Goal: Task Accomplishment & Management: Manage account settings

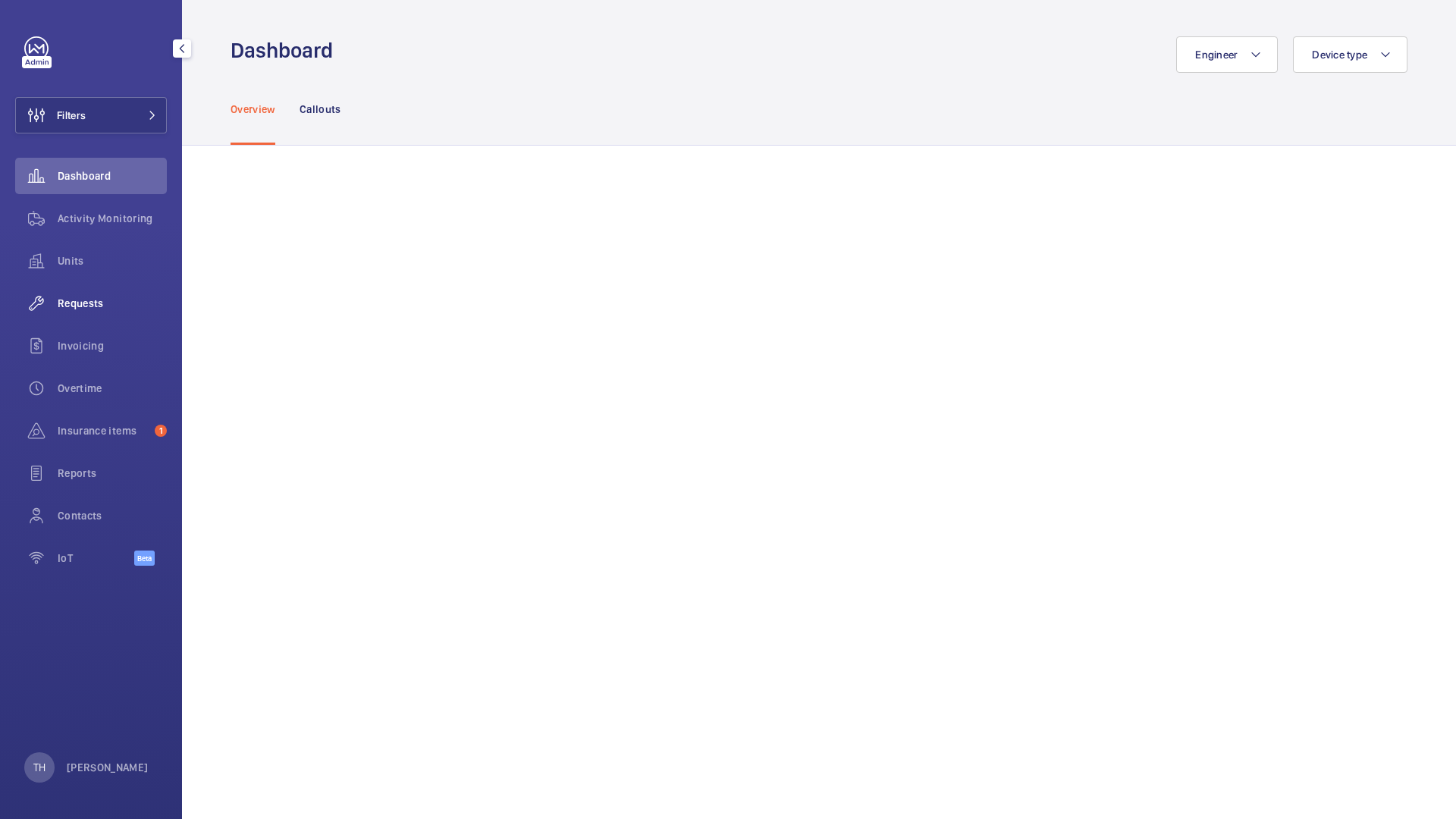
click at [97, 309] on span "Requests" at bounding box center [112, 303] width 109 height 15
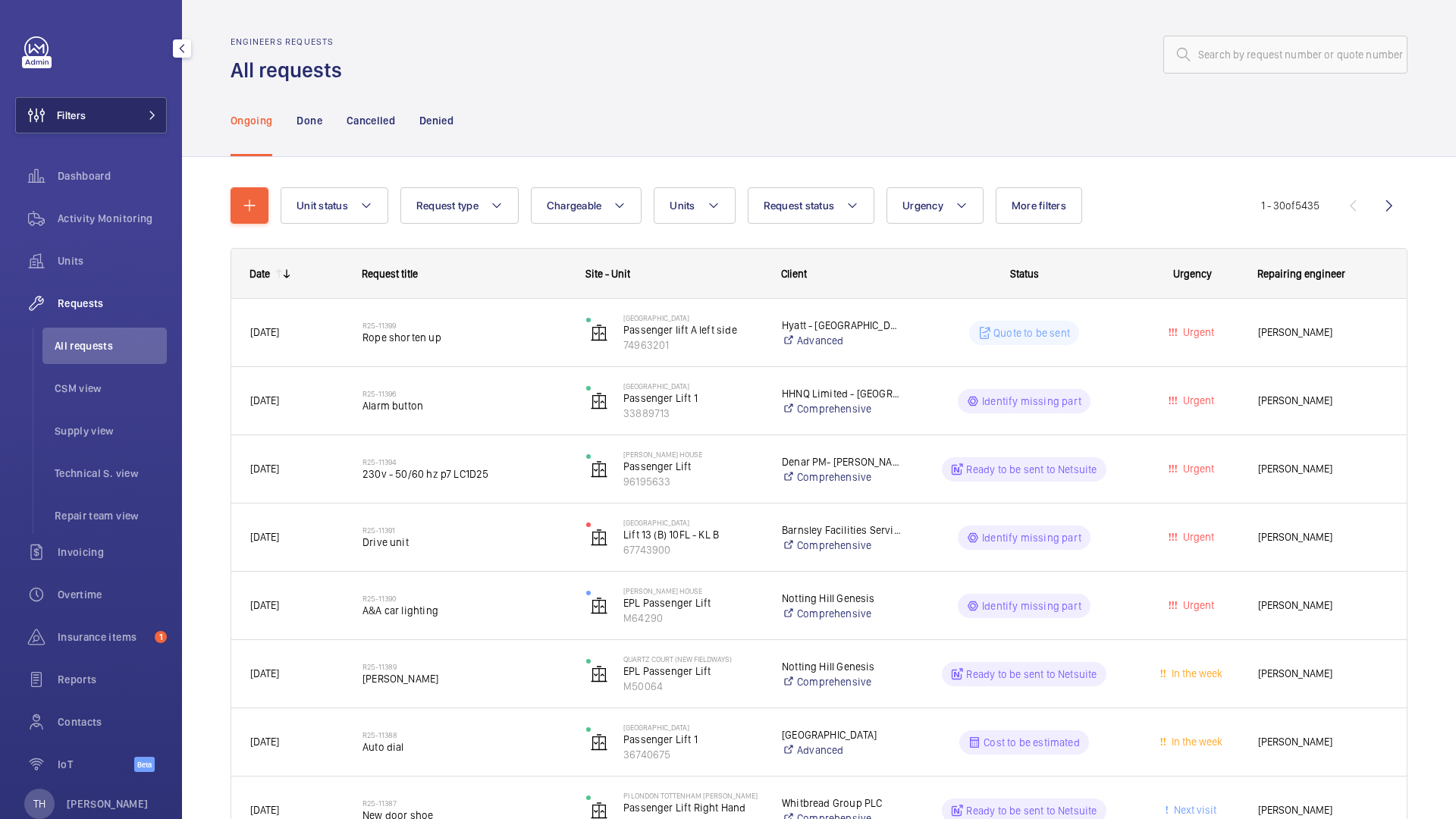
click at [146, 121] on button "Filters" at bounding box center [90, 115] width 152 height 37
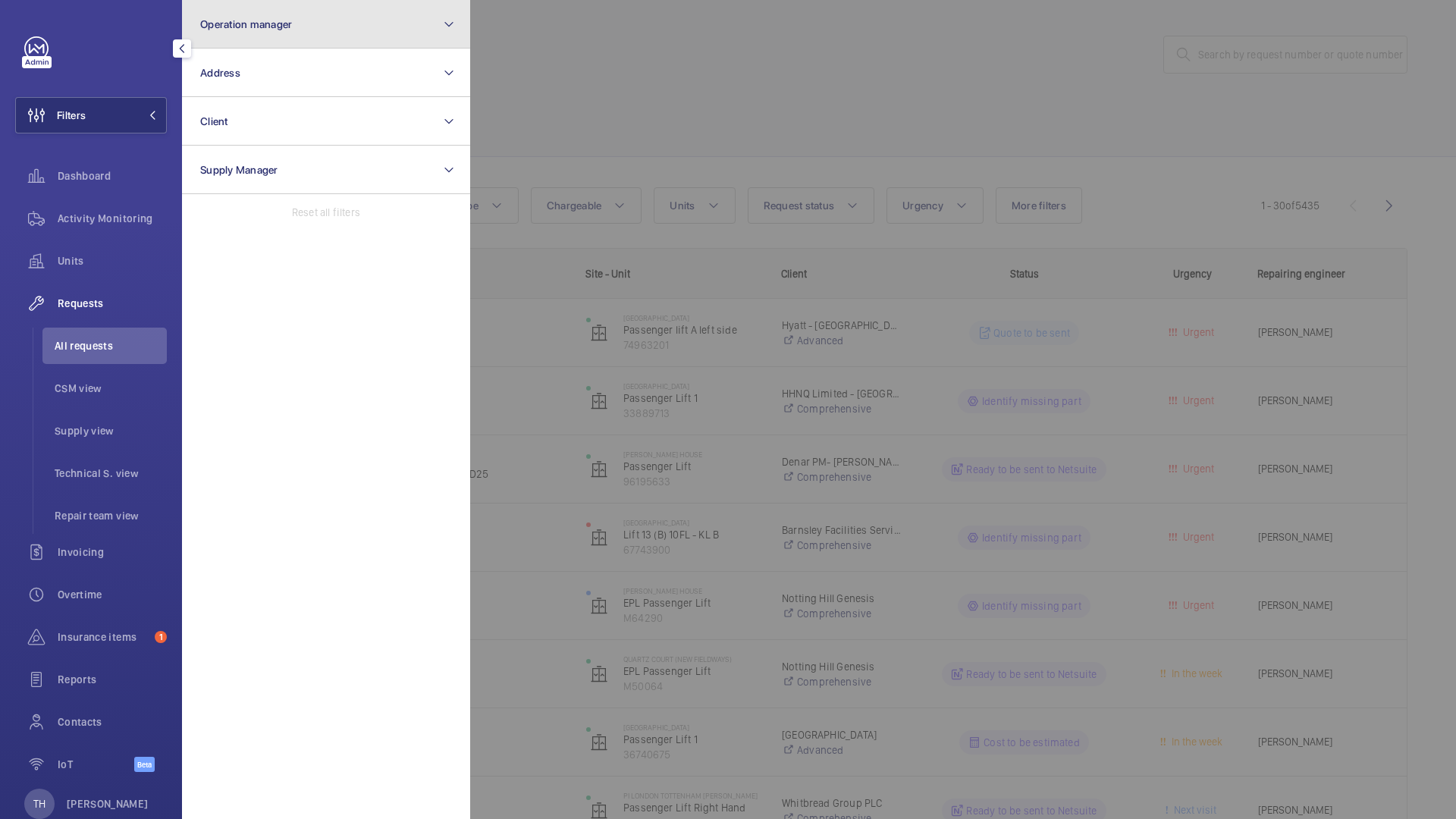
click at [312, 38] on button "Operation manager" at bounding box center [326, 24] width 288 height 49
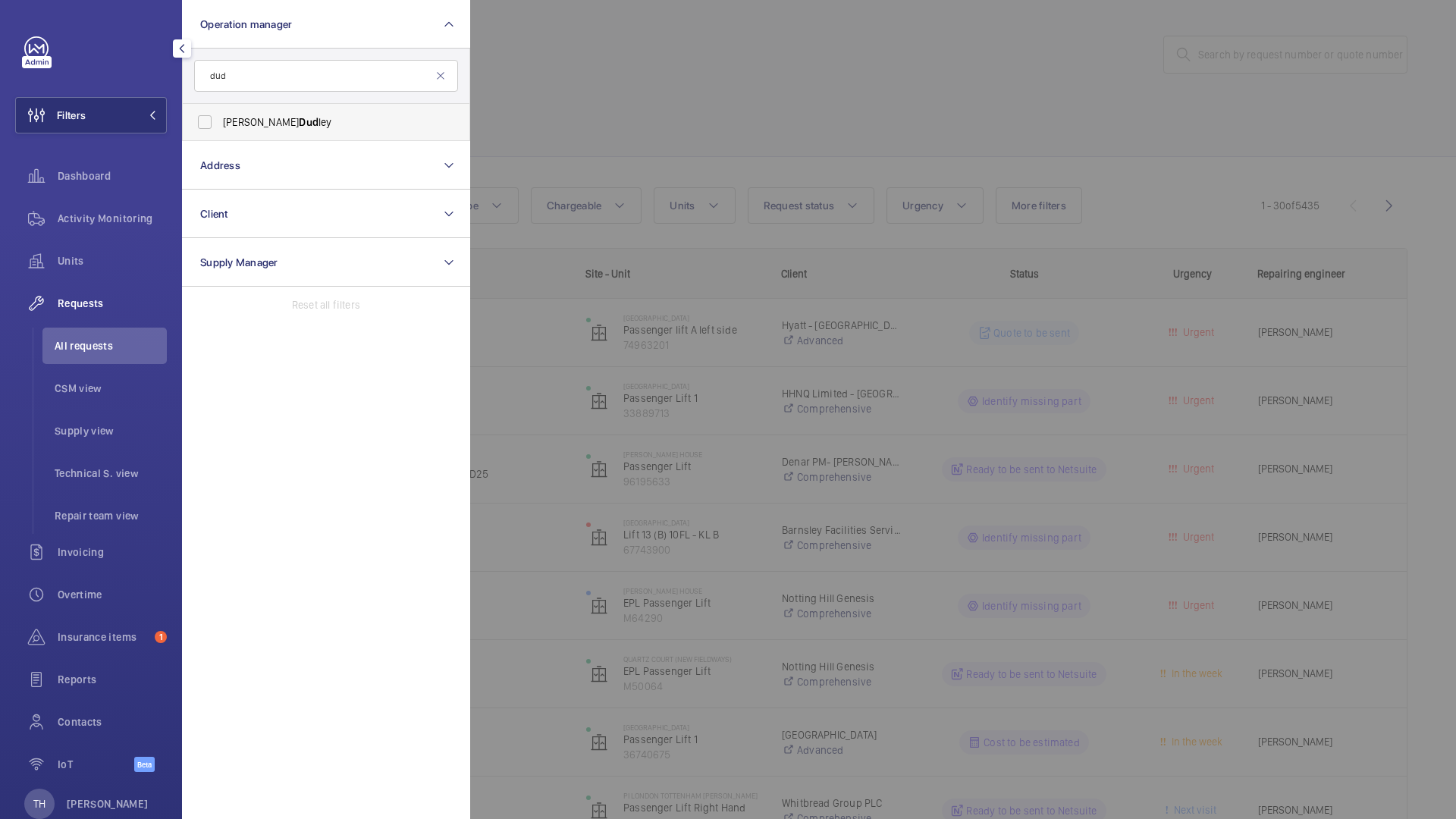
type input "dud"
click at [250, 126] on span "[PERSON_NAME] [PERSON_NAME]" at bounding box center [327, 122] width 209 height 15
click at [220, 126] on input "[PERSON_NAME] [PERSON_NAME]" at bounding box center [204, 122] width 31 height 31
checkbox input "true"
click at [629, 67] on div at bounding box center [1198, 409] width 1456 height 819
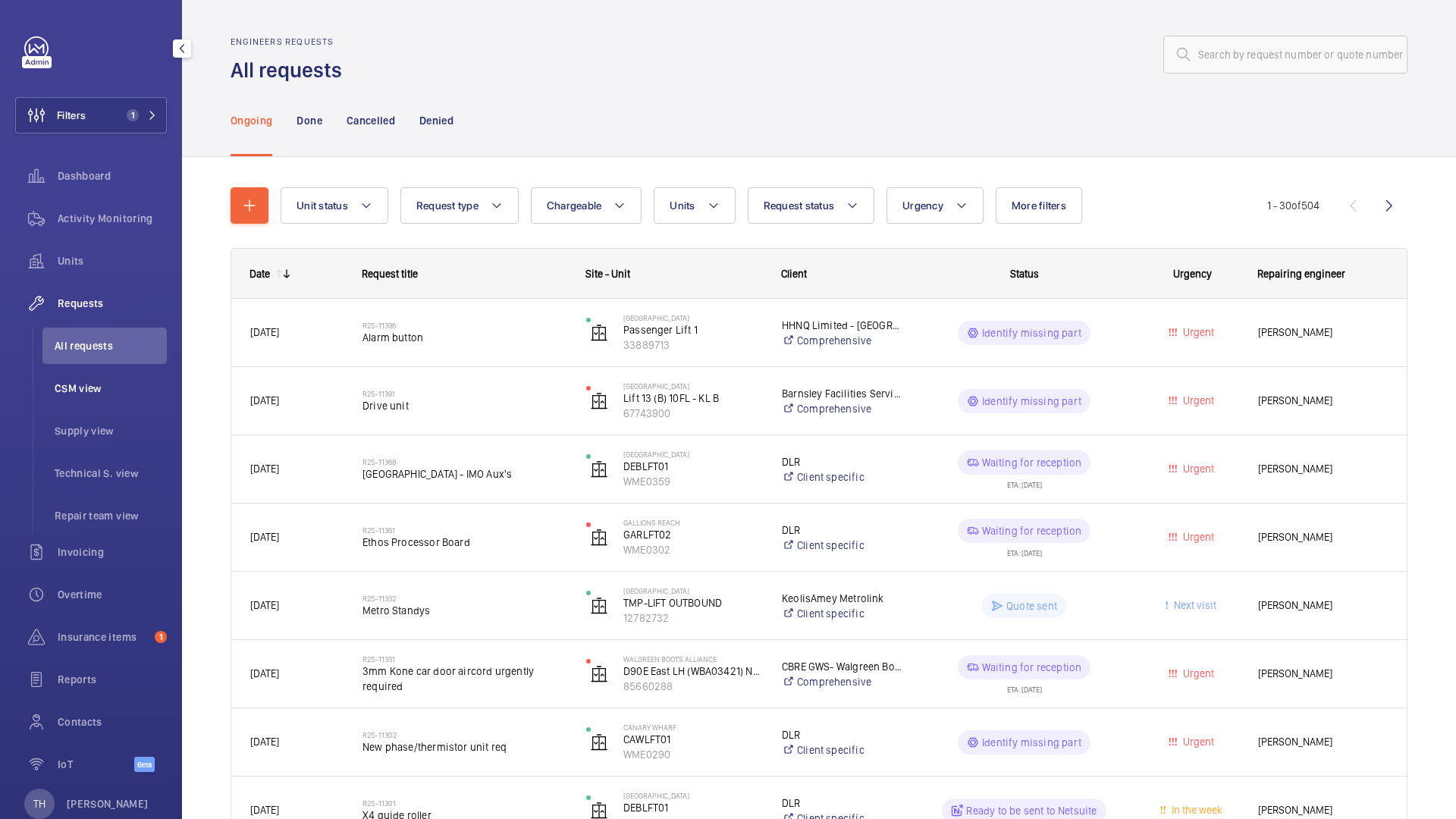
click at [96, 388] on span "CSM view" at bounding box center [110, 387] width 112 height 15
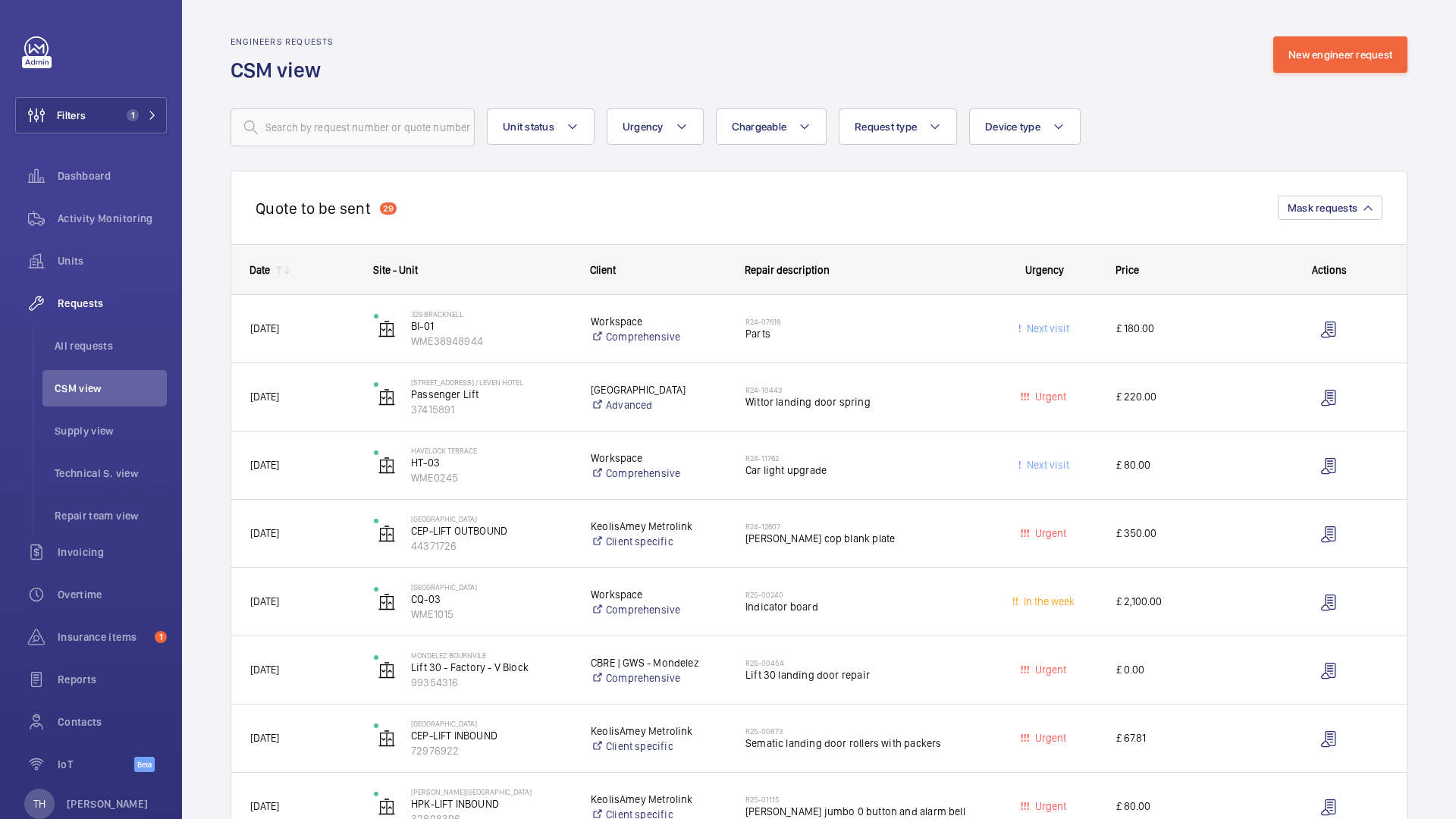
click at [288, 275] on mat-icon at bounding box center [286, 269] width 12 height 12
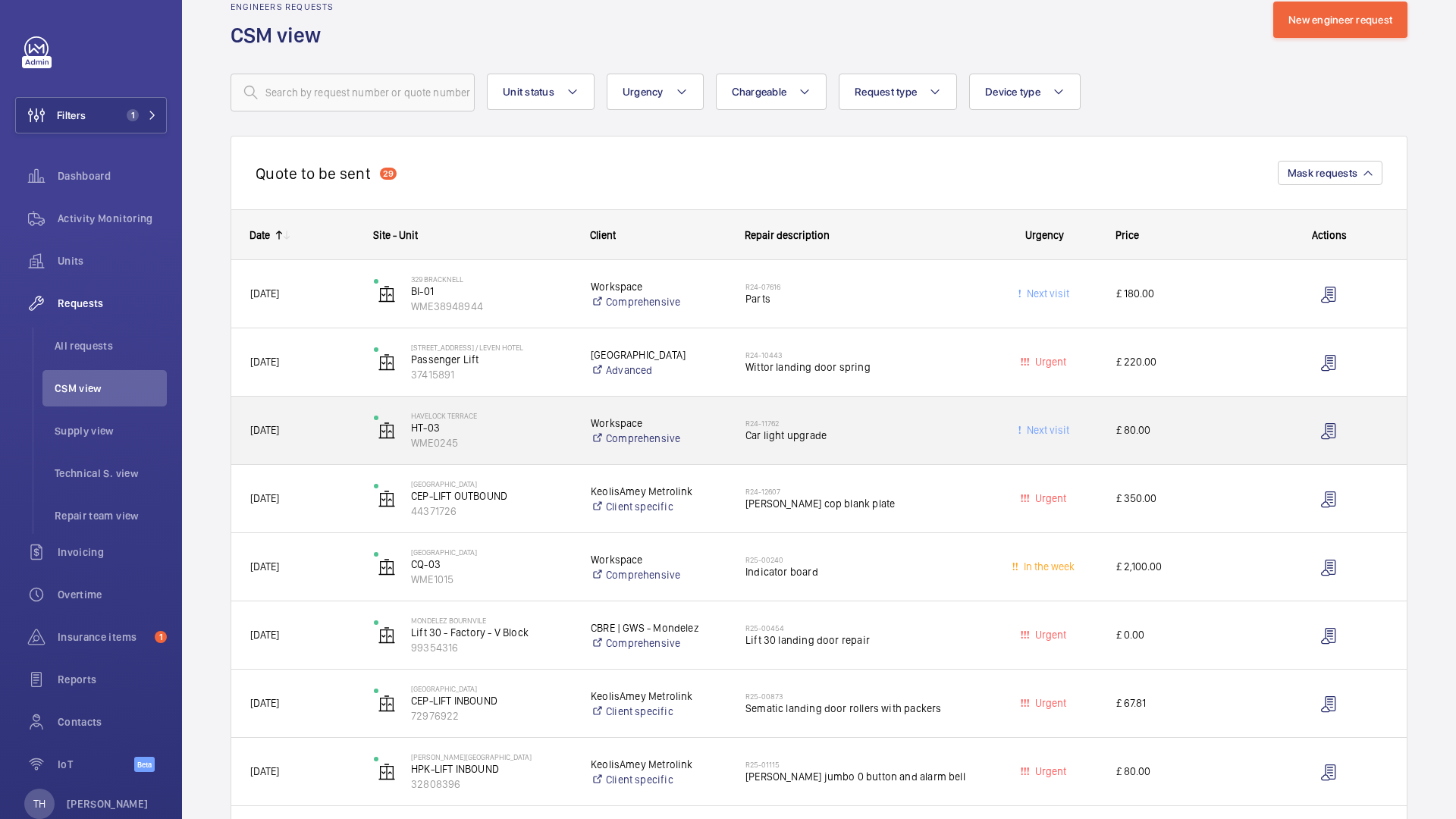
scroll to position [37, 0]
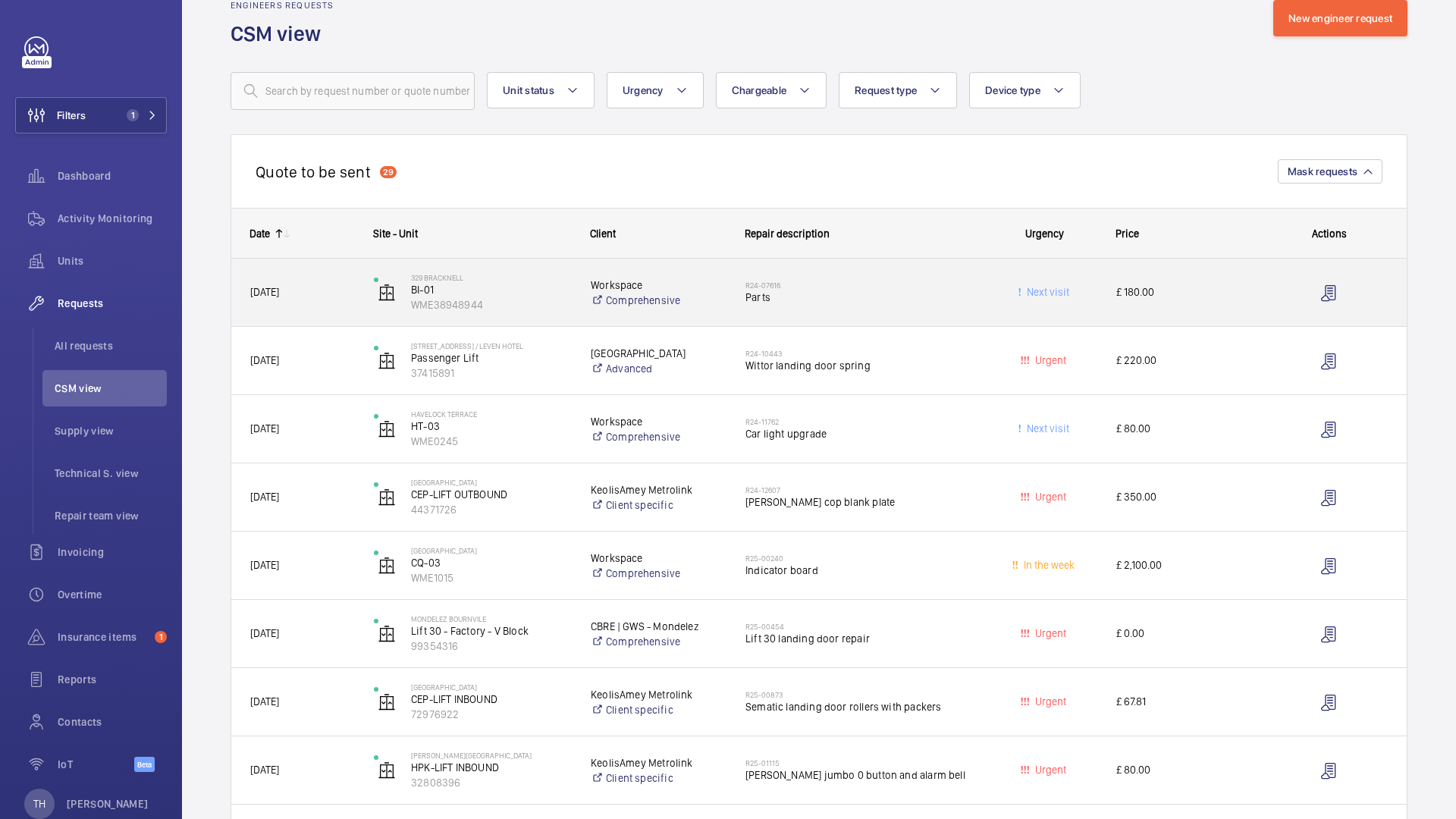
click at [1187, 295] on span "£ 180.00" at bounding box center [1184, 292] width 135 height 18
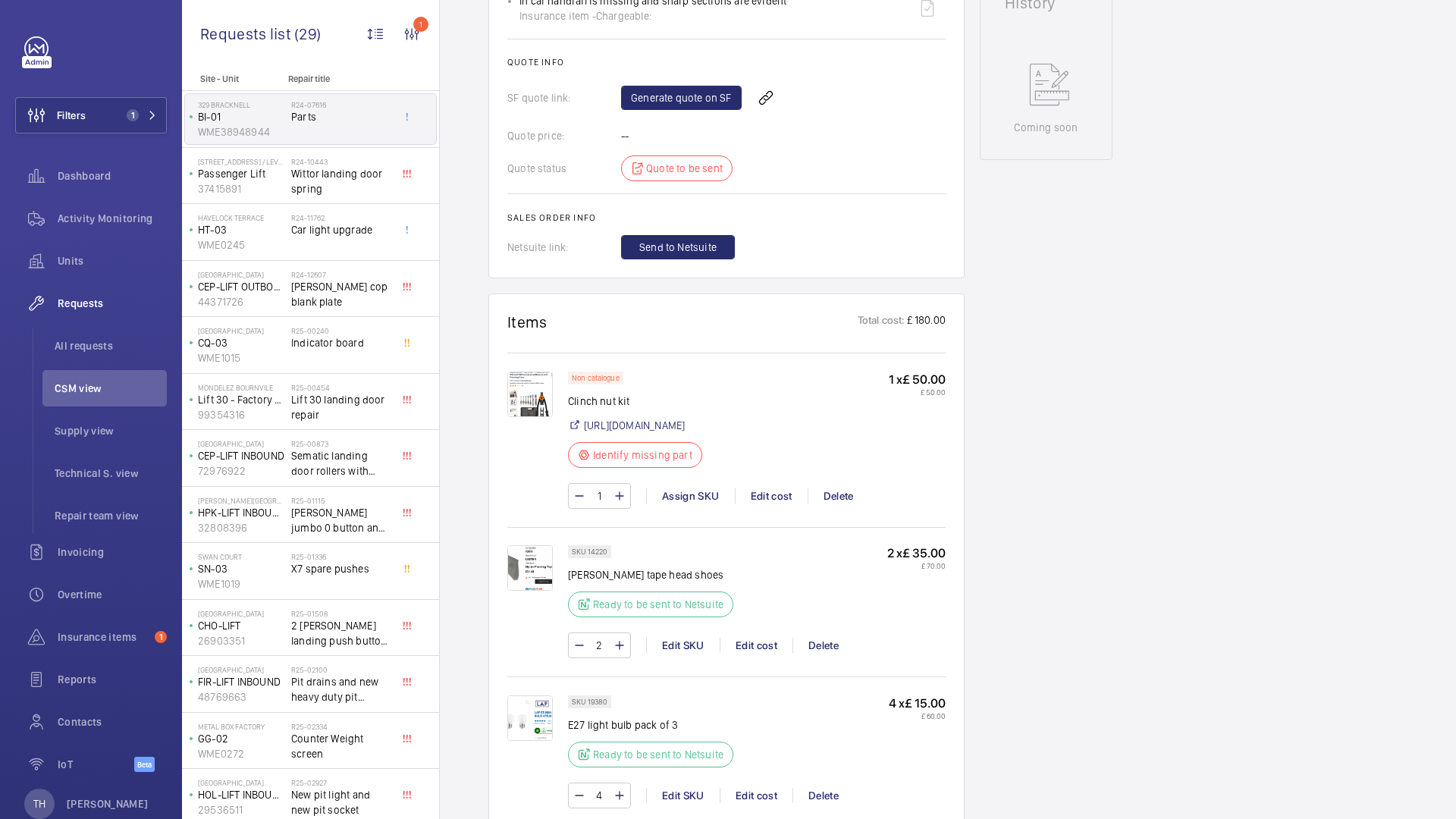
scroll to position [718, 0]
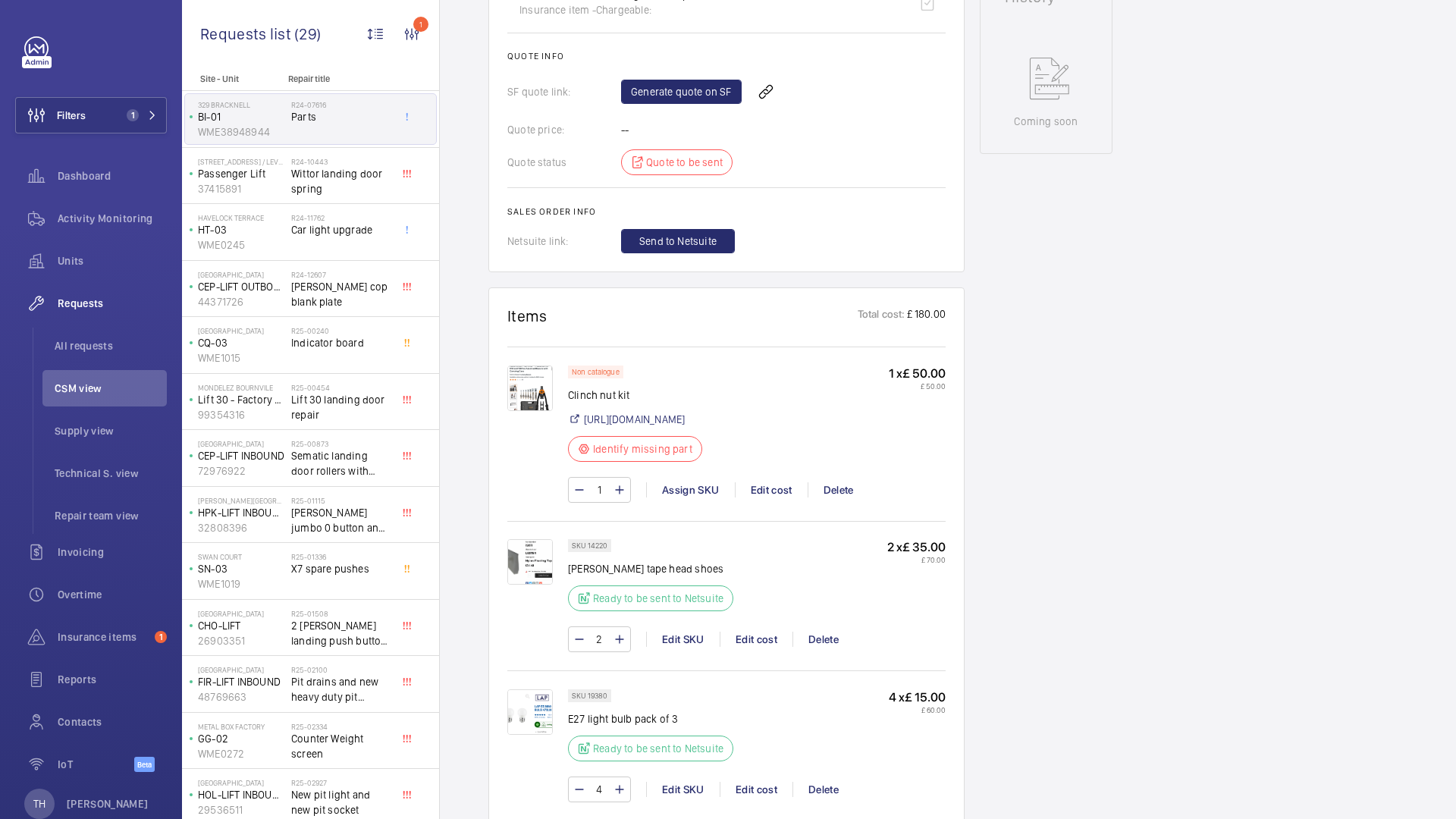
click at [529, 397] on img at bounding box center [530, 388] width 46 height 46
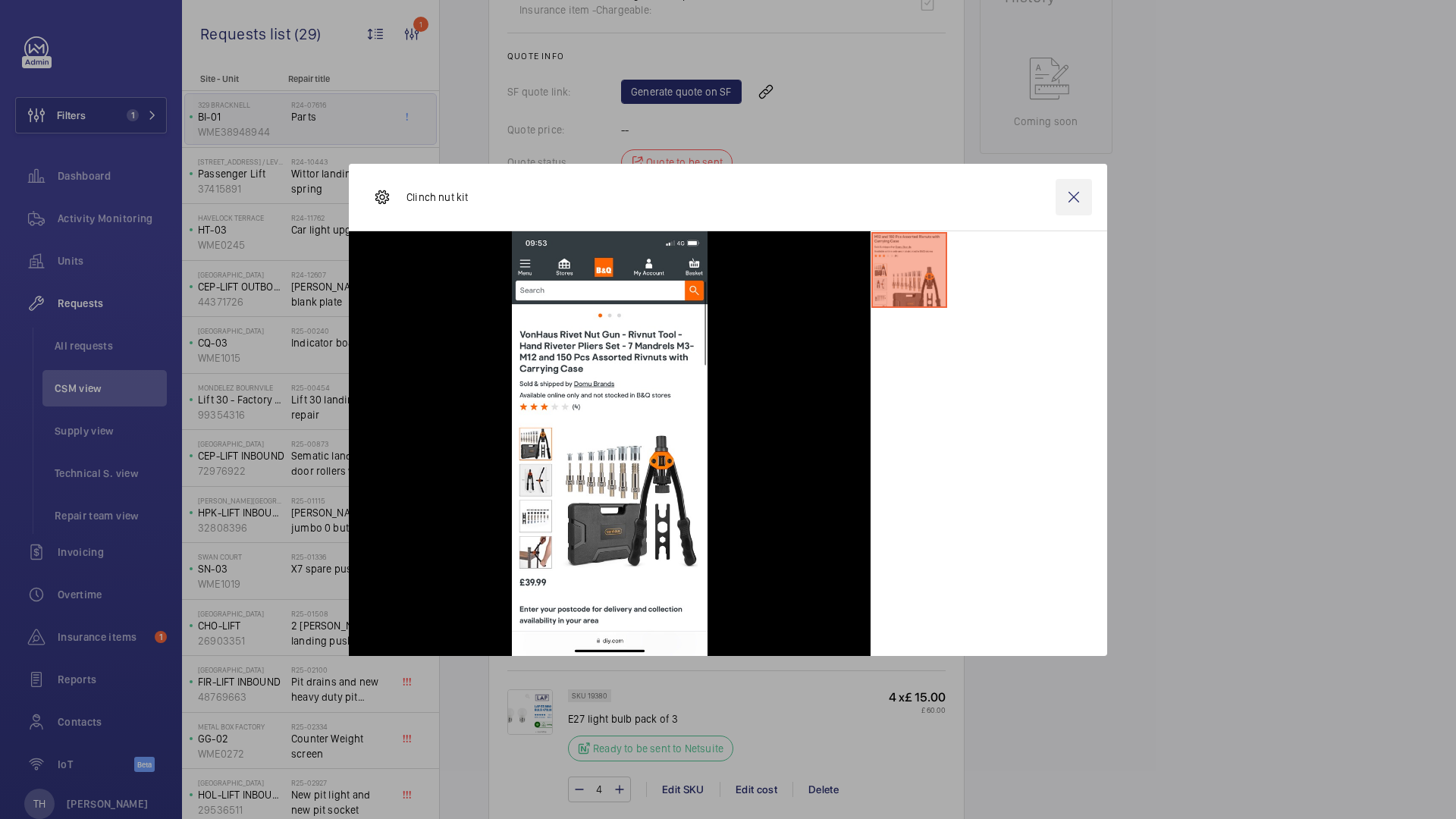
click at [1079, 199] on wm-front-icon-button at bounding box center [1074, 197] width 37 height 37
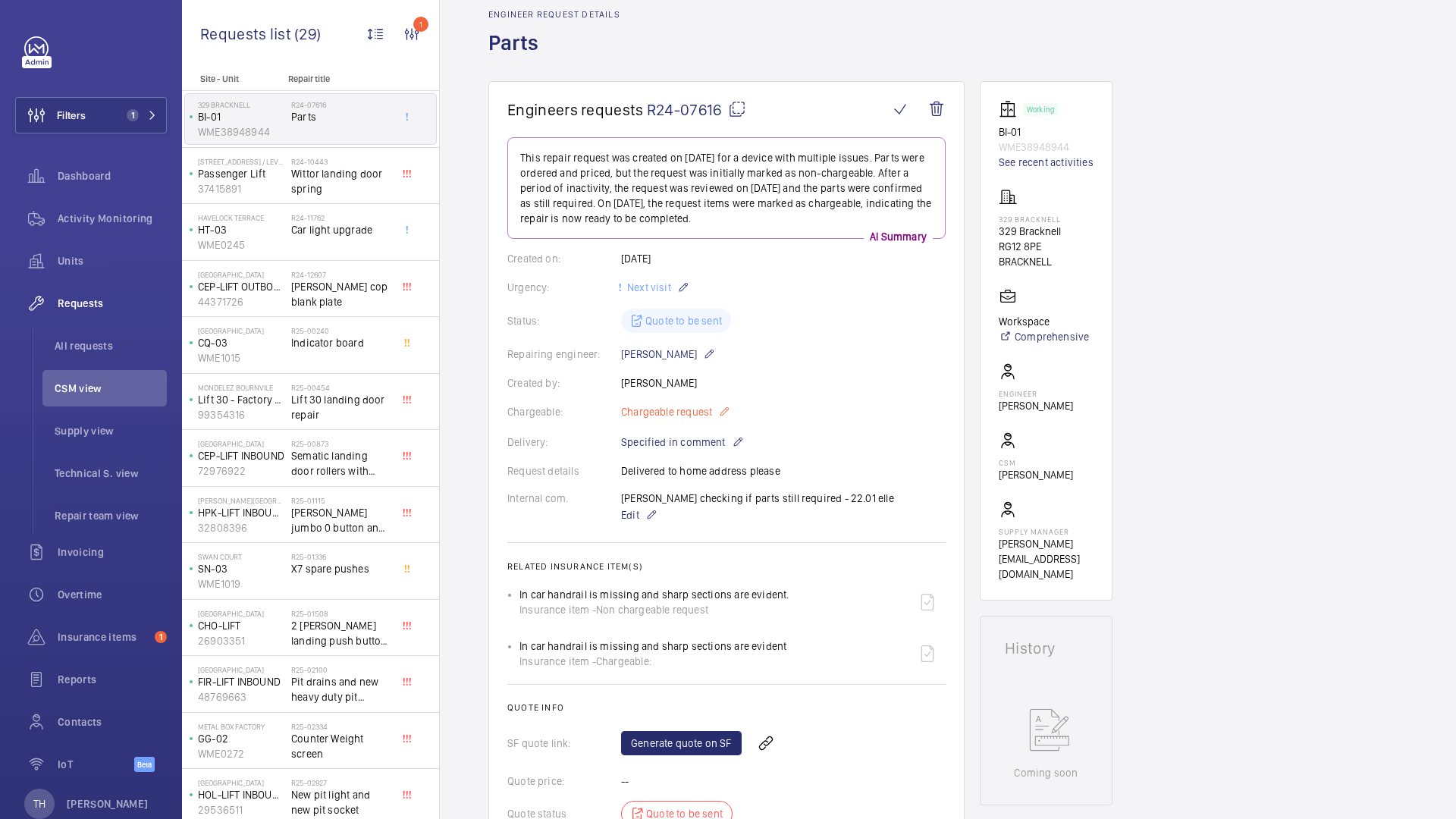
scroll to position [0, 0]
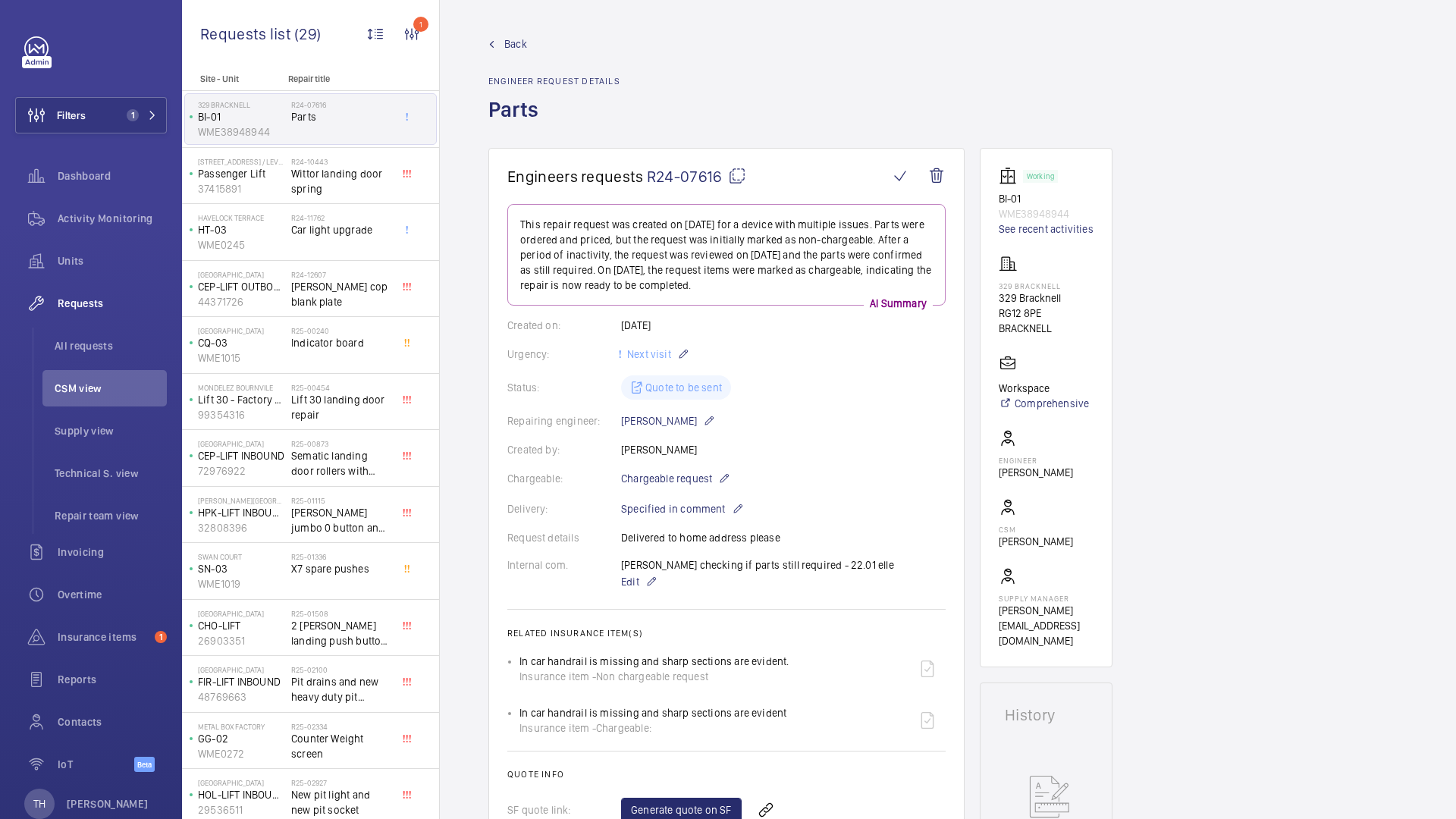
click at [516, 44] on span "Back" at bounding box center [515, 44] width 23 height 15
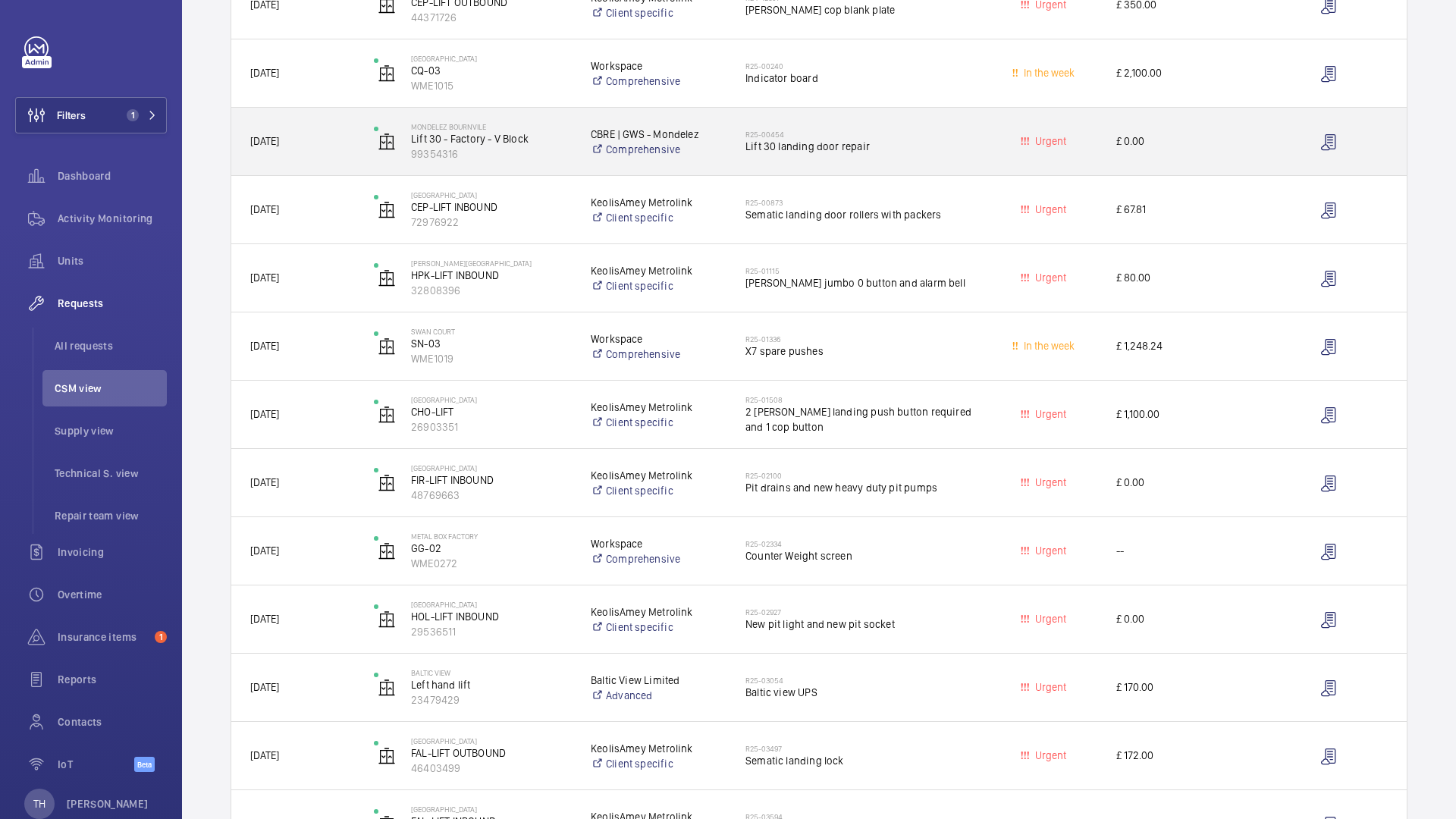
scroll to position [144, 0]
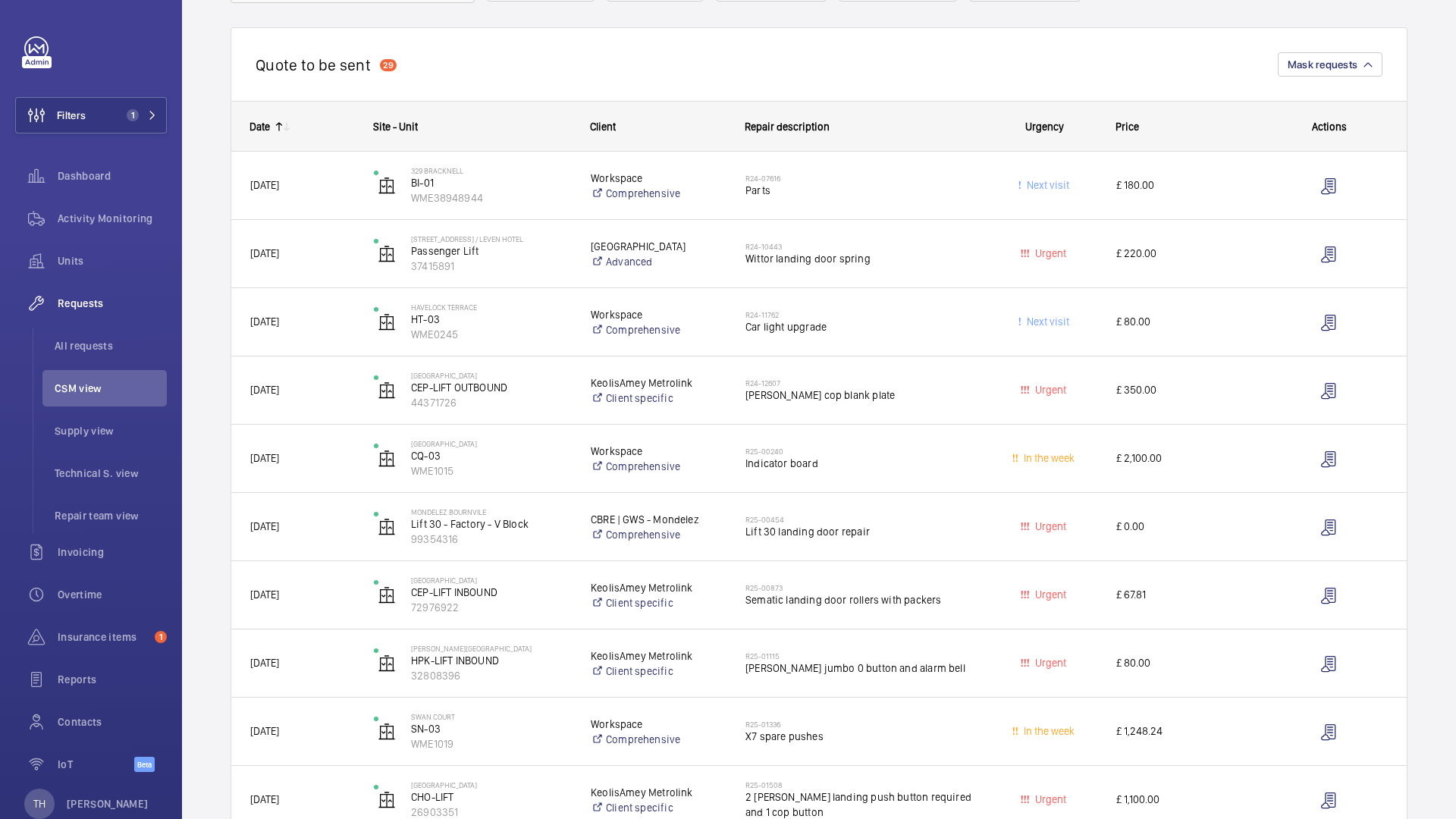
click at [275, 131] on mat-icon at bounding box center [279, 127] width 12 height 12
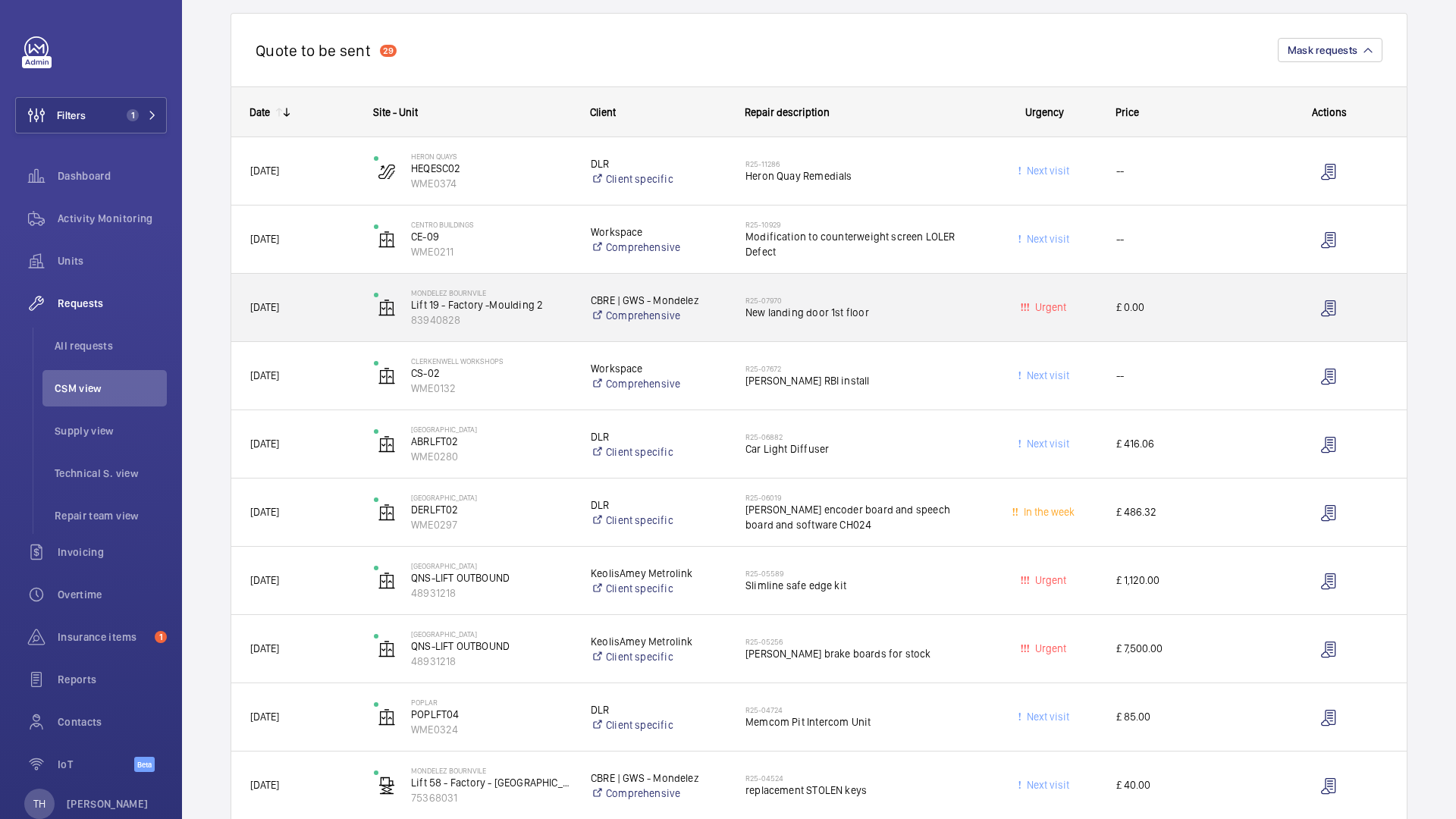
scroll to position [151, 0]
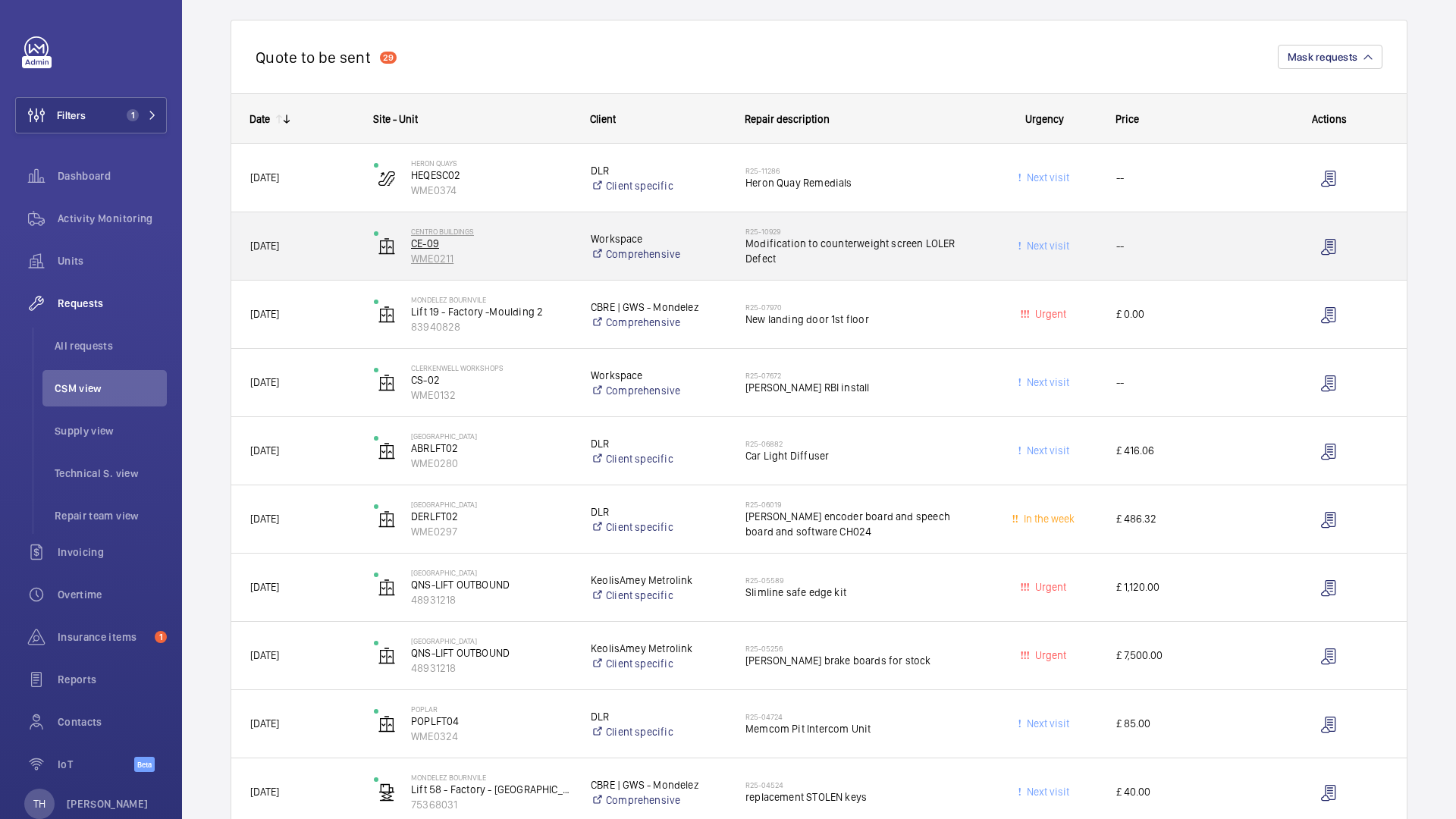
click at [514, 249] on p "CE-09" at bounding box center [491, 243] width 160 height 15
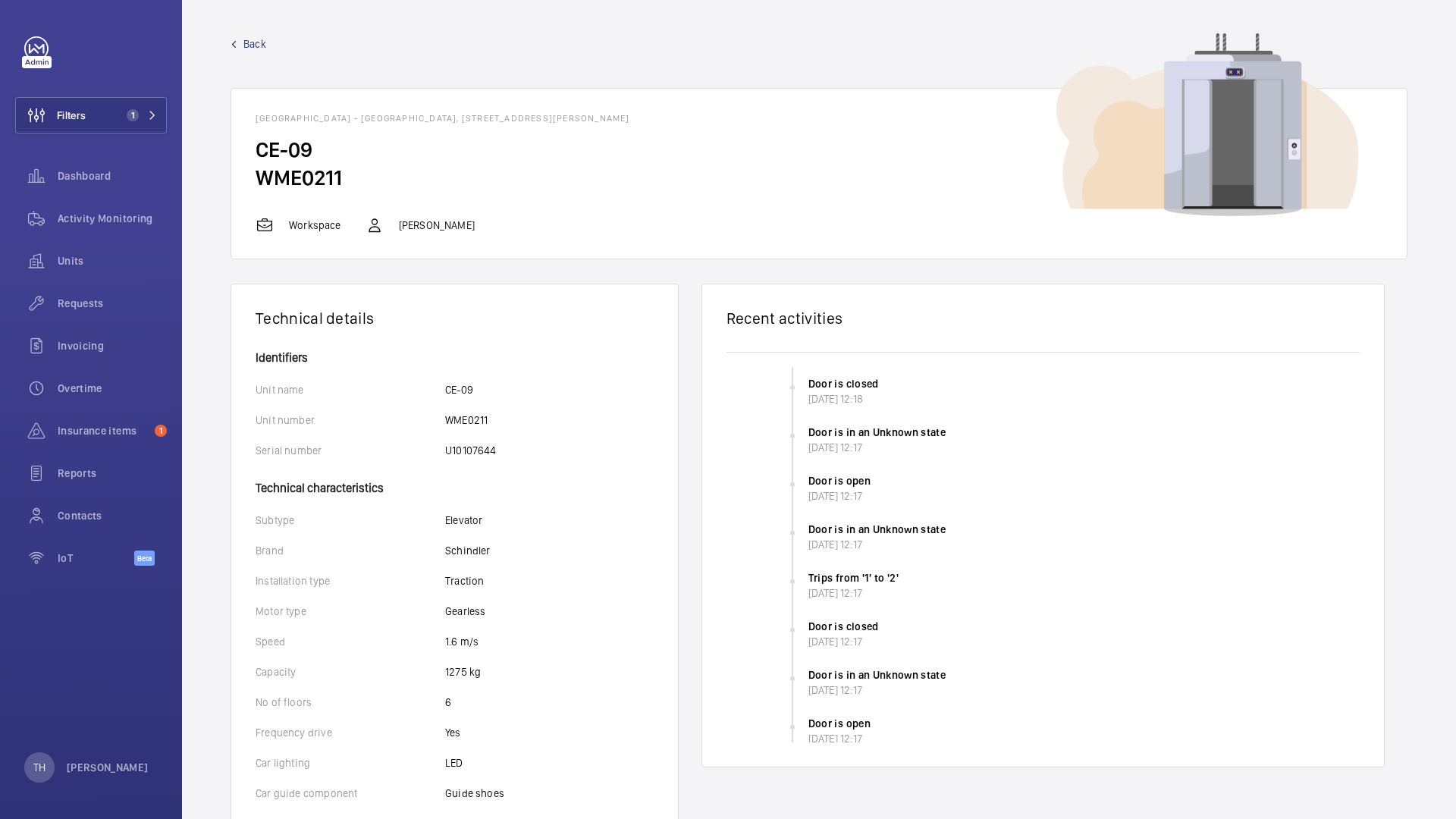
click at [252, 42] on span "Back" at bounding box center [255, 44] width 23 height 15
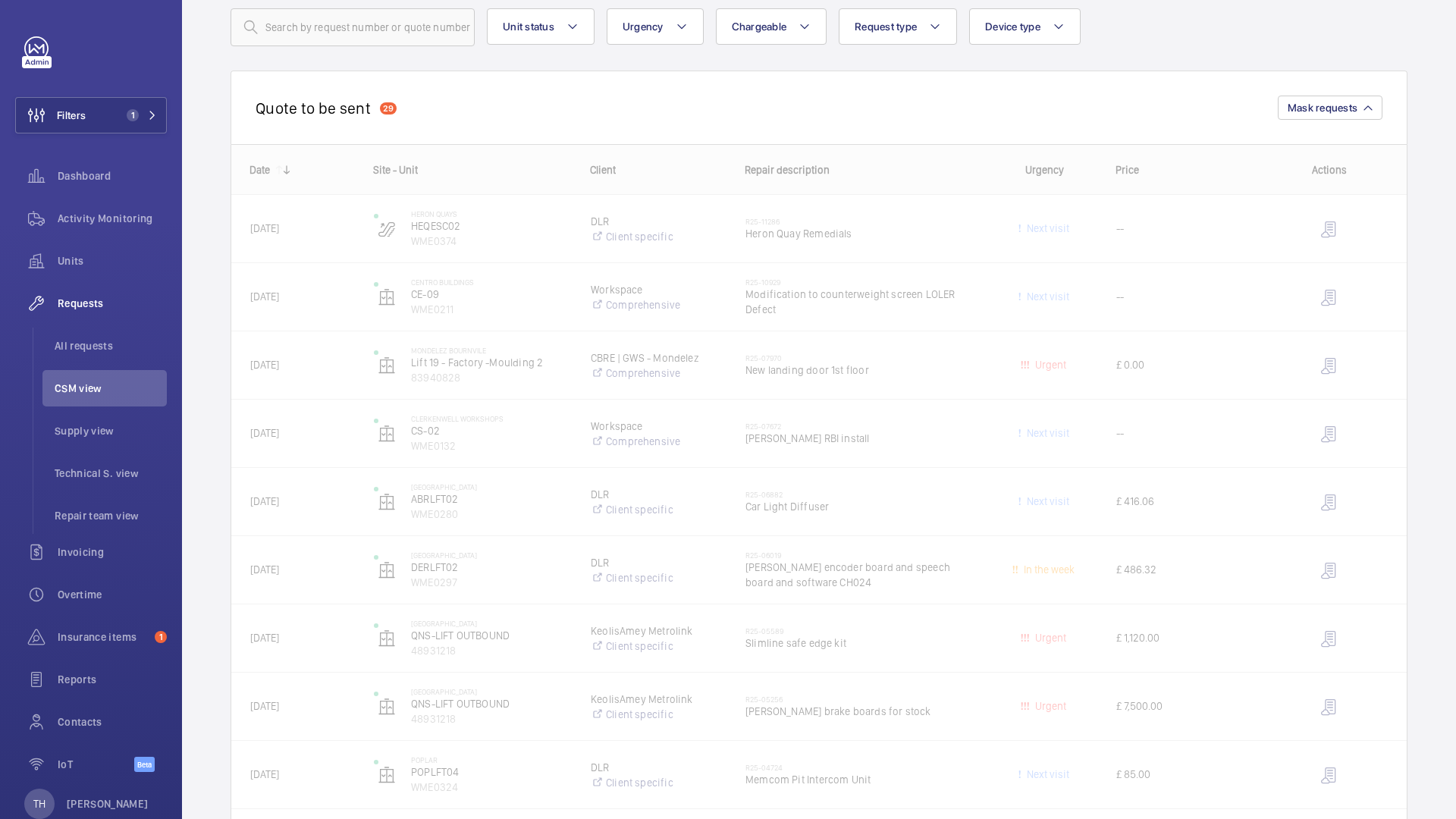
scroll to position [101, 0]
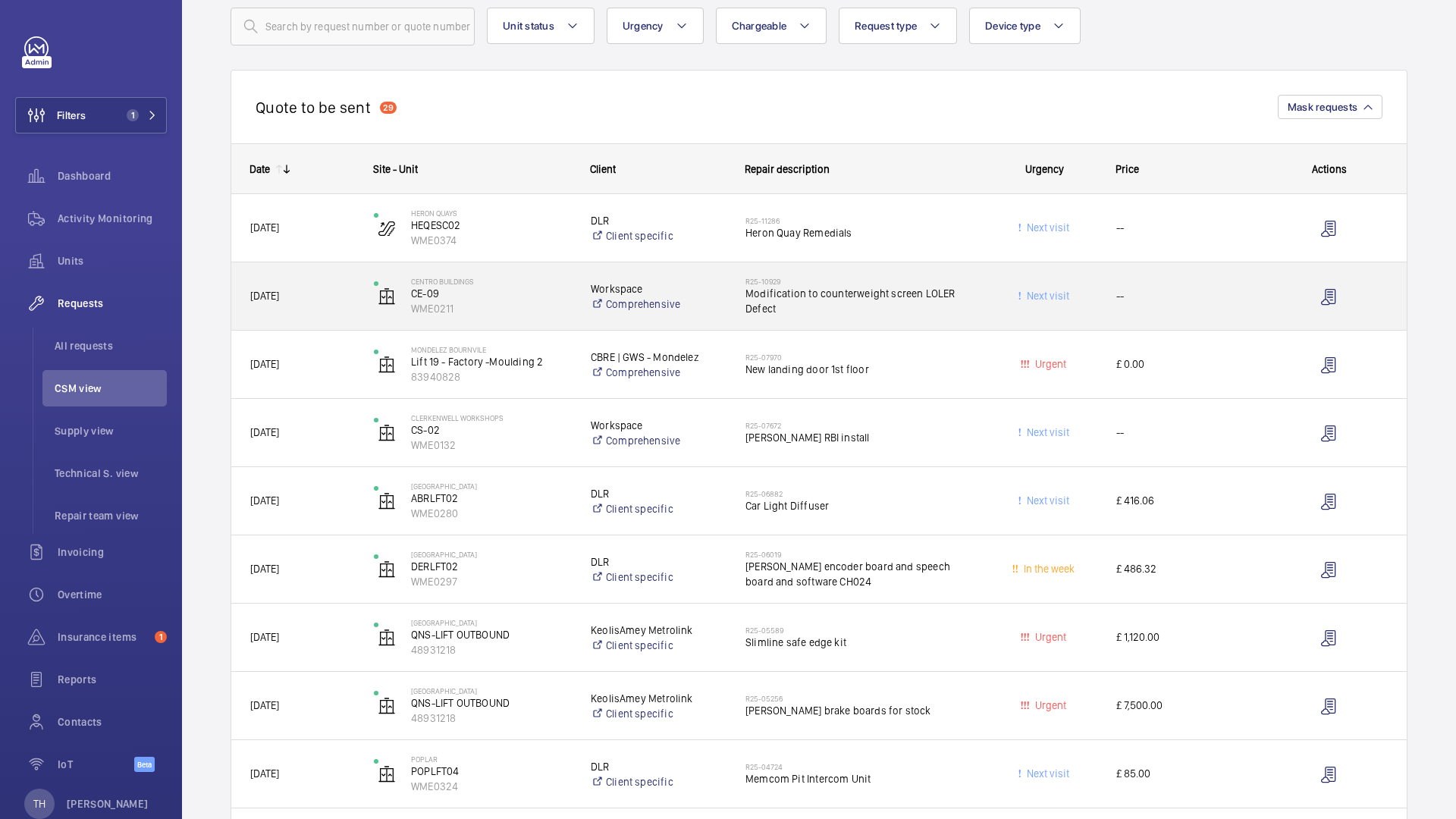
click at [820, 315] on span "Modification to counterweight screen LOLER Defect" at bounding box center [860, 301] width 228 height 31
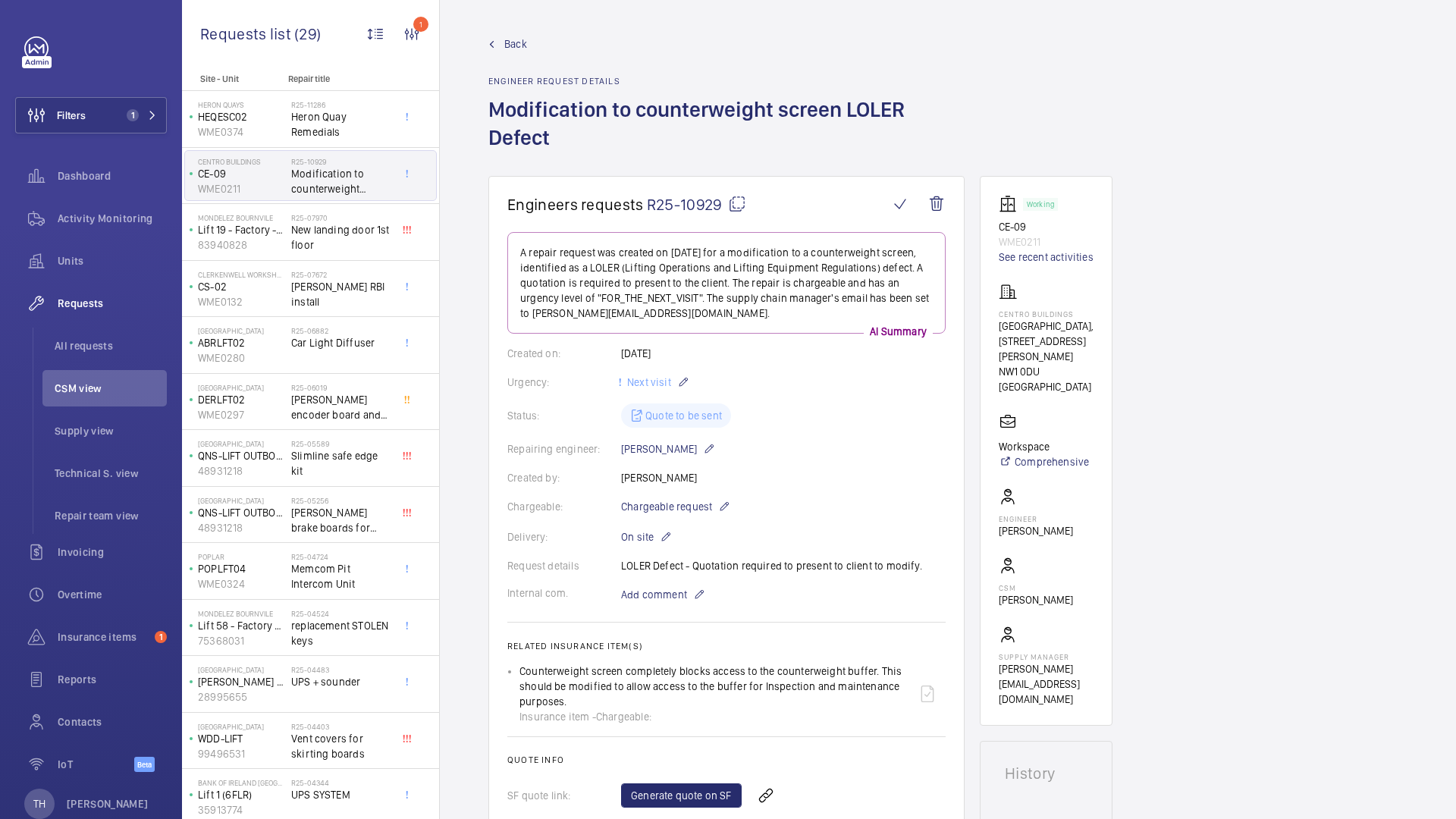
click at [521, 51] on span "Back" at bounding box center [515, 44] width 23 height 15
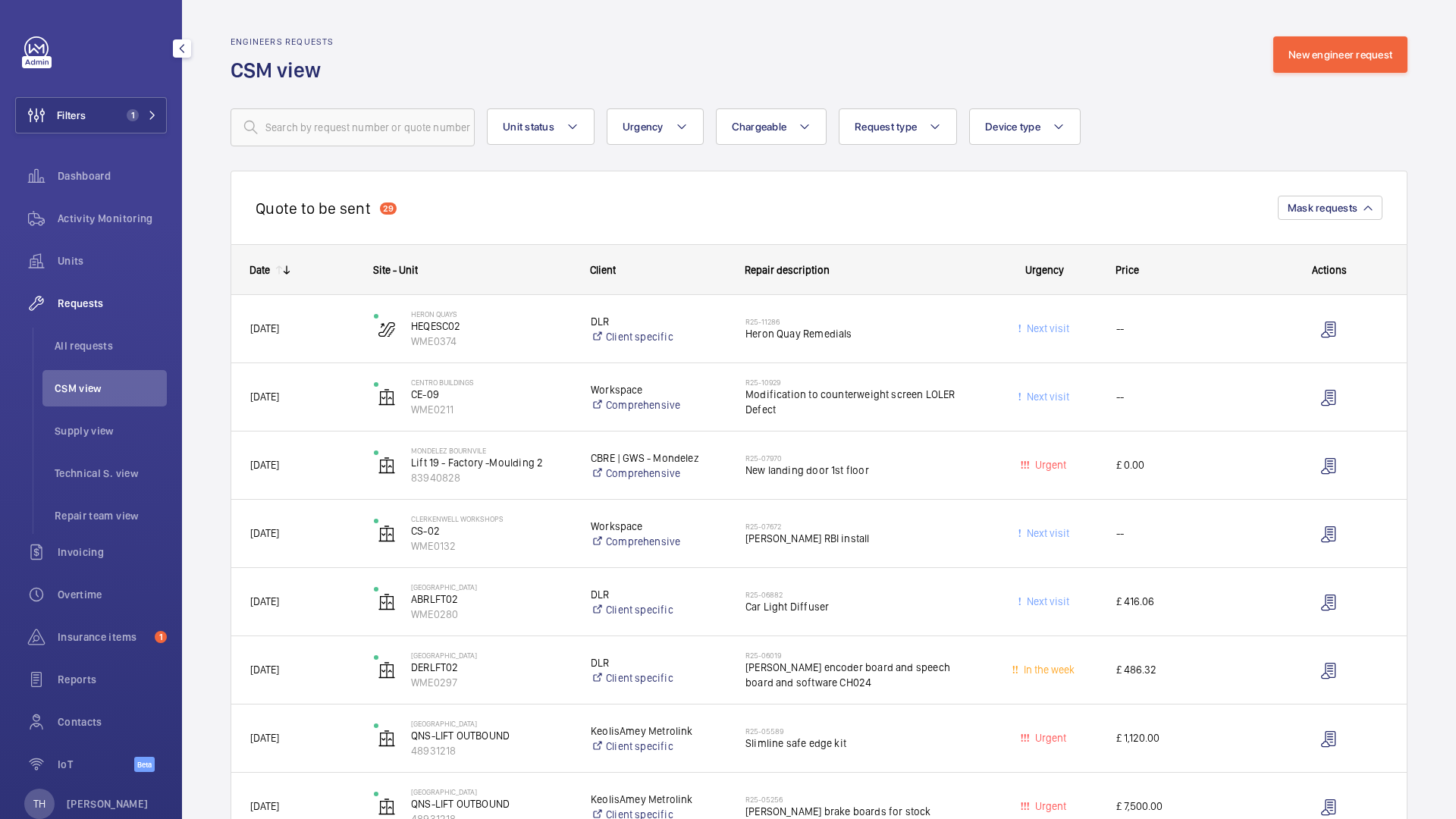
click at [108, 386] on span "CSM view" at bounding box center [110, 387] width 112 height 15
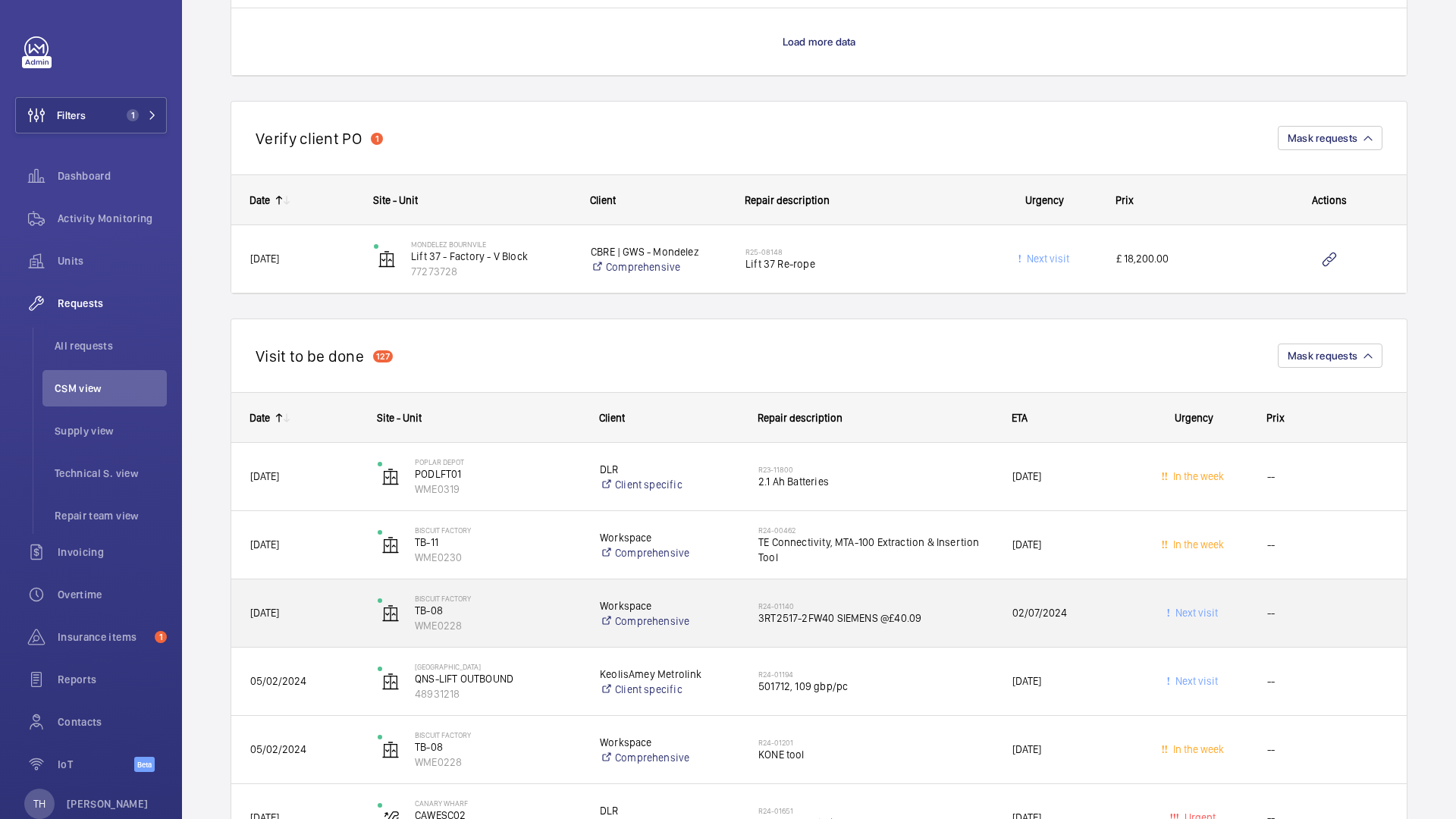
scroll to position [3204, 0]
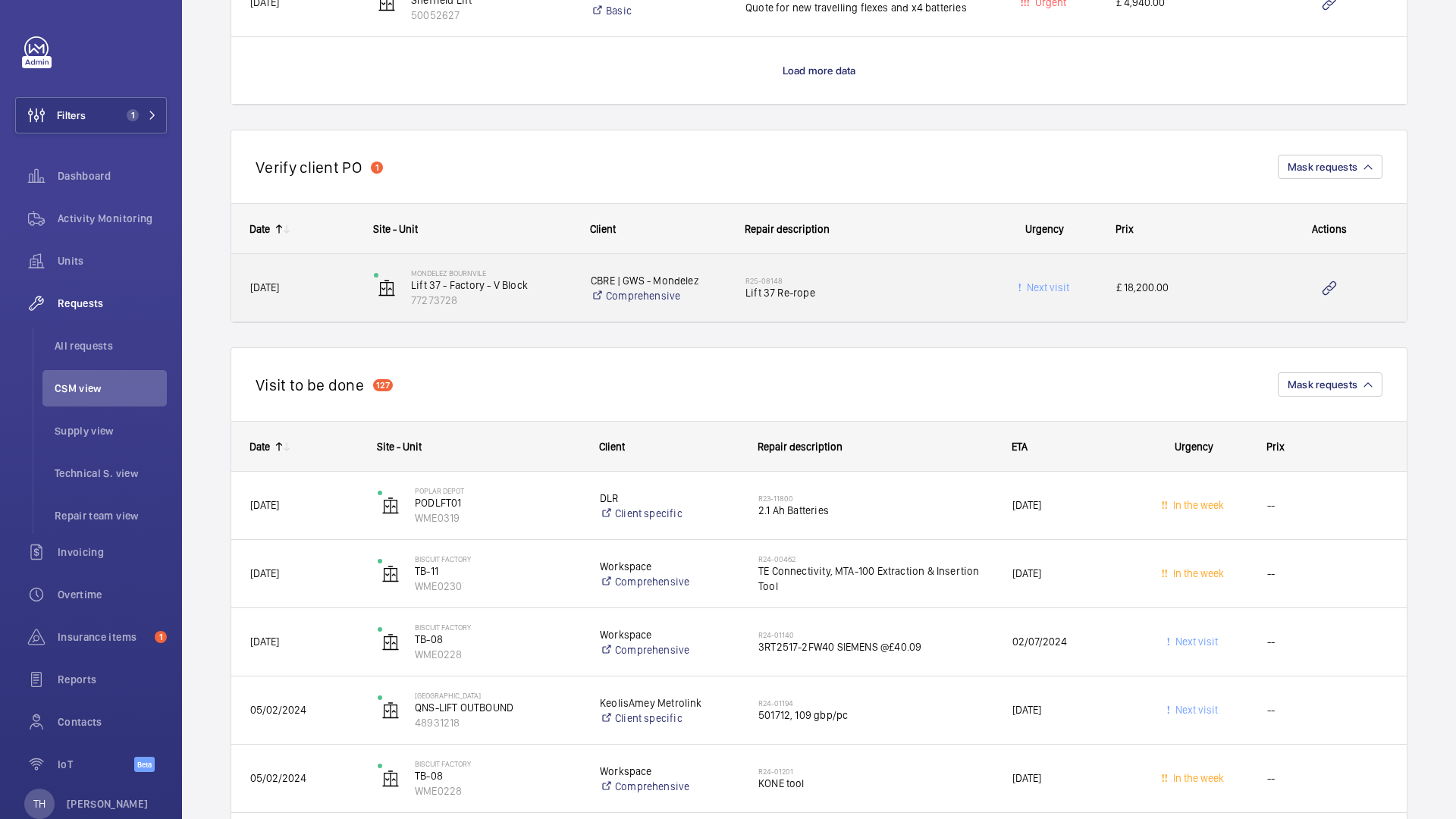
click at [1155, 291] on span "£ 18,200.00" at bounding box center [1184, 288] width 135 height 18
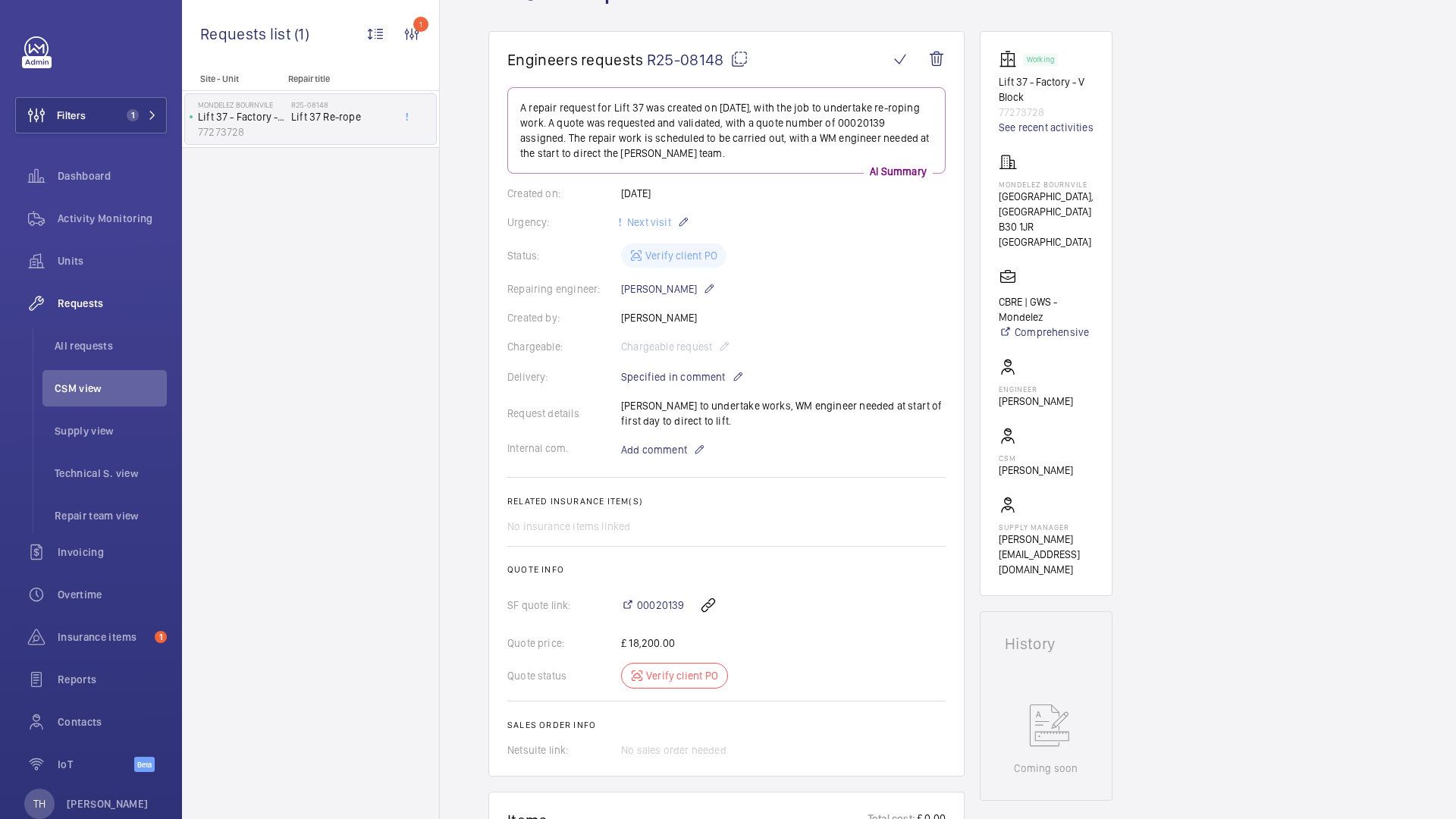
scroll to position [216, 0]
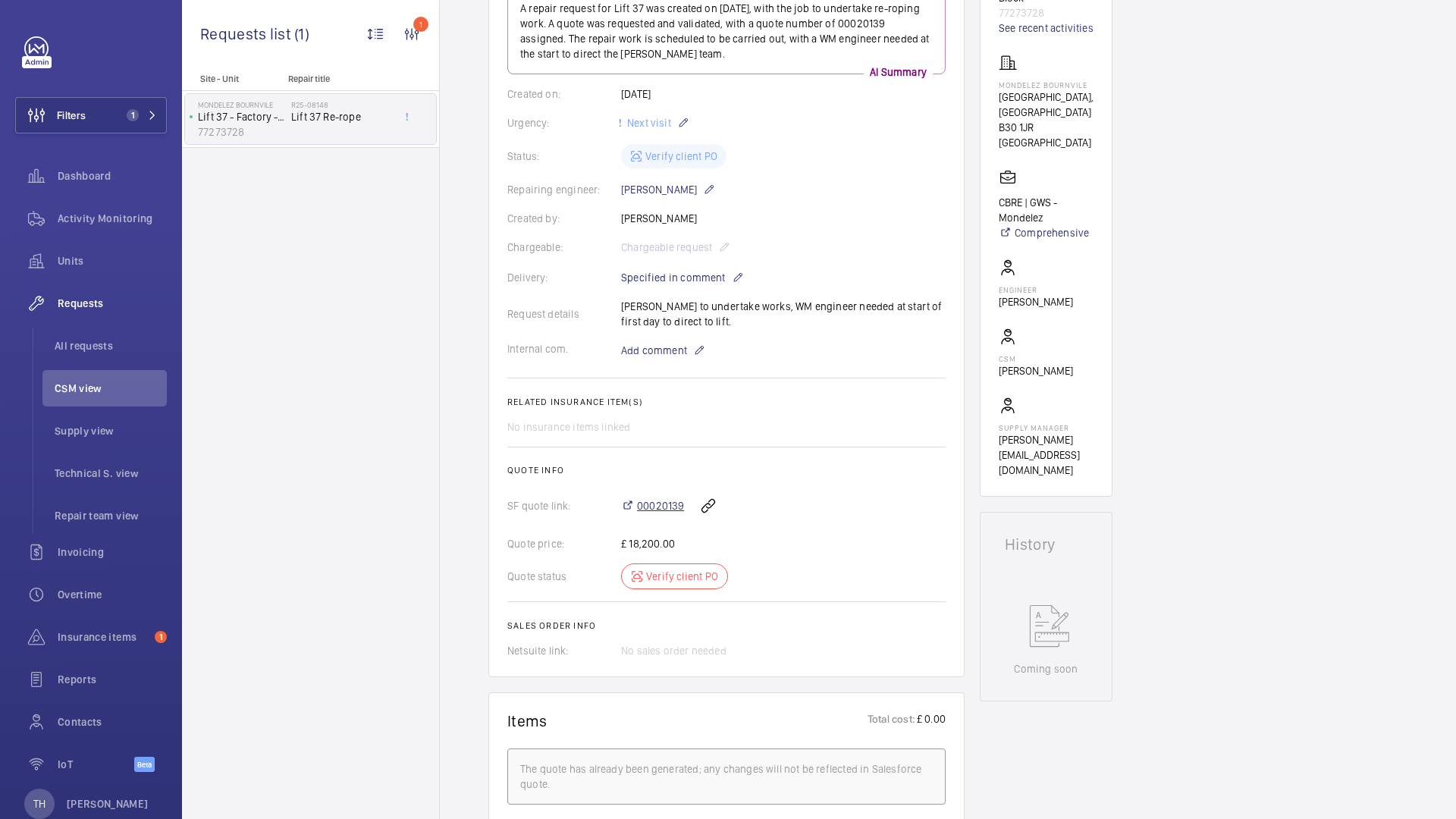
click at [668, 507] on span "00020139" at bounding box center [660, 505] width 47 height 15
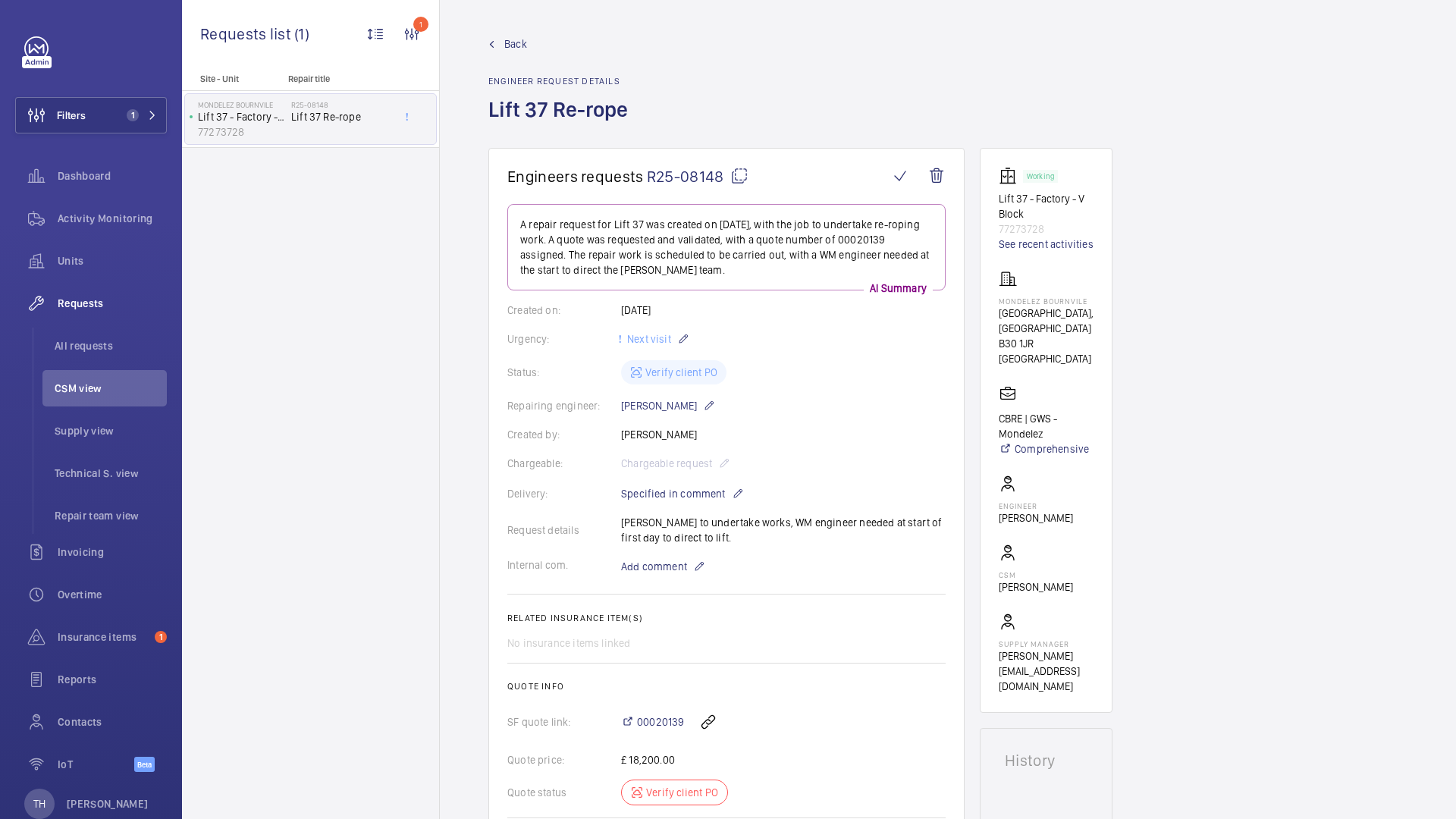
click at [739, 173] on mat-icon at bounding box center [739, 175] width 18 height 18
click at [513, 41] on span "Back" at bounding box center [515, 44] width 23 height 15
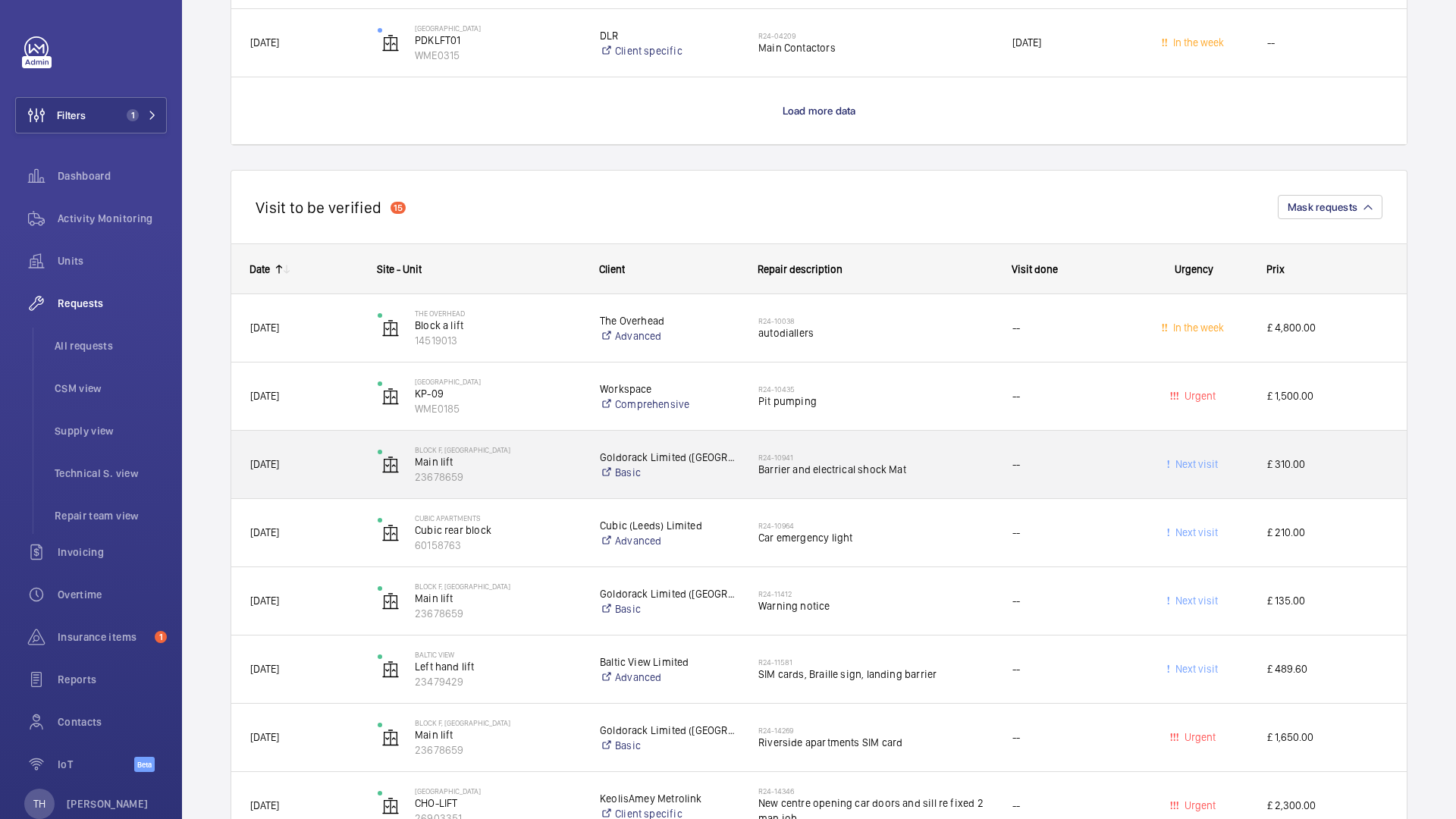
scroll to position [5018, 0]
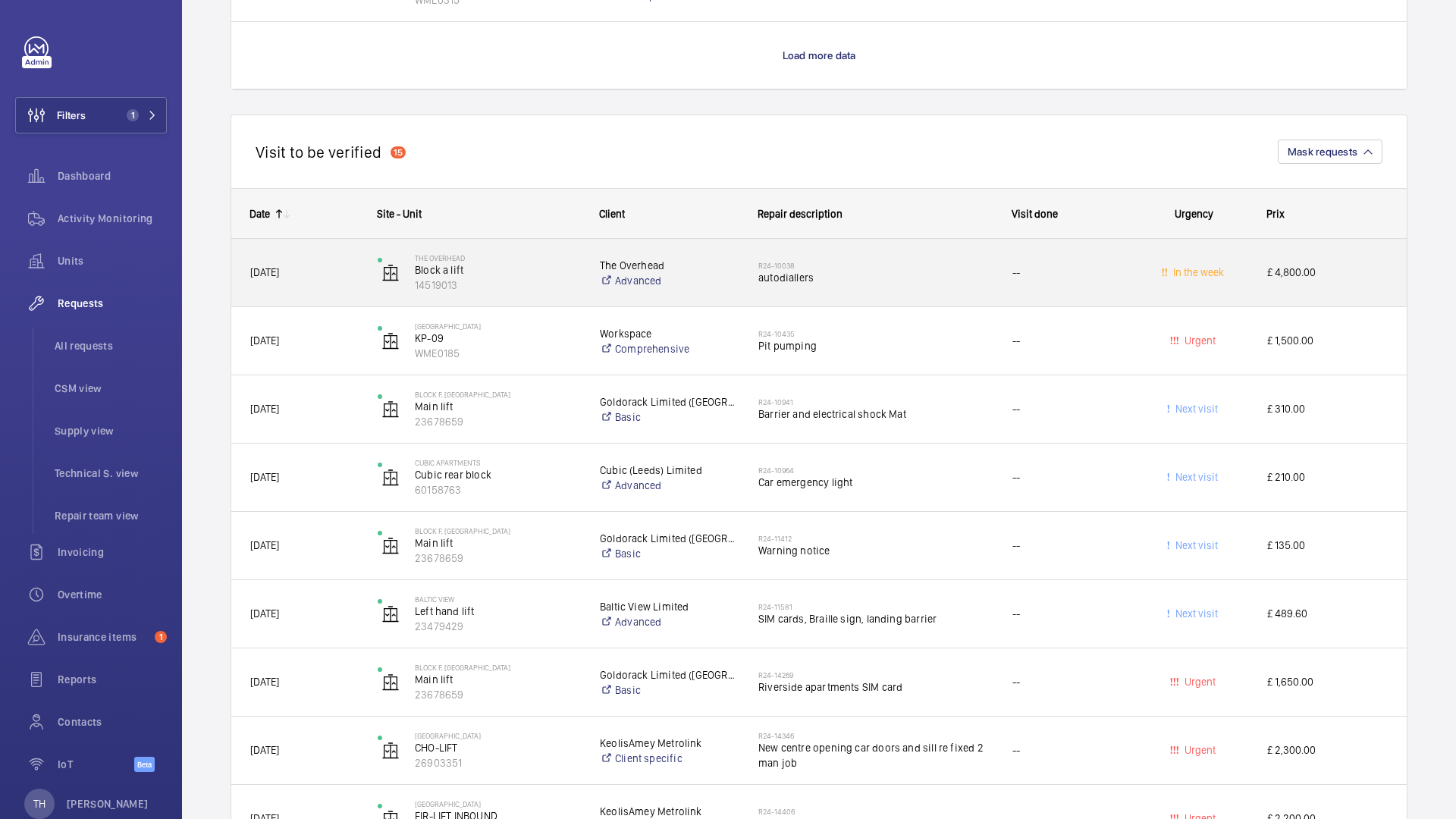
click at [329, 293] on div "[DATE]" at bounding box center [294, 272] width 126 height 48
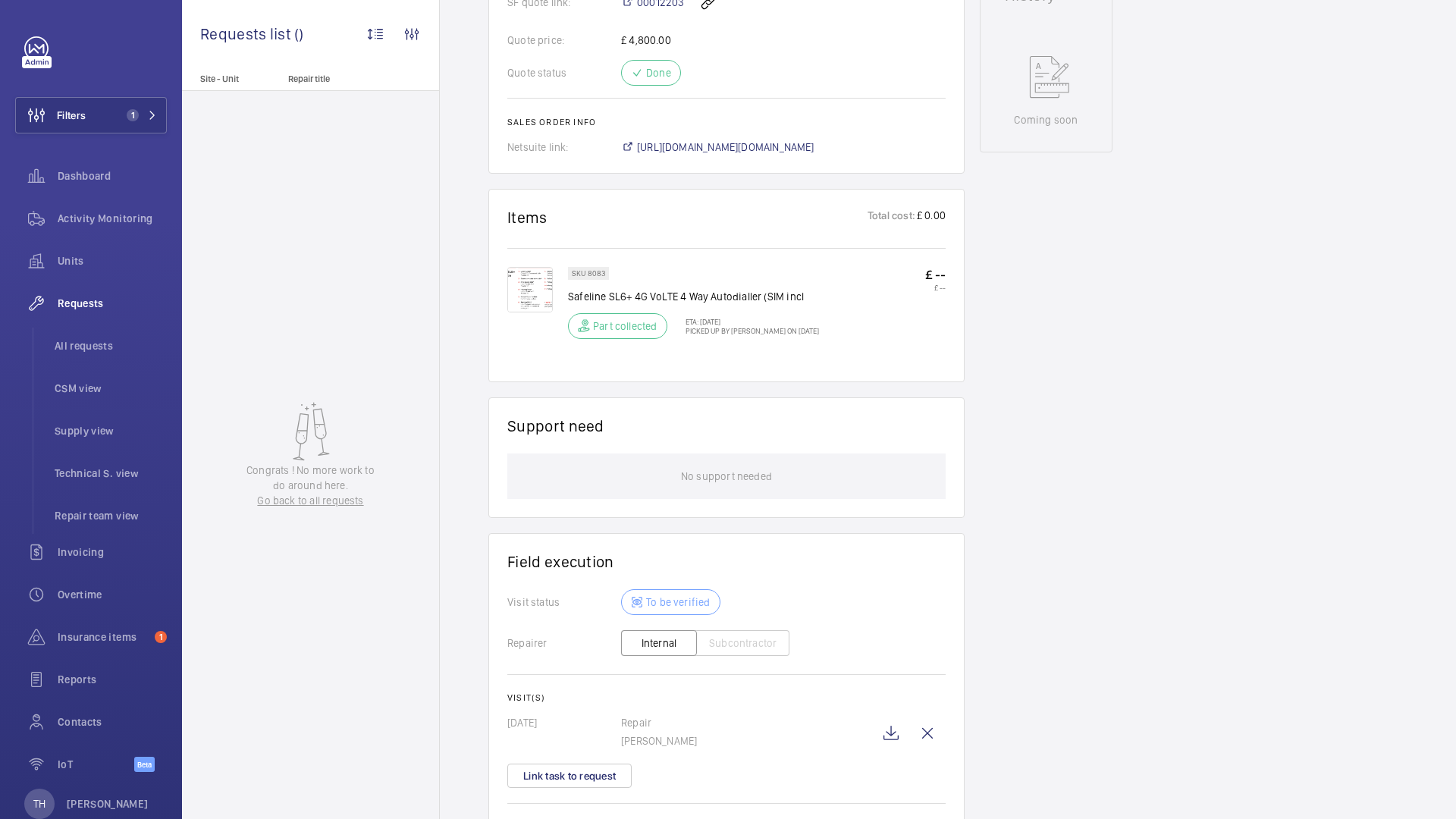
scroll to position [828, 0]
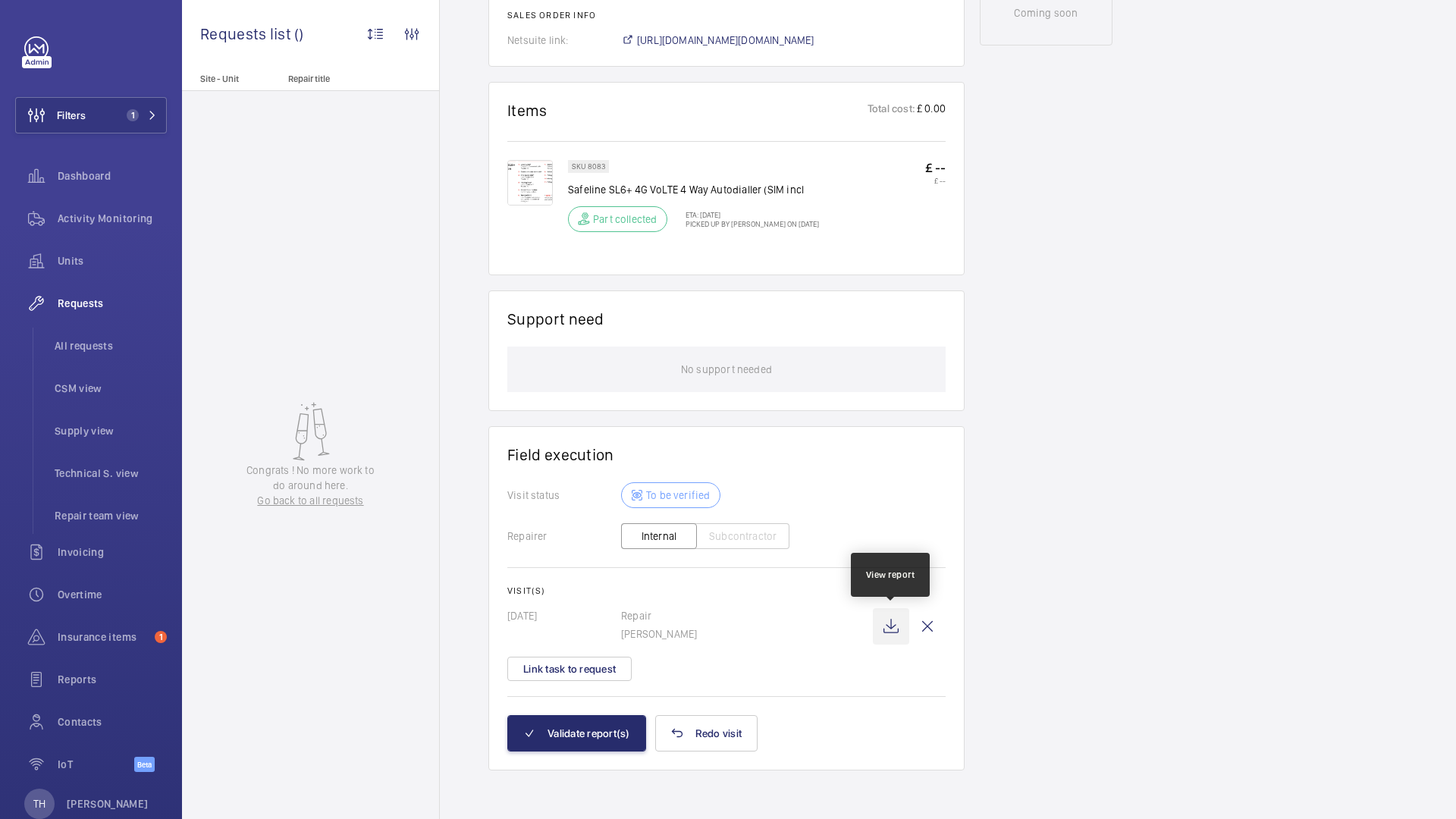
click at [888, 622] on wm-front-icon-button at bounding box center [890, 626] width 37 height 37
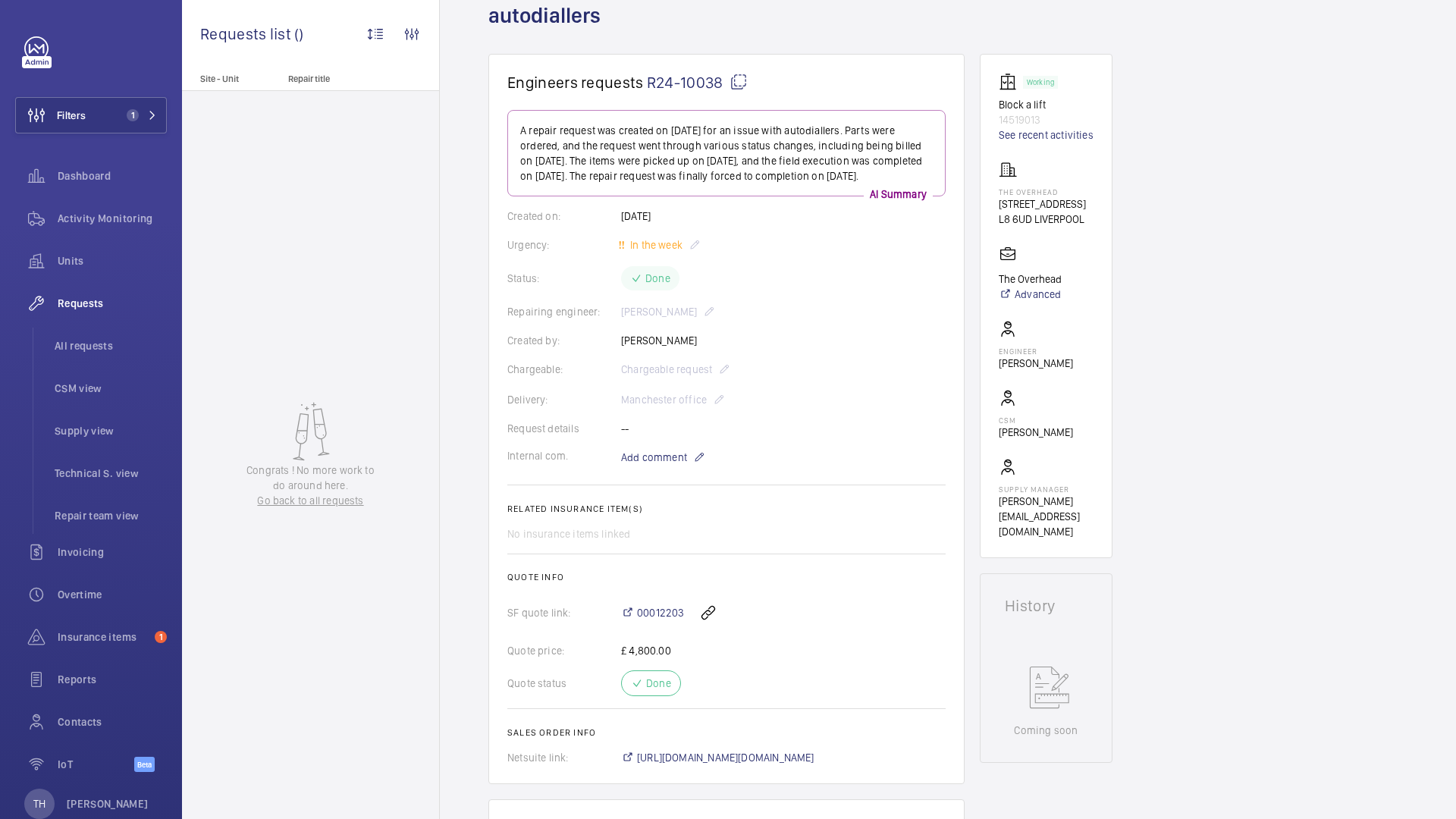
scroll to position [0, 0]
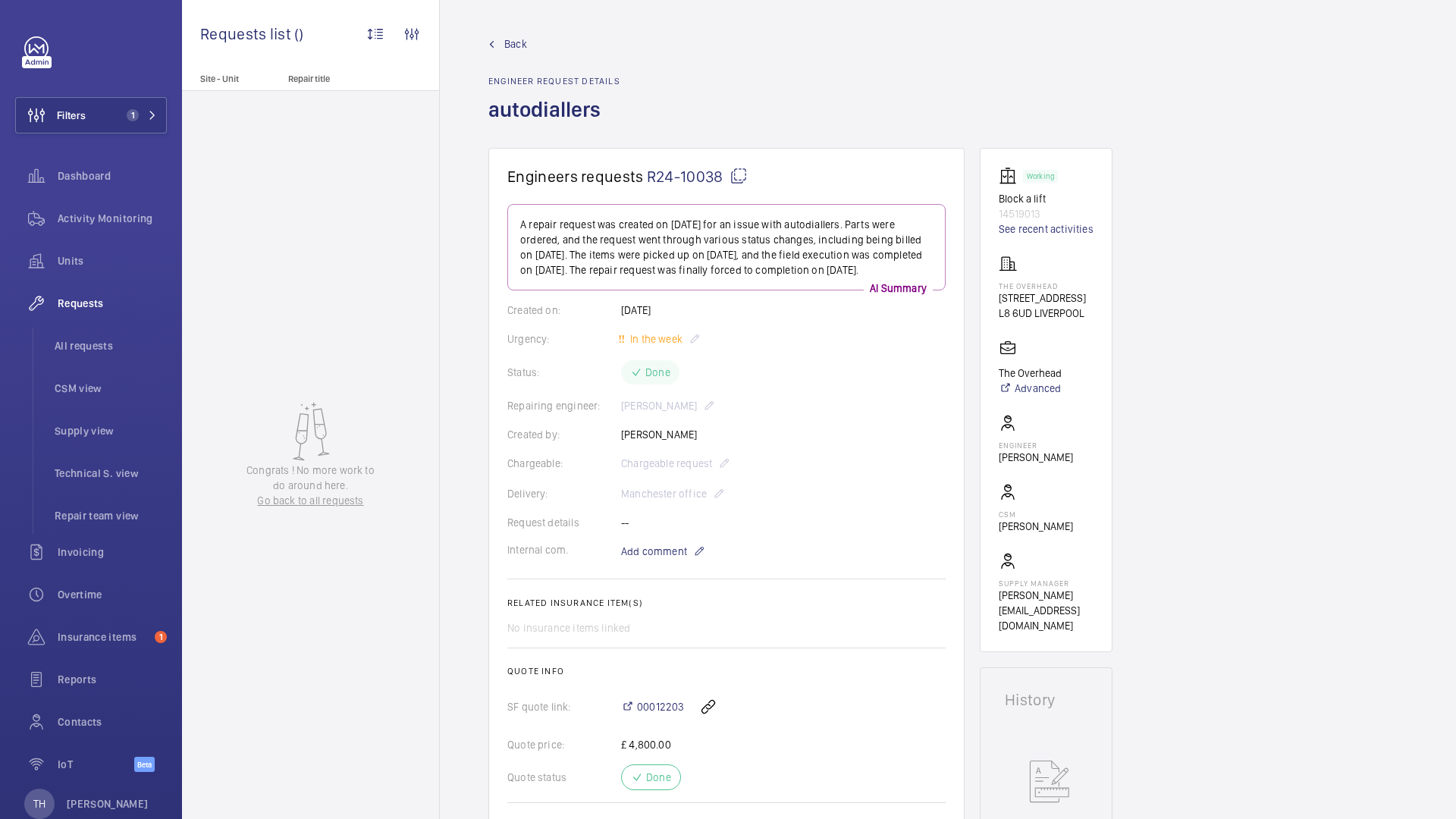
click at [517, 50] on span "Back" at bounding box center [515, 44] width 23 height 15
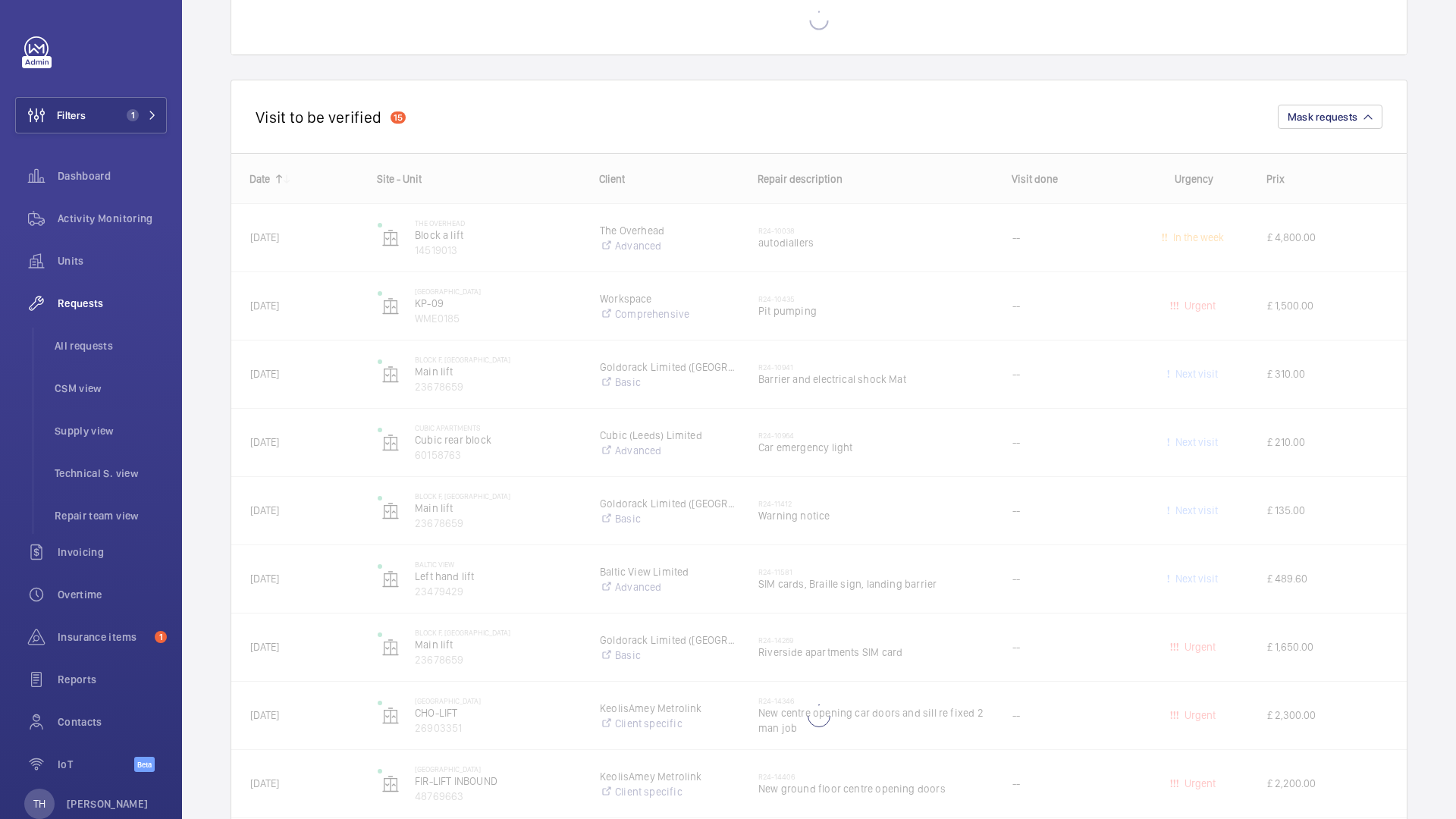
scroll to position [5054, 0]
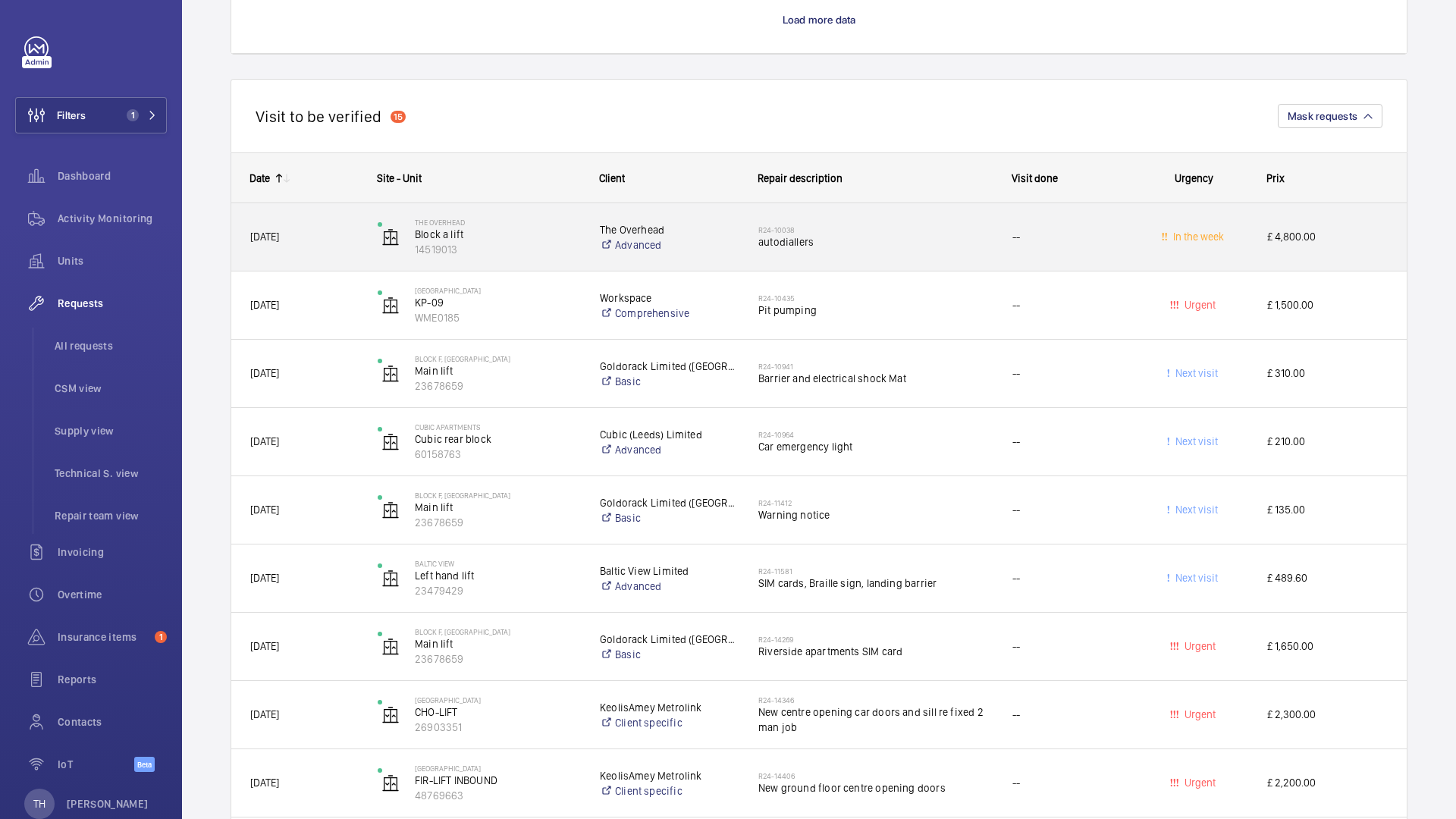
click at [808, 253] on div "R24-10038 autodiallers" at bounding box center [876, 237] width 235 height 44
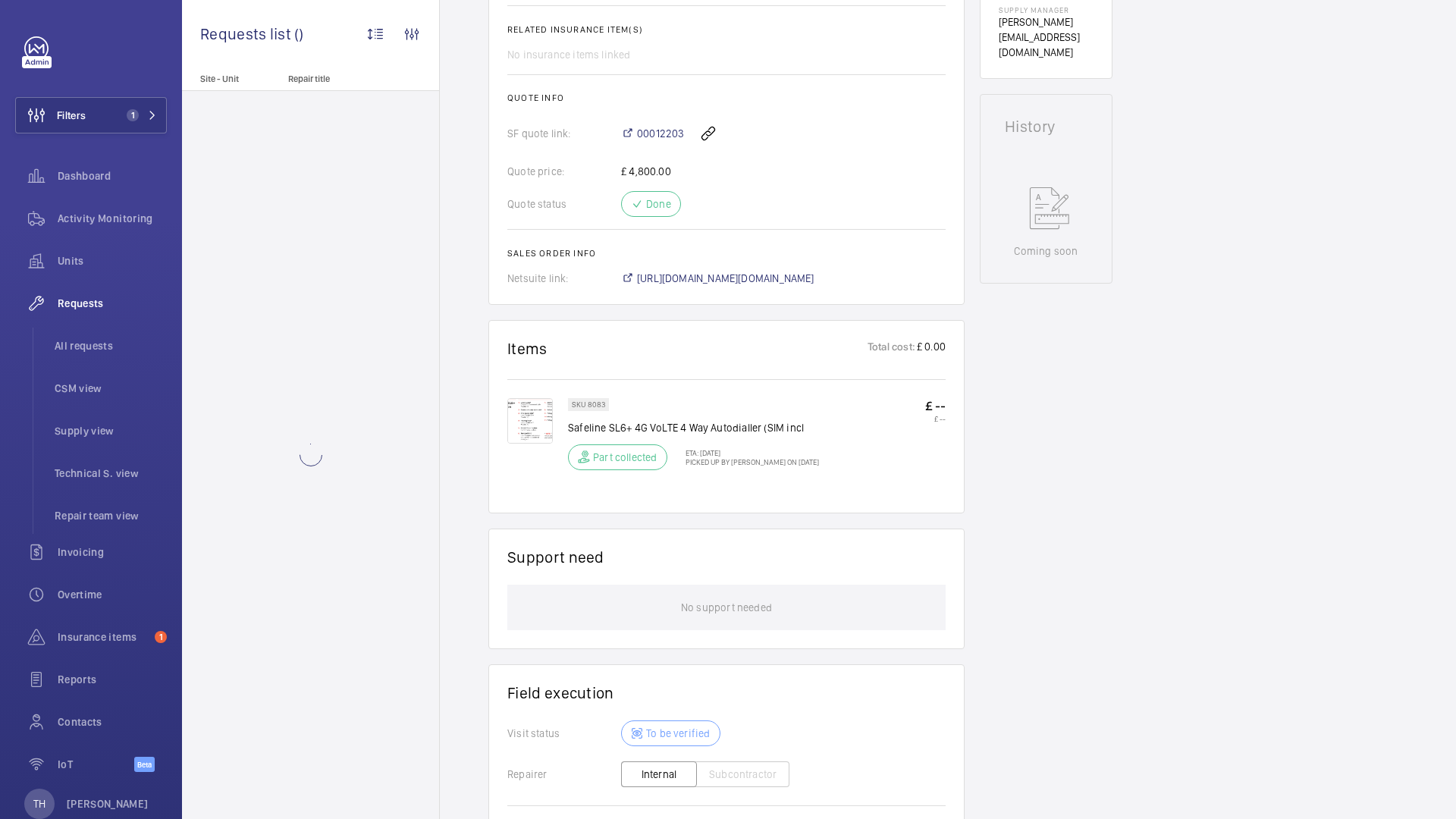
scroll to position [828, 0]
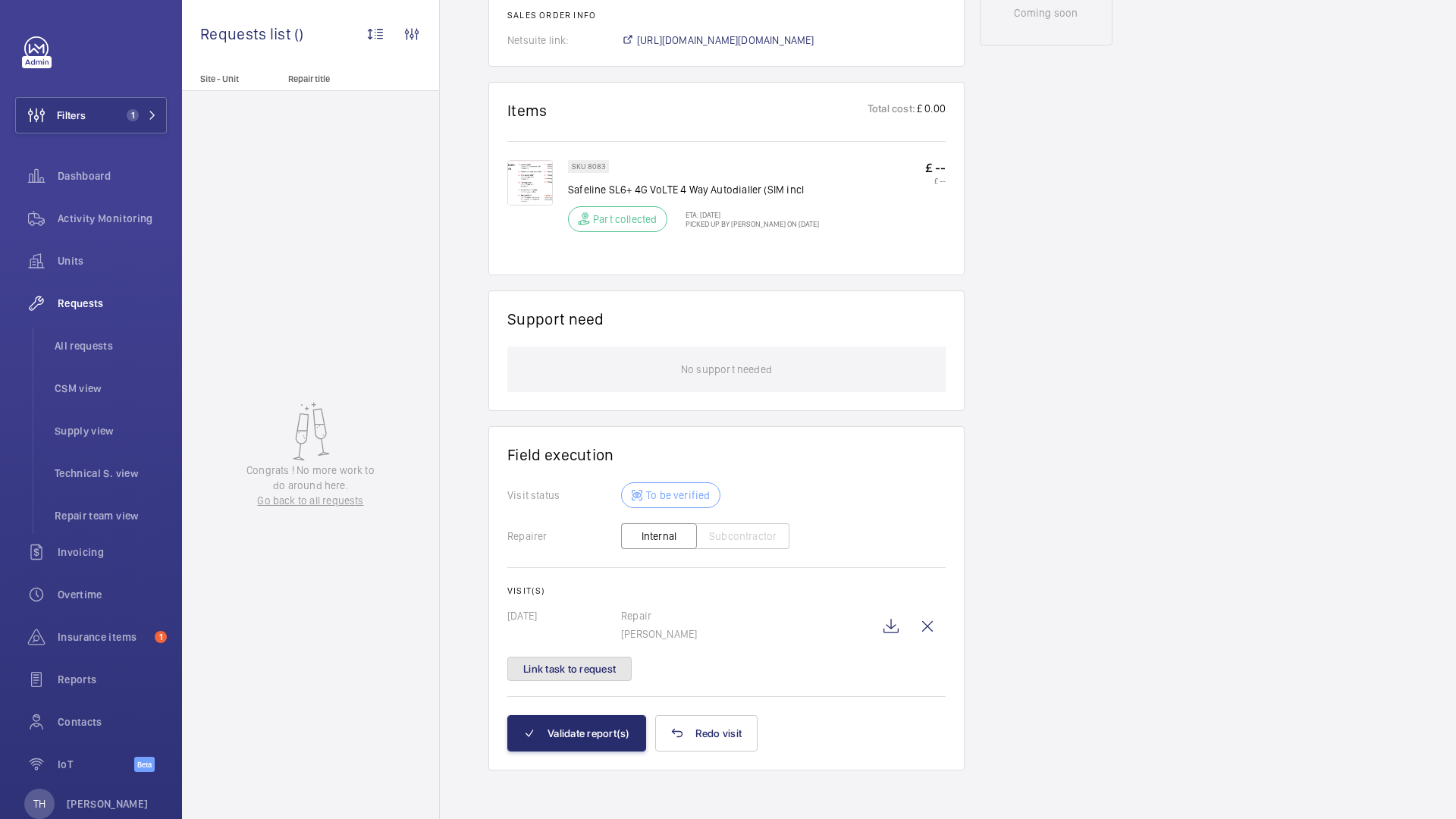
click at [597, 667] on button "Link task to request" at bounding box center [570, 668] width 125 height 24
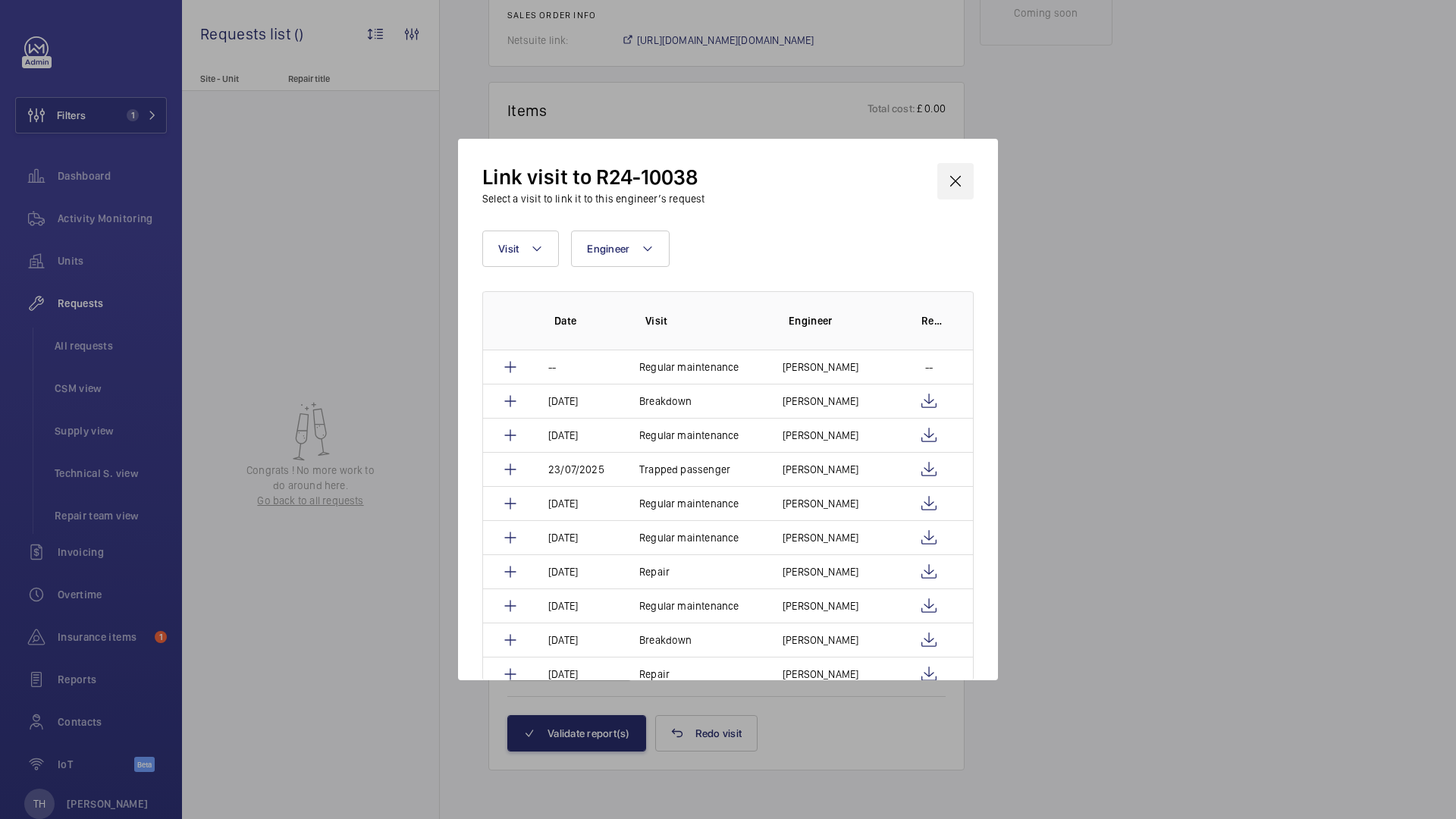
click at [954, 186] on wm-front-icon-button at bounding box center [955, 181] width 37 height 37
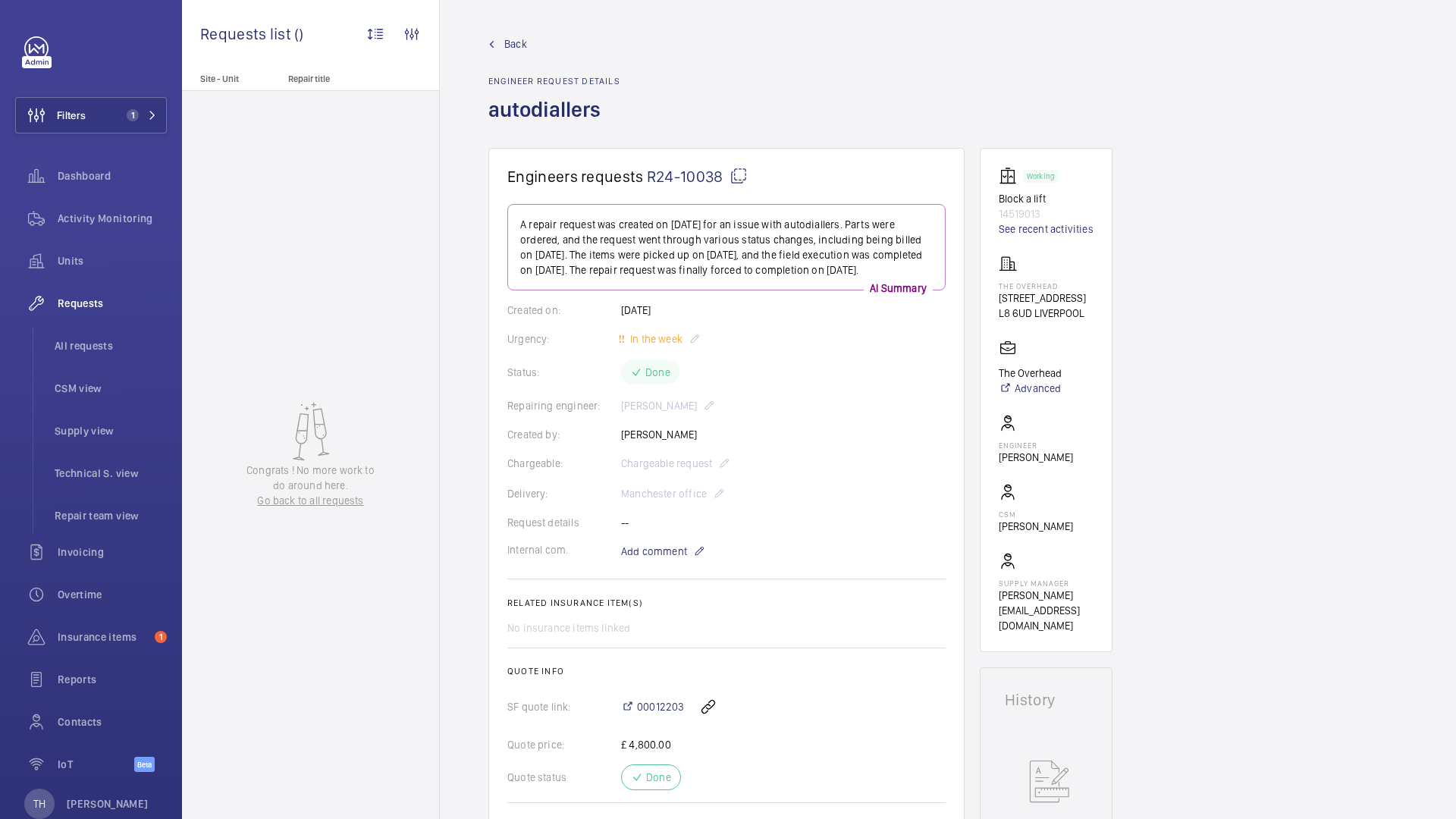
scroll to position [828, 0]
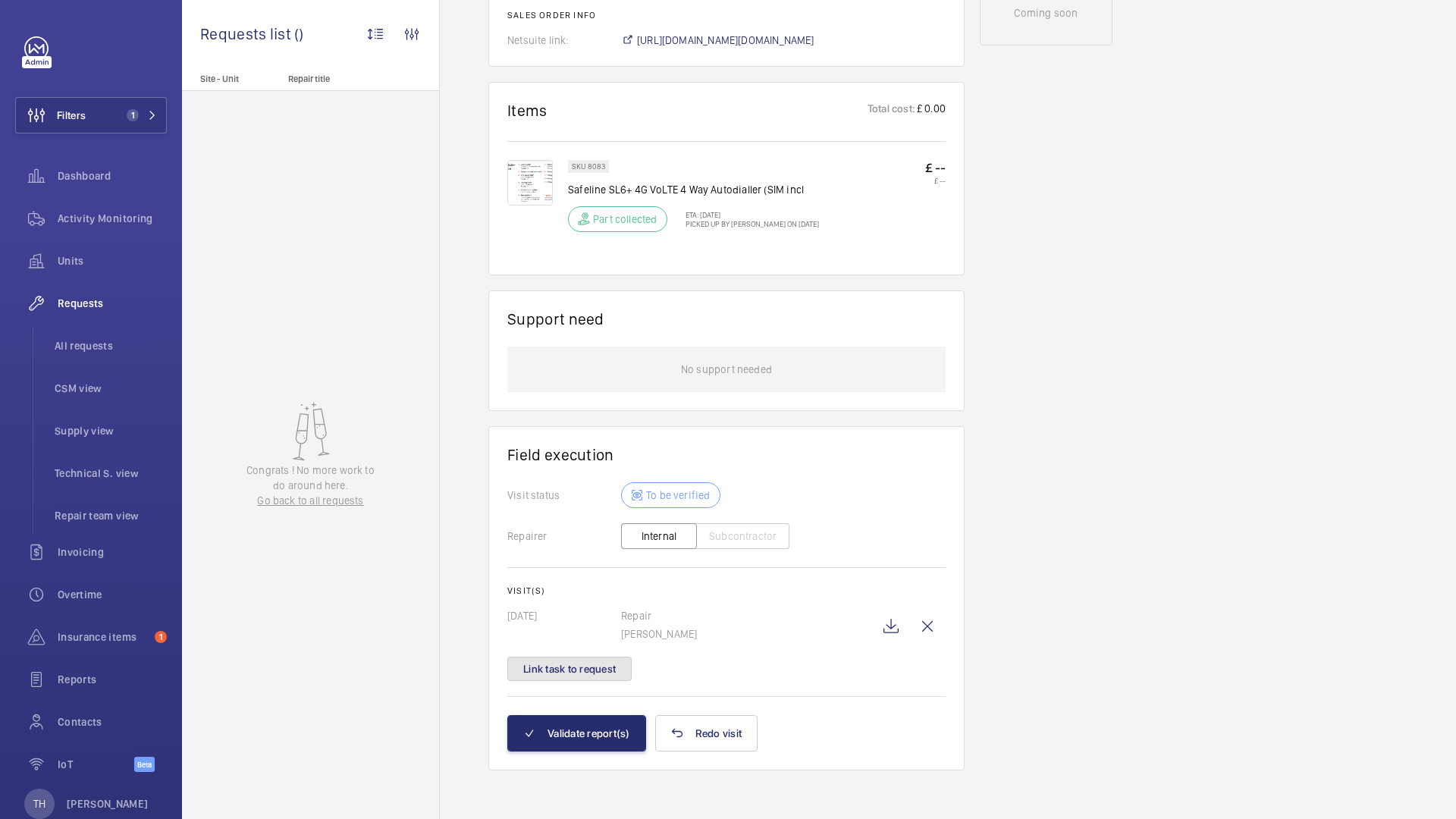
click at [587, 665] on button "Link task to request" at bounding box center [570, 668] width 125 height 24
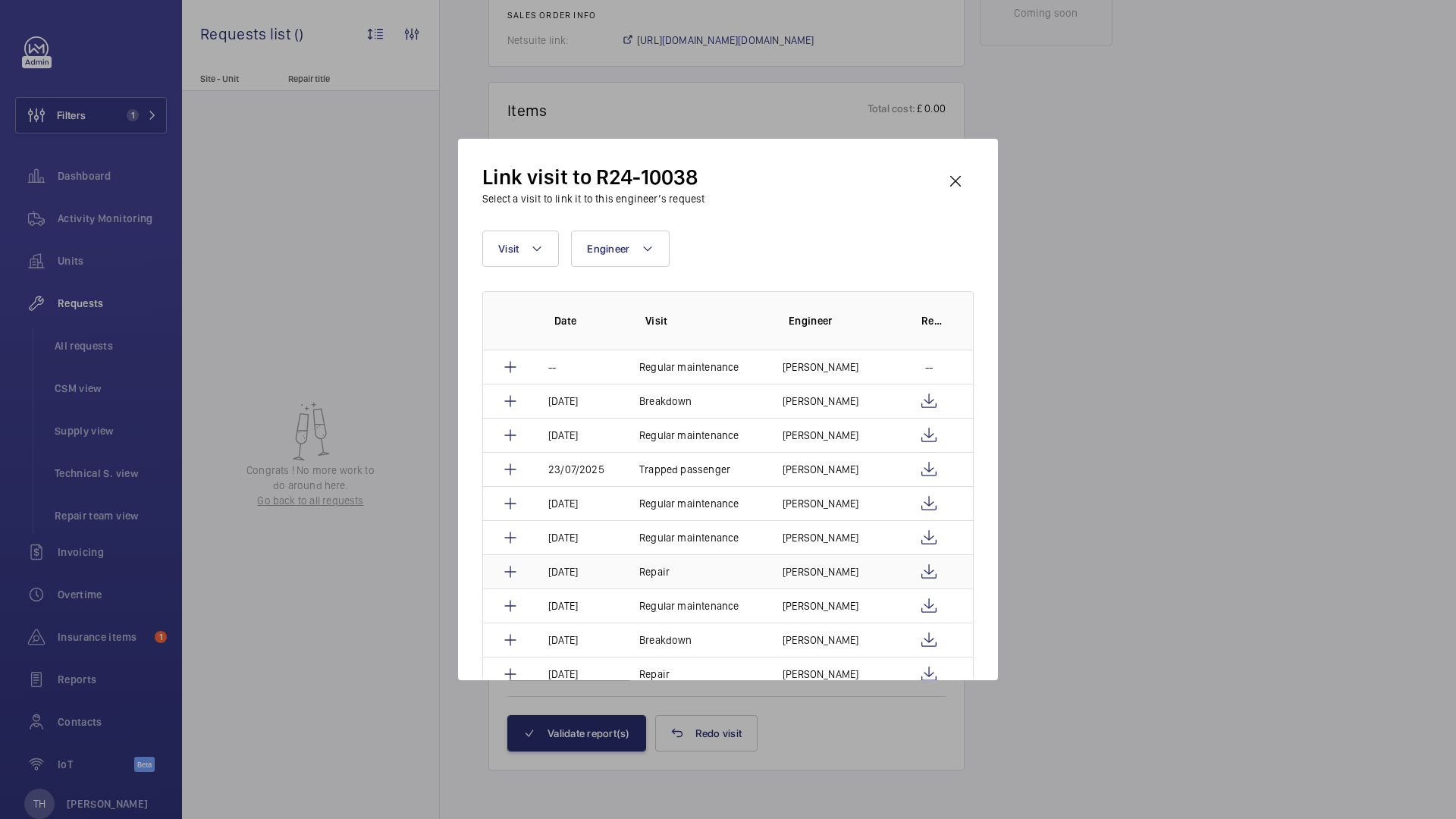
click at [577, 671] on p "[DATE]" at bounding box center [564, 673] width 30 height 15
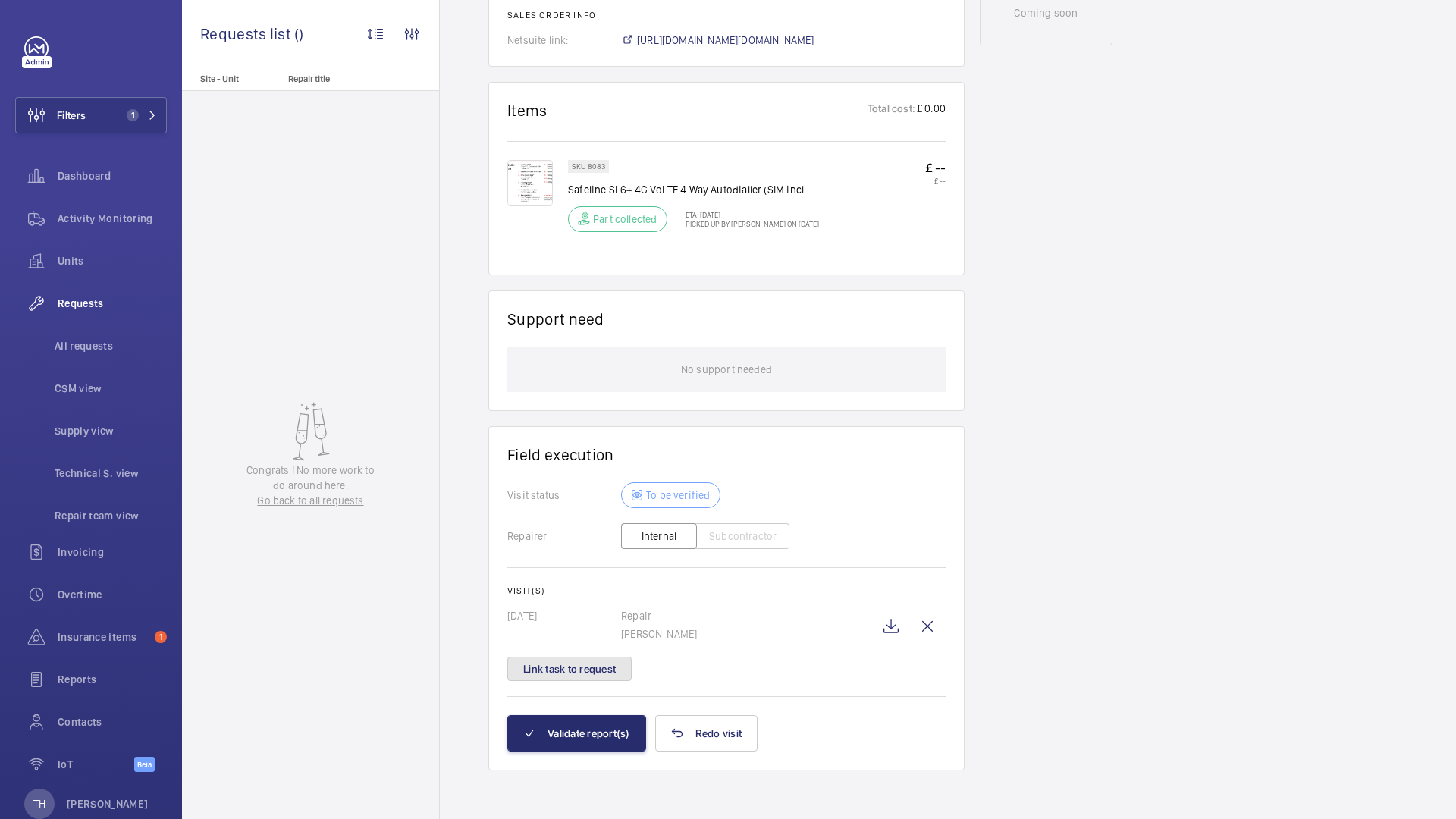
click at [587, 662] on button "Link task to request" at bounding box center [570, 668] width 125 height 24
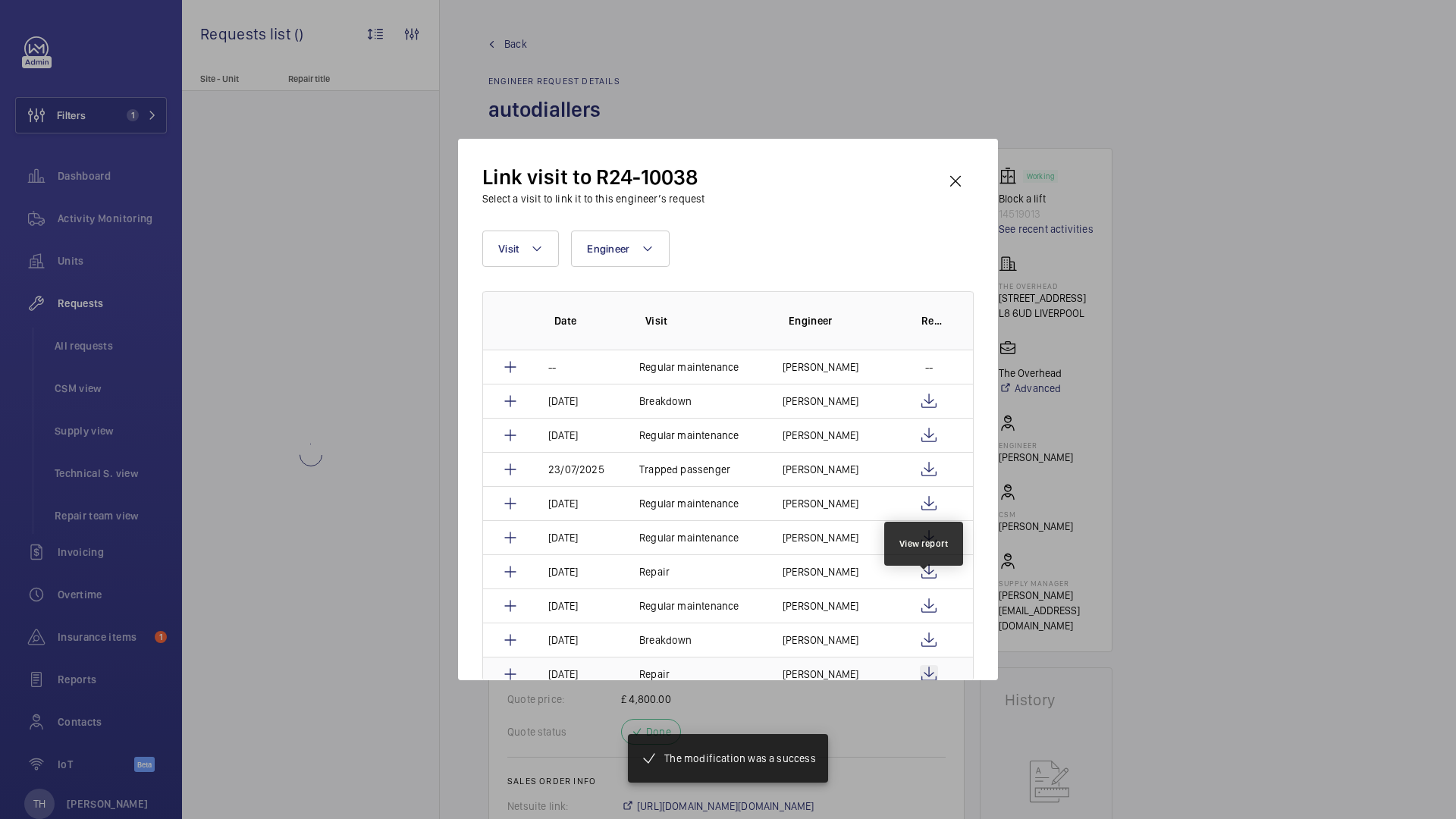
scroll to position [88, 0]
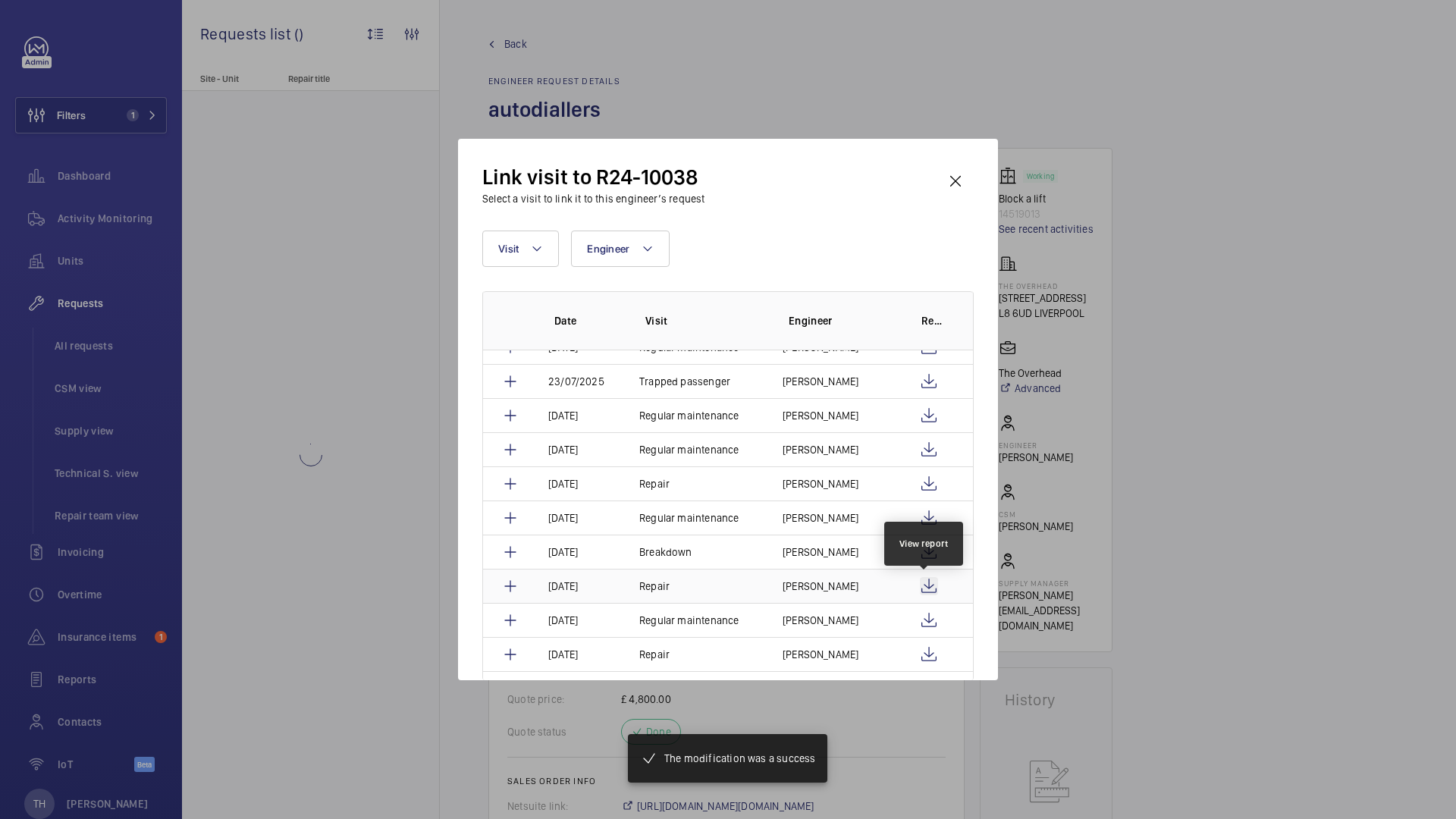
click at [929, 586] on wm-front-icon-button at bounding box center [929, 586] width 18 height 18
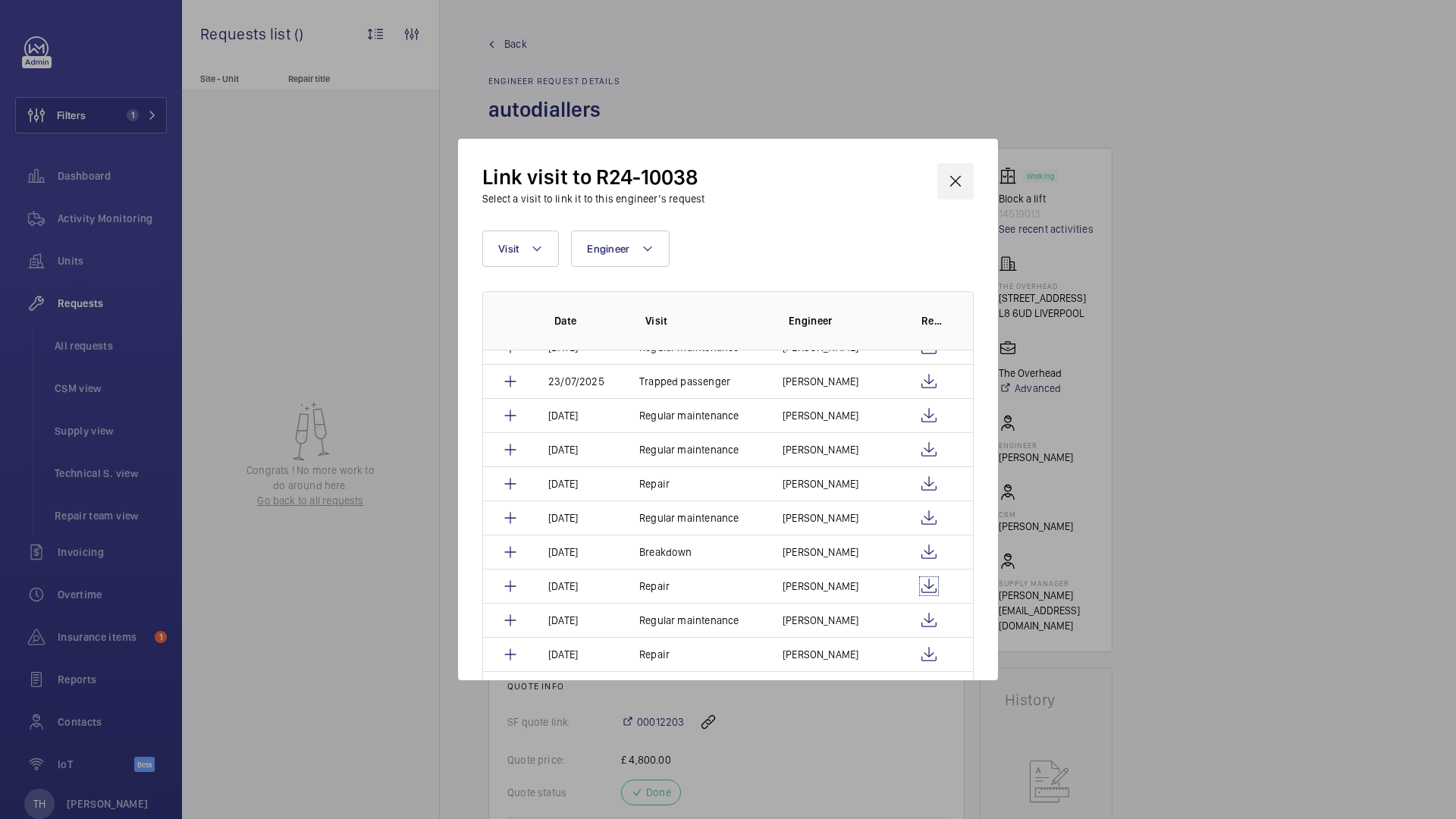
scroll to position [626, 0]
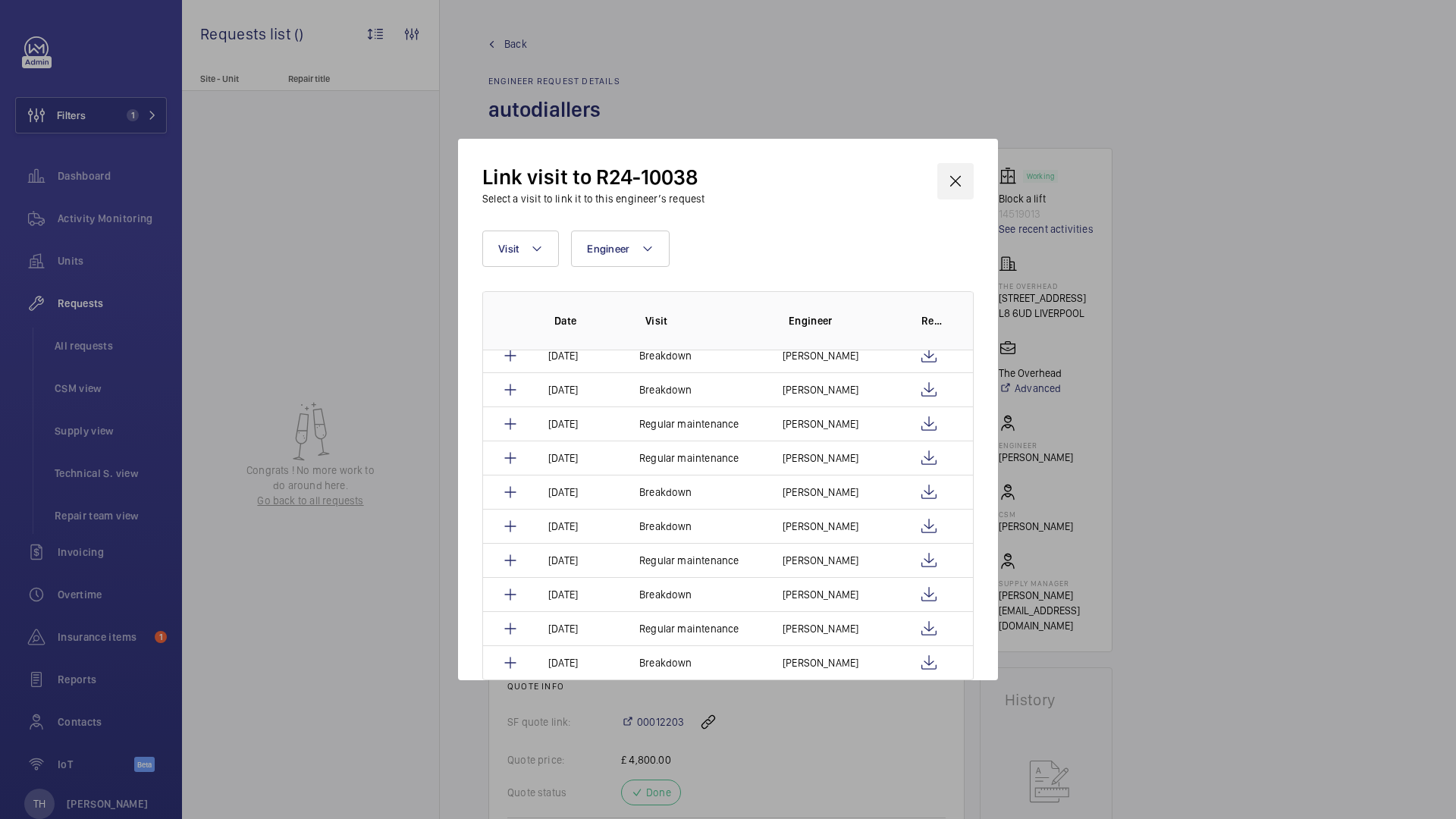
click at [953, 186] on wm-front-icon-button at bounding box center [955, 181] width 37 height 37
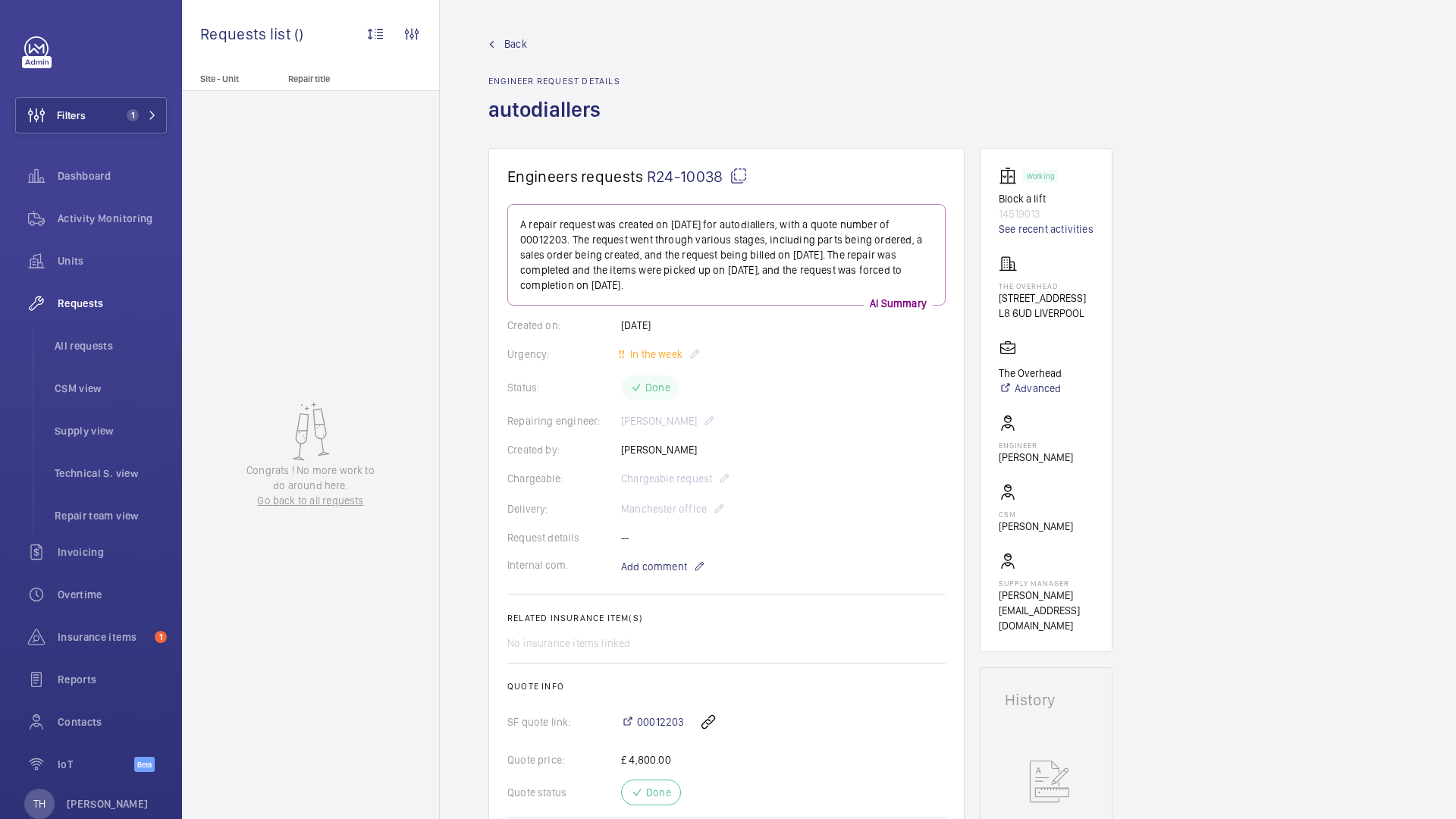
scroll to position [876, 0]
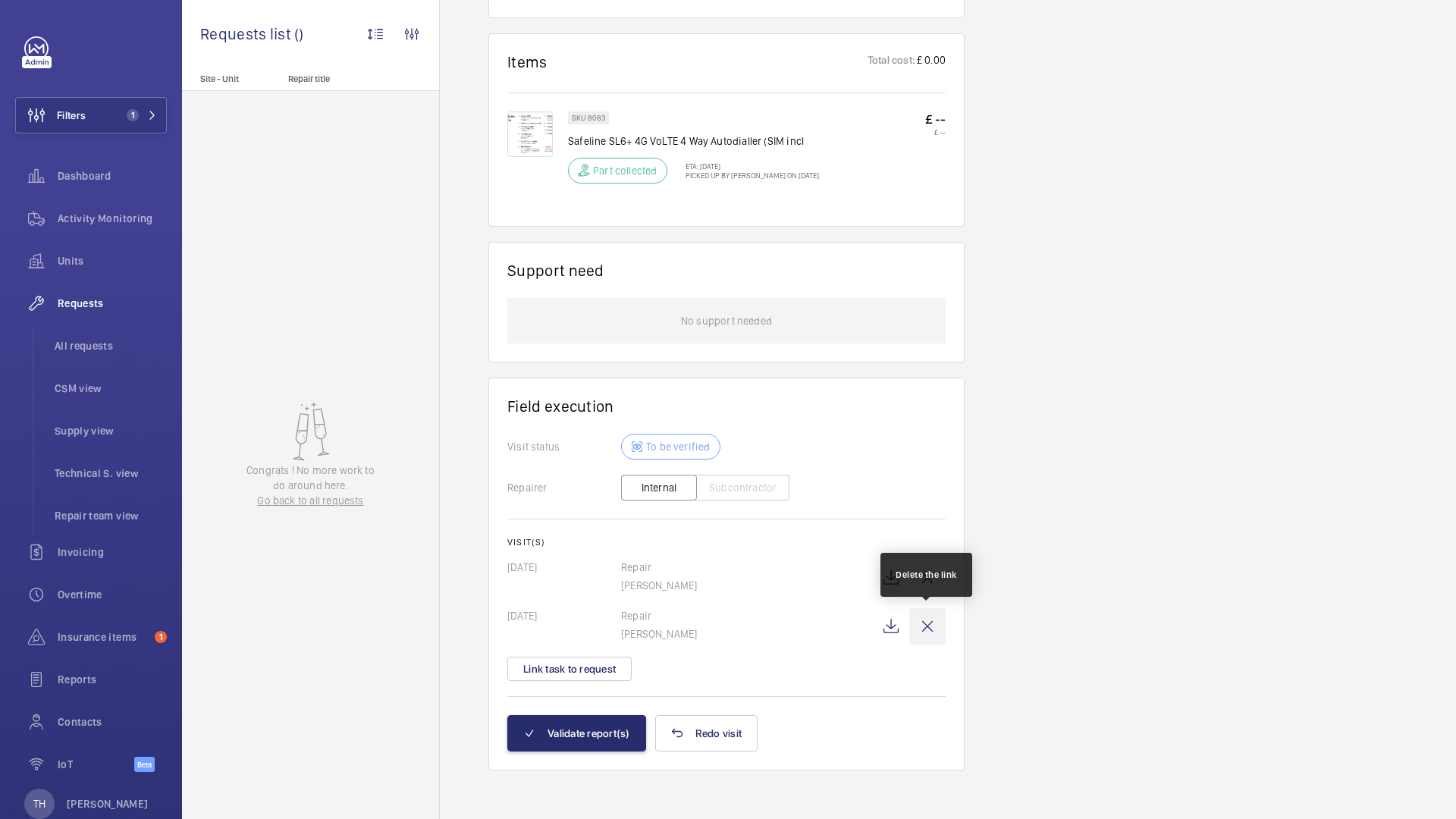
click at [929, 633] on wm-front-icon-button at bounding box center [927, 626] width 37 height 37
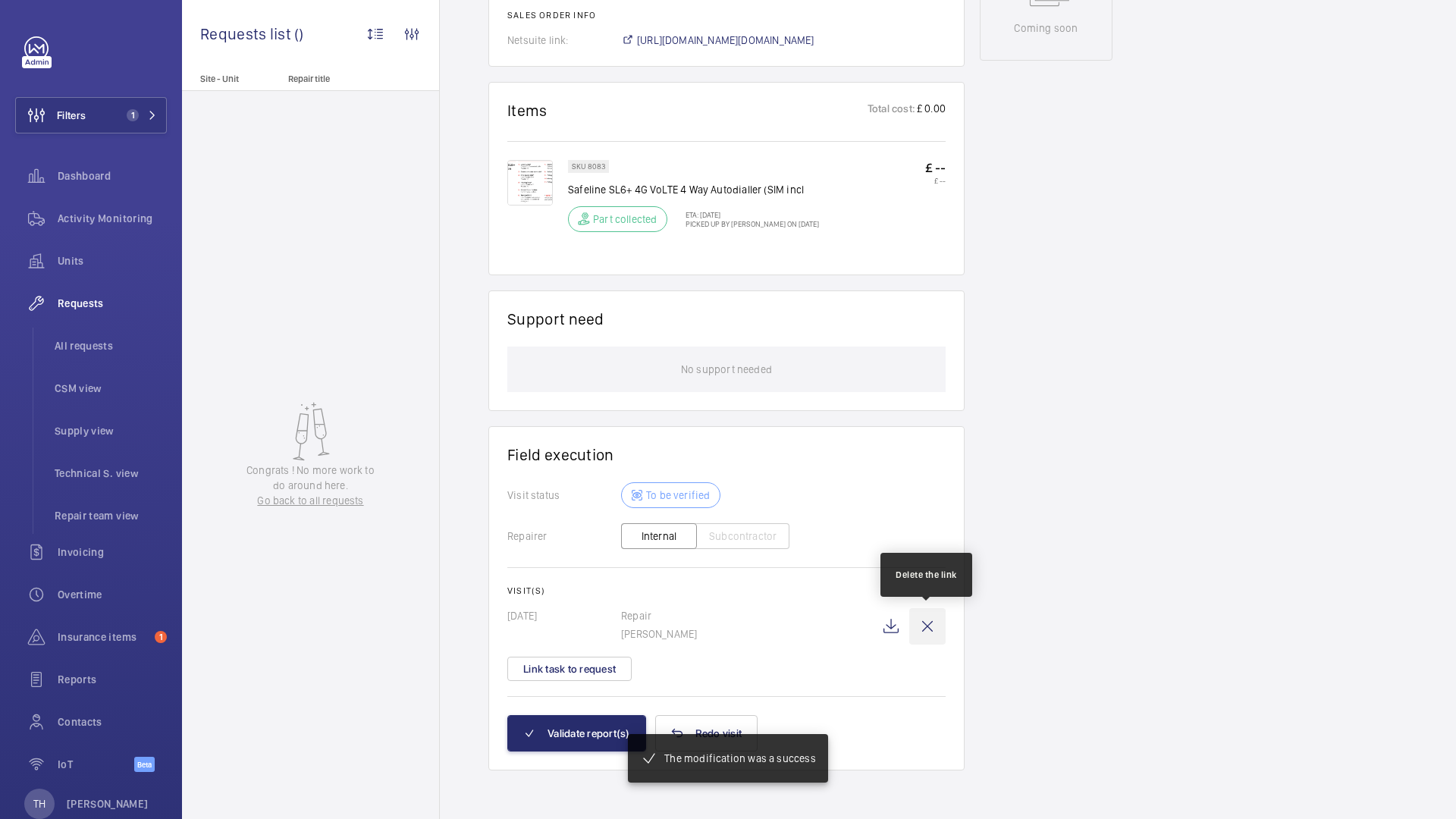
scroll to position [813, 0]
click at [930, 626] on wm-front-icon-button at bounding box center [927, 626] width 37 height 37
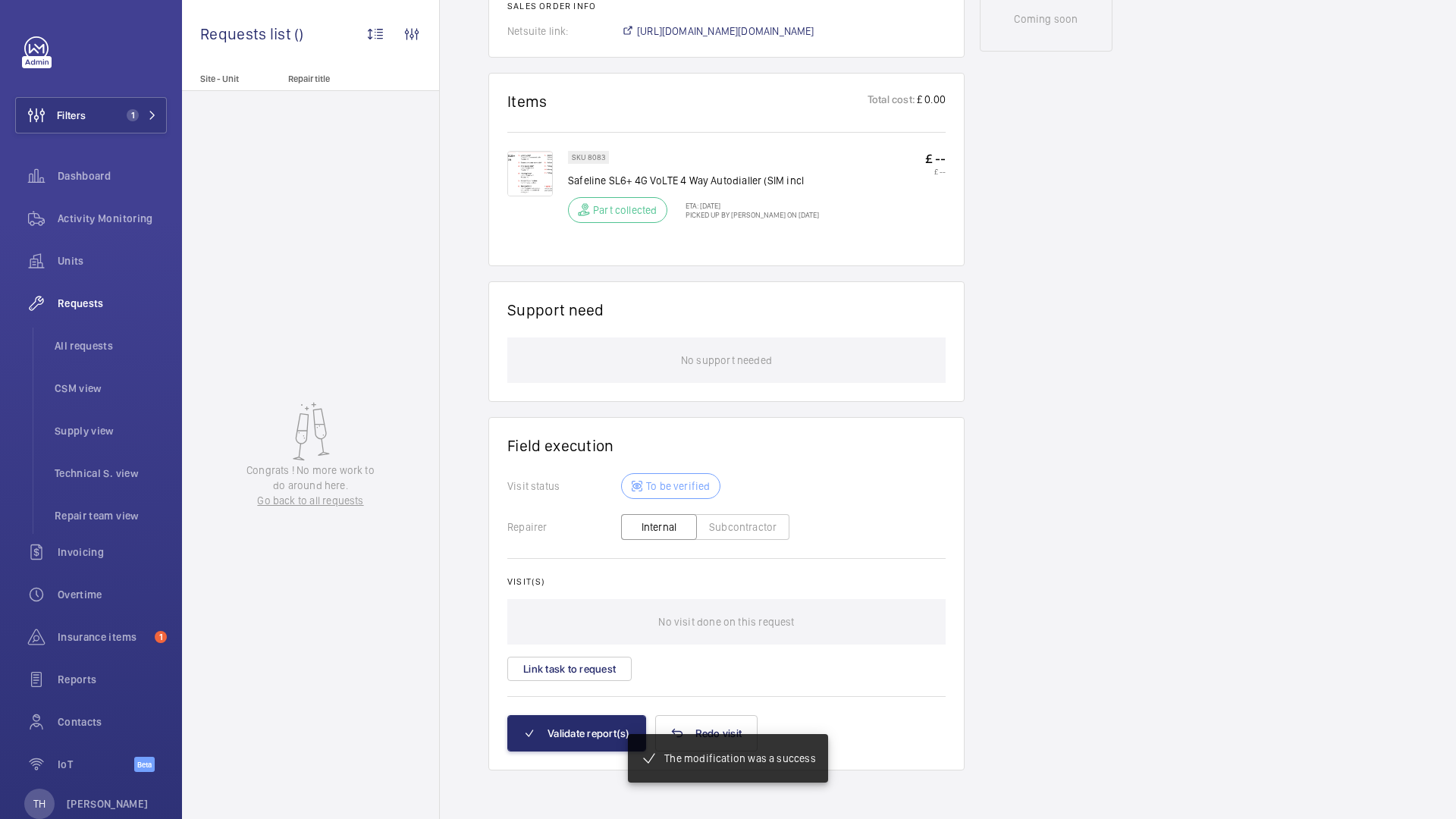
scroll to position [822, 0]
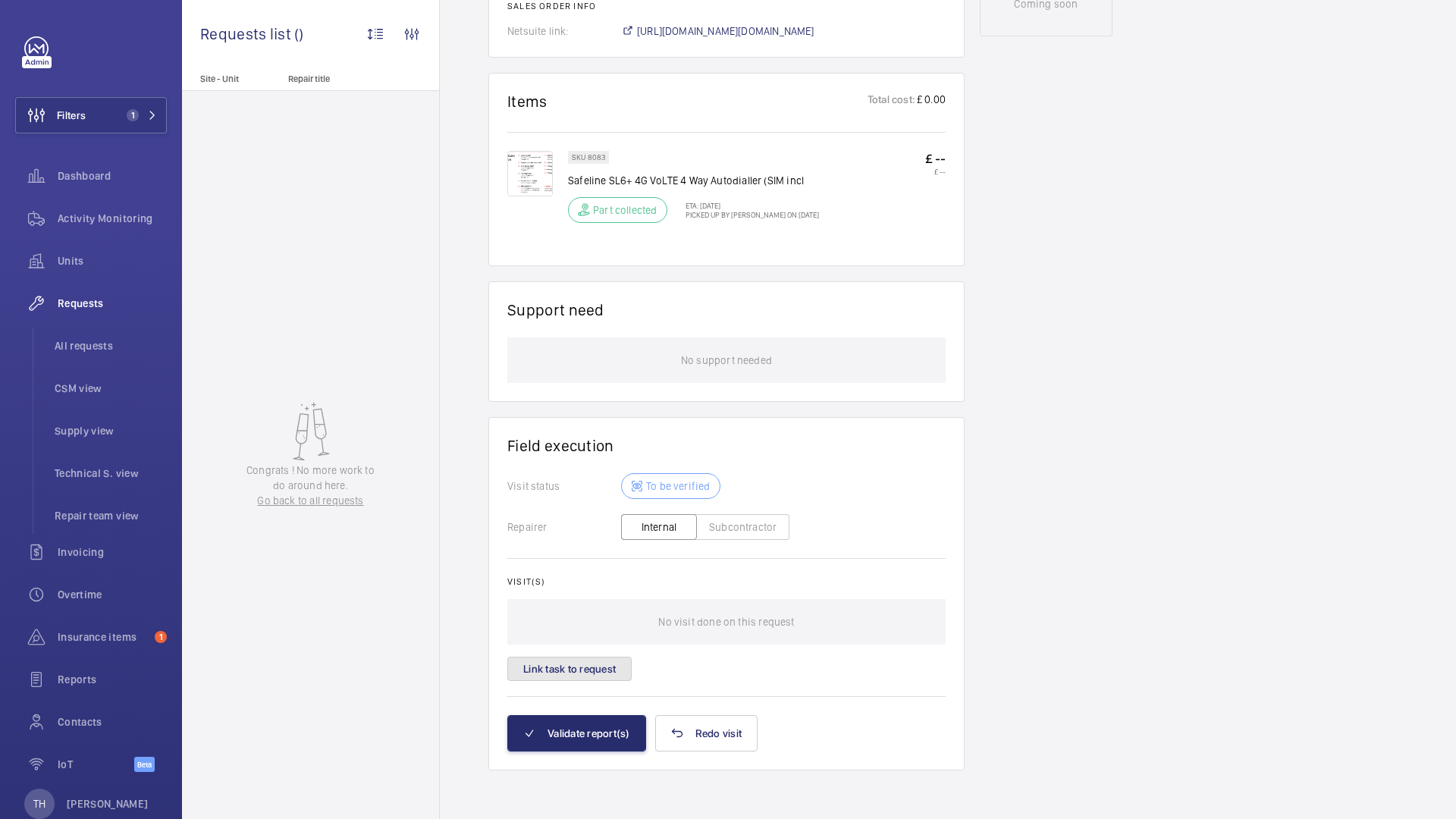
click at [583, 669] on button "Link task to request" at bounding box center [570, 668] width 125 height 24
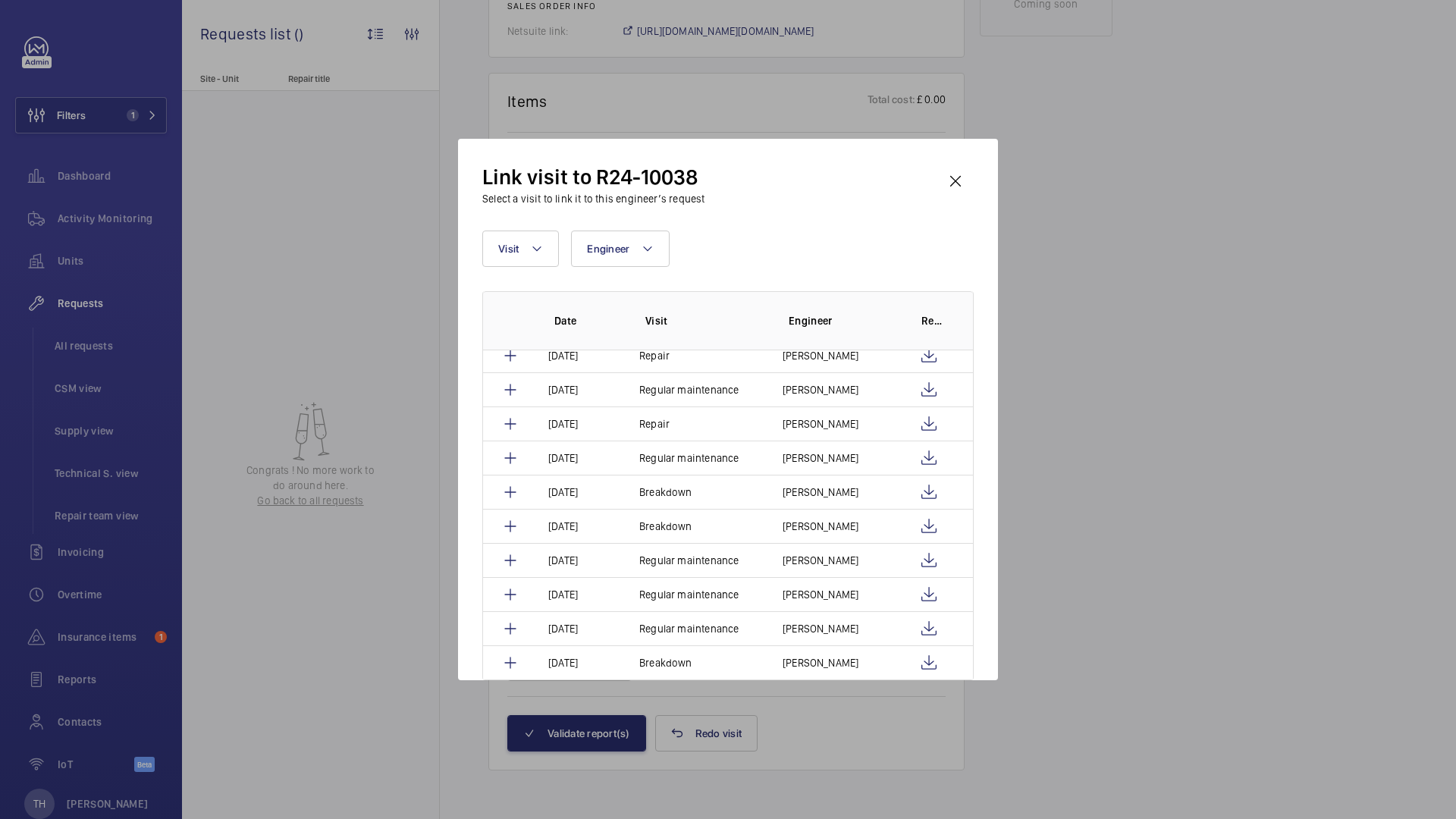
scroll to position [323, 0]
click at [962, 173] on wm-front-icon-button at bounding box center [955, 181] width 37 height 37
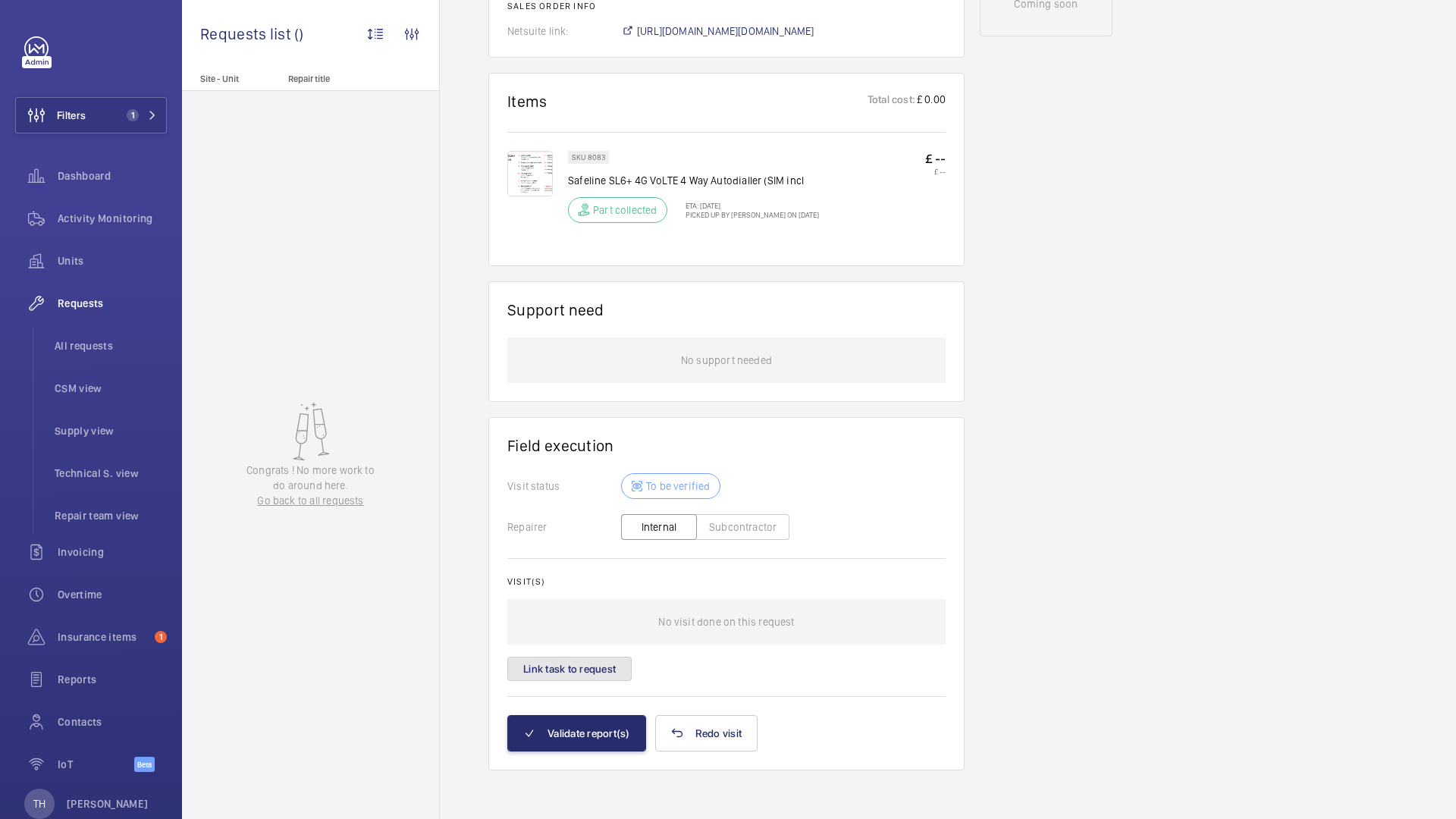
click at [588, 672] on button "Link task to request" at bounding box center [570, 668] width 125 height 24
click at [586, 673] on div "Link visit to R24-10038 Select a visit to link it to this engineer’s request Vi…" at bounding box center [727, 409] width 540 height 542
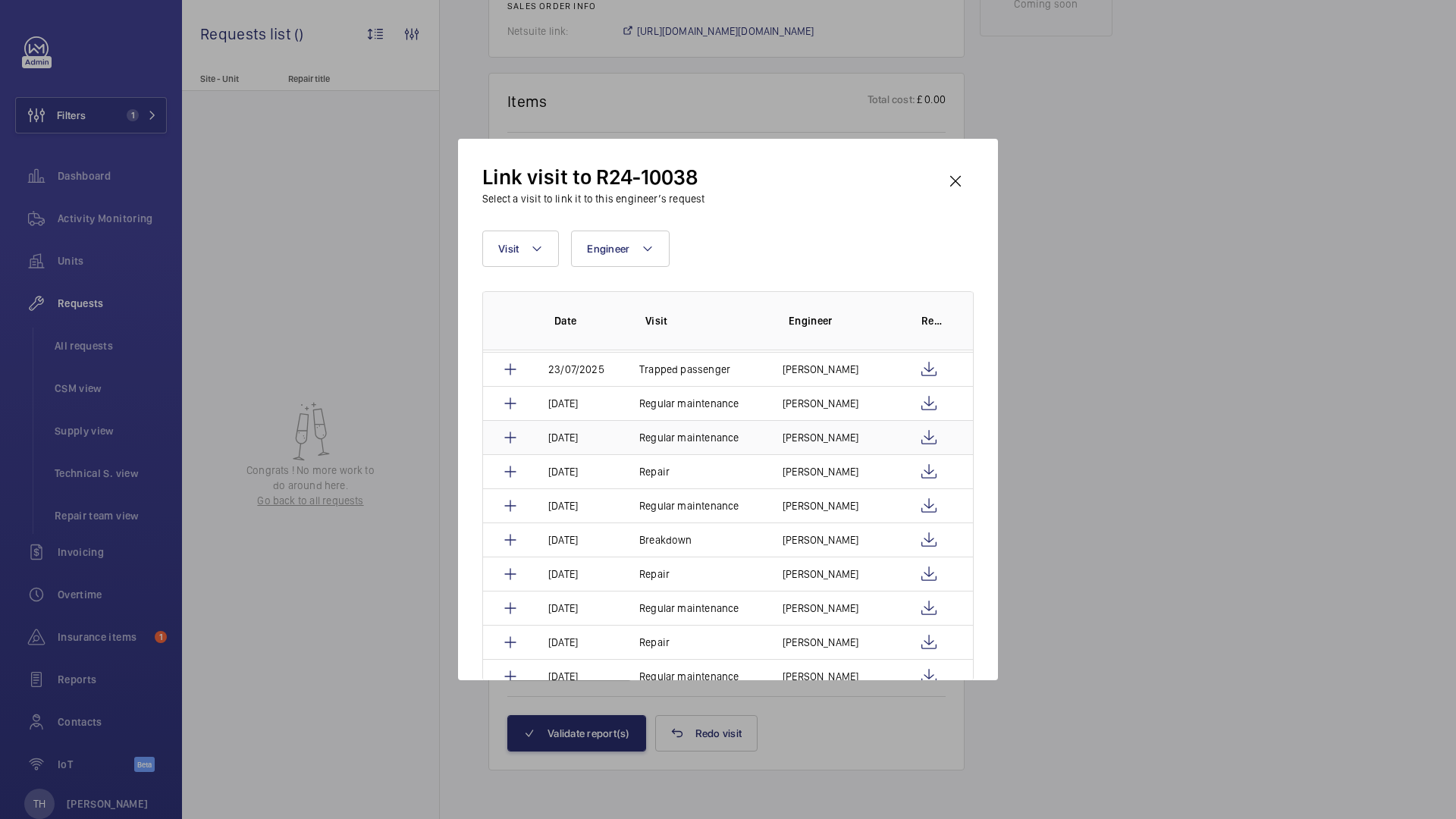
scroll to position [195, 0]
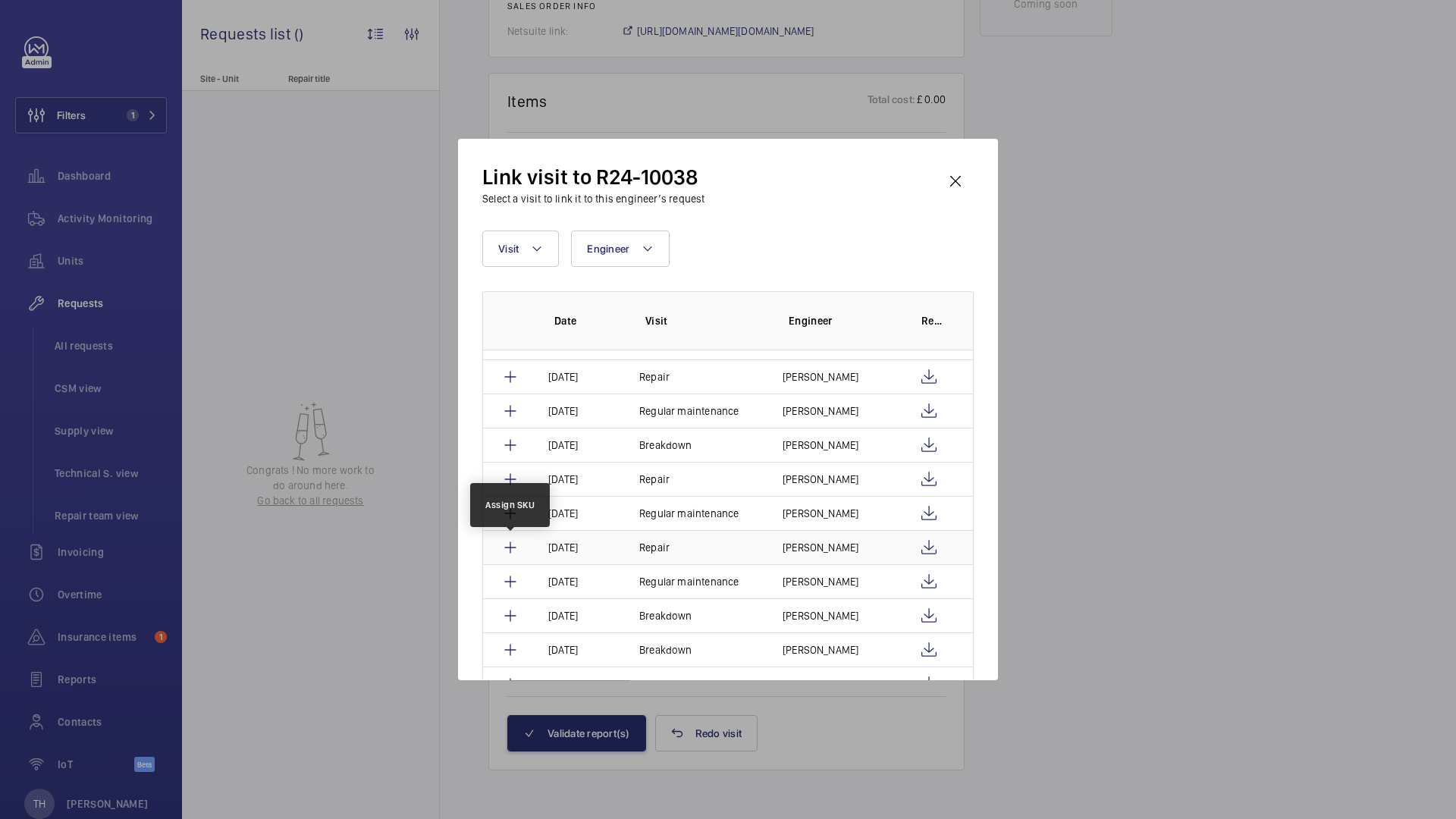
click at [504, 549] on mat-icon at bounding box center [510, 548] width 18 height 18
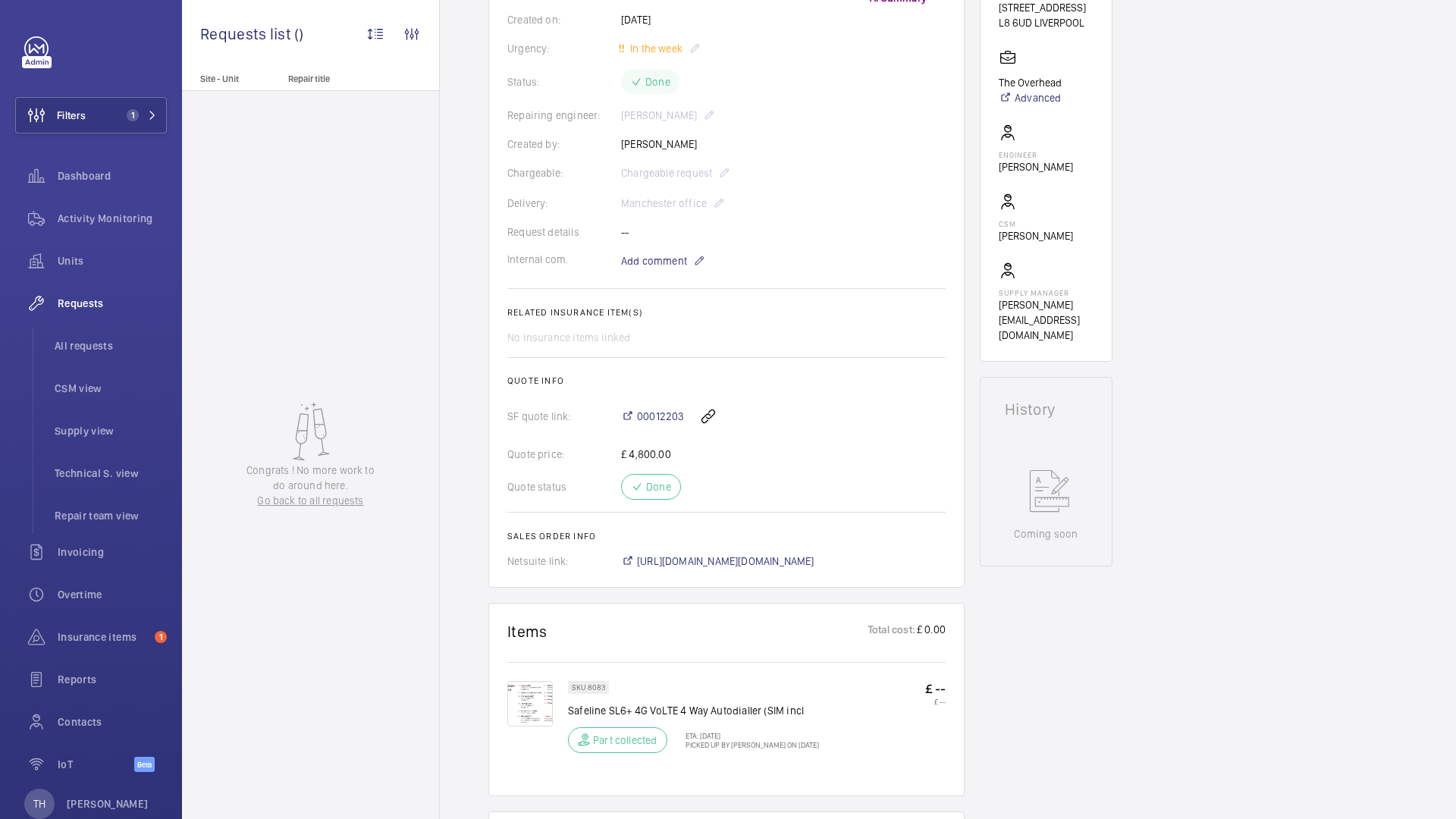
scroll to position [813, 0]
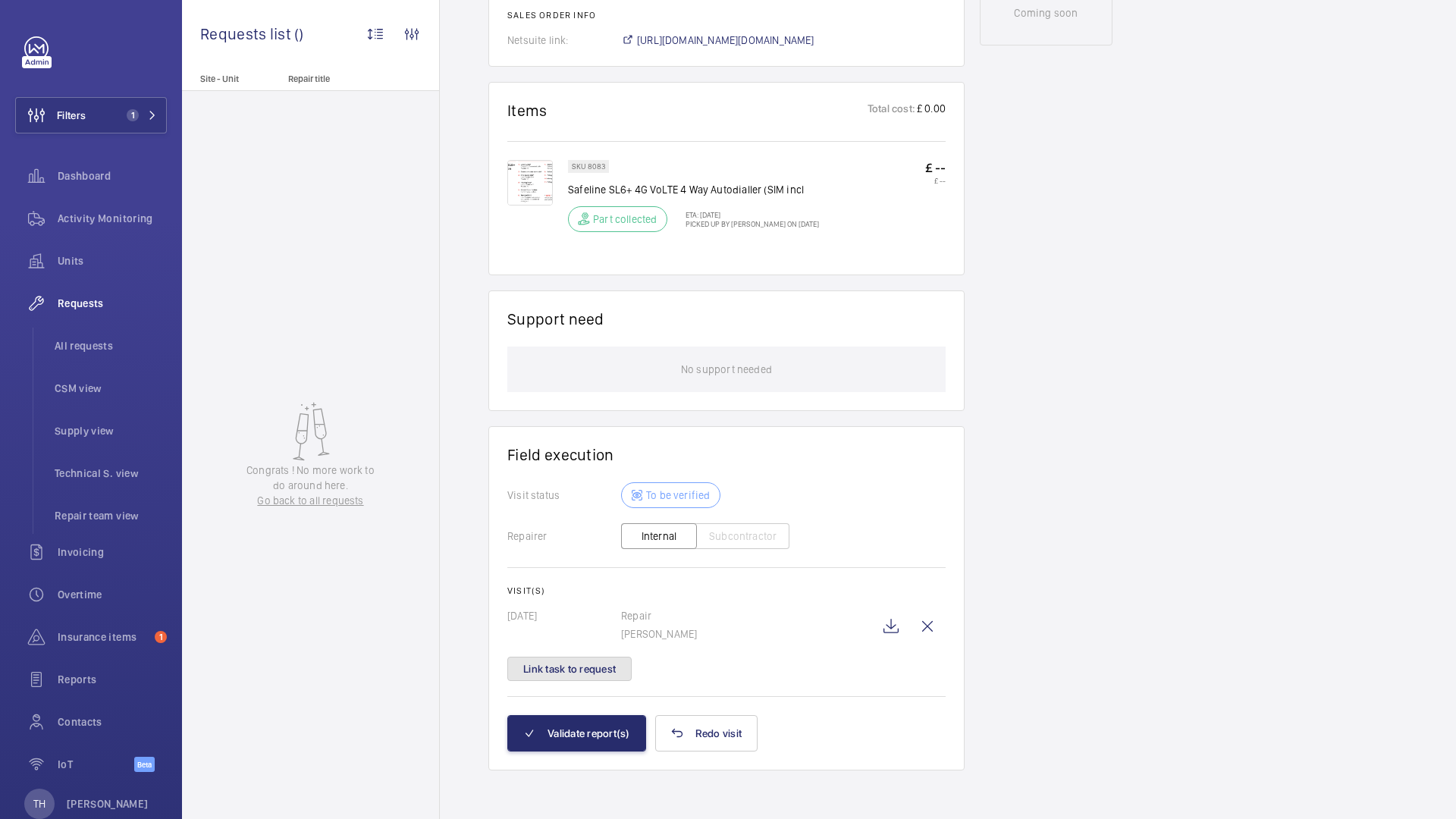
click at [604, 672] on button "Link task to request" at bounding box center [570, 668] width 125 height 24
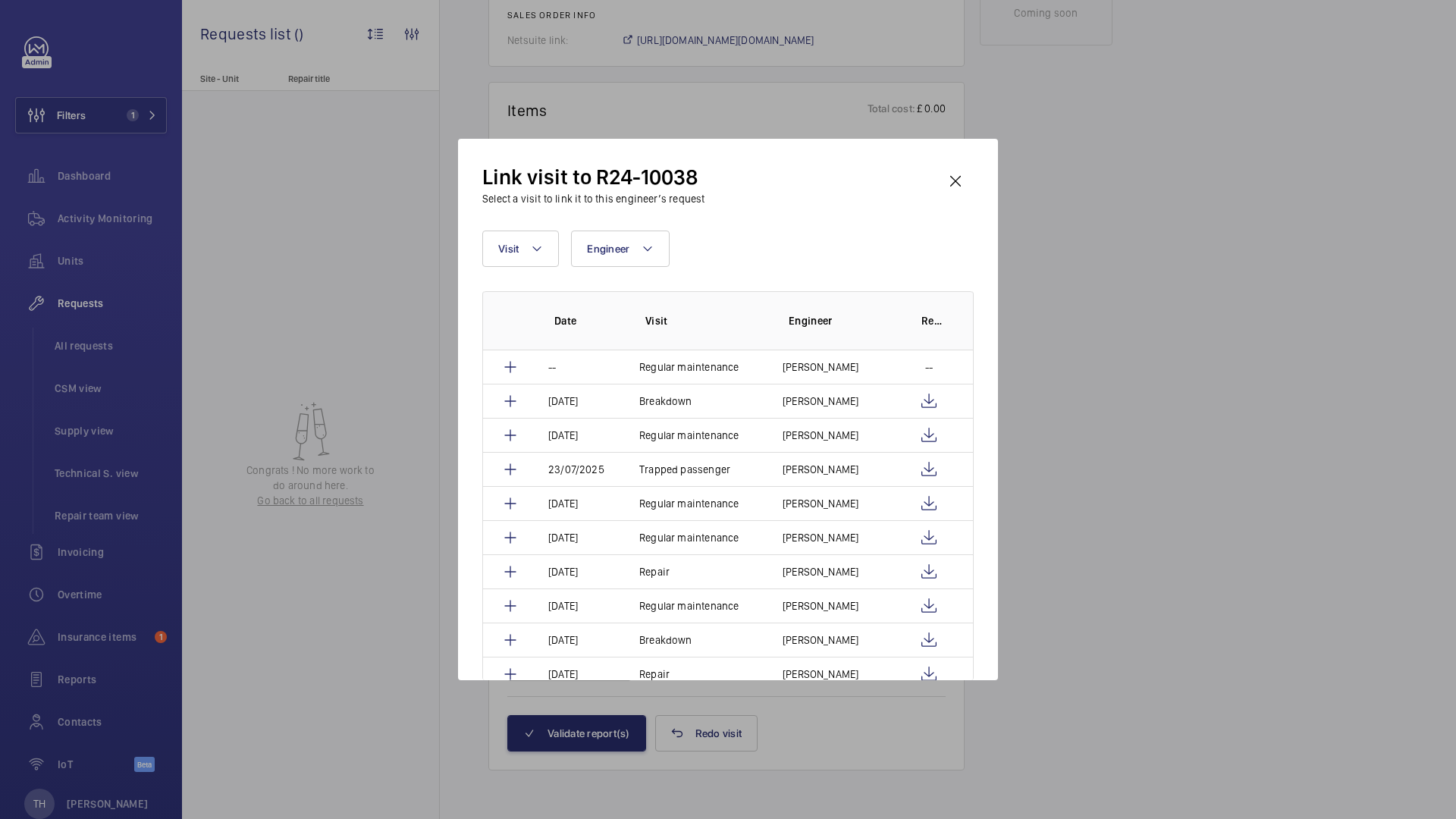
scroll to position [248, 0]
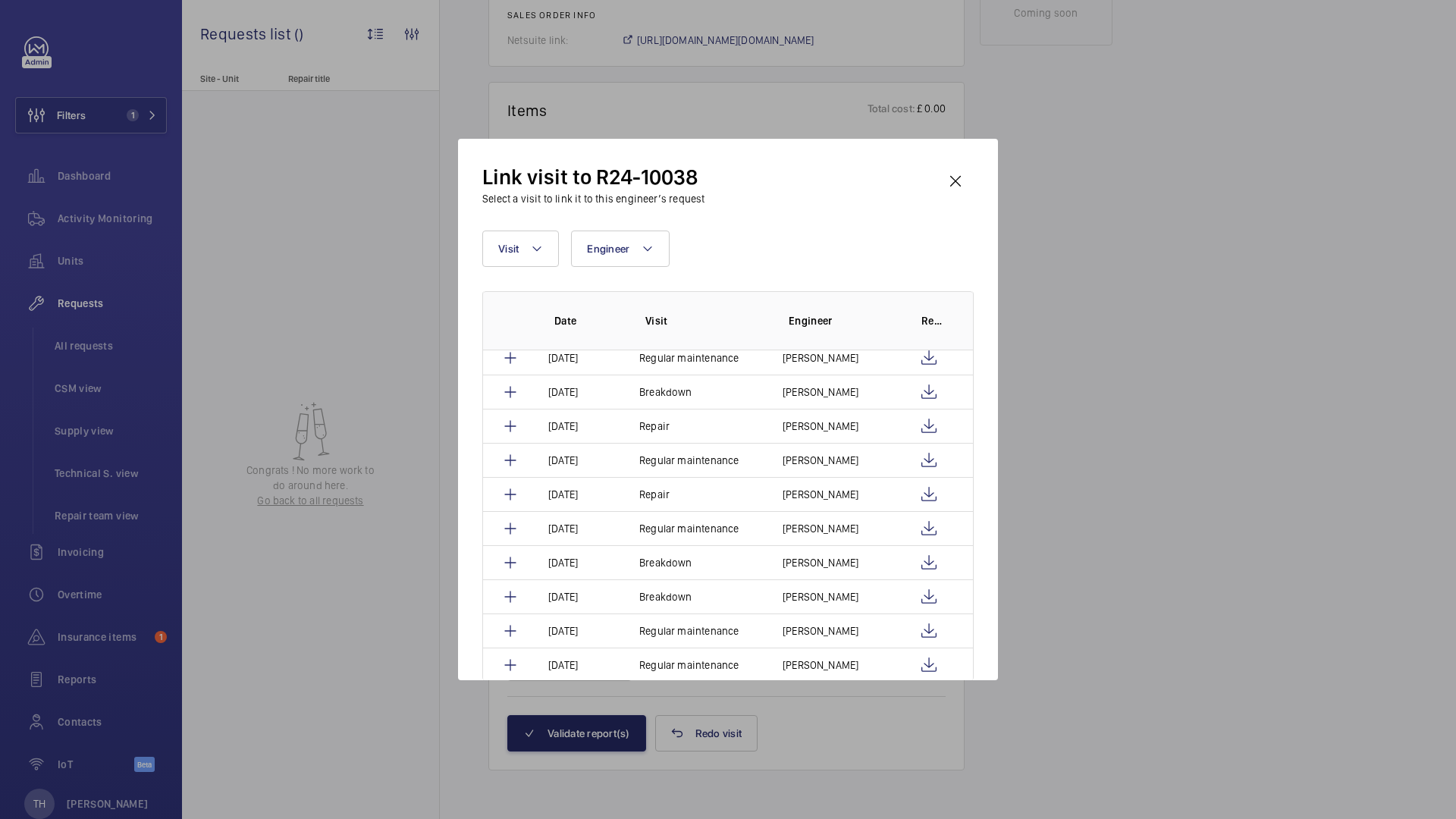
click at [961, 178] on wm-front-icon-button at bounding box center [955, 181] width 37 height 37
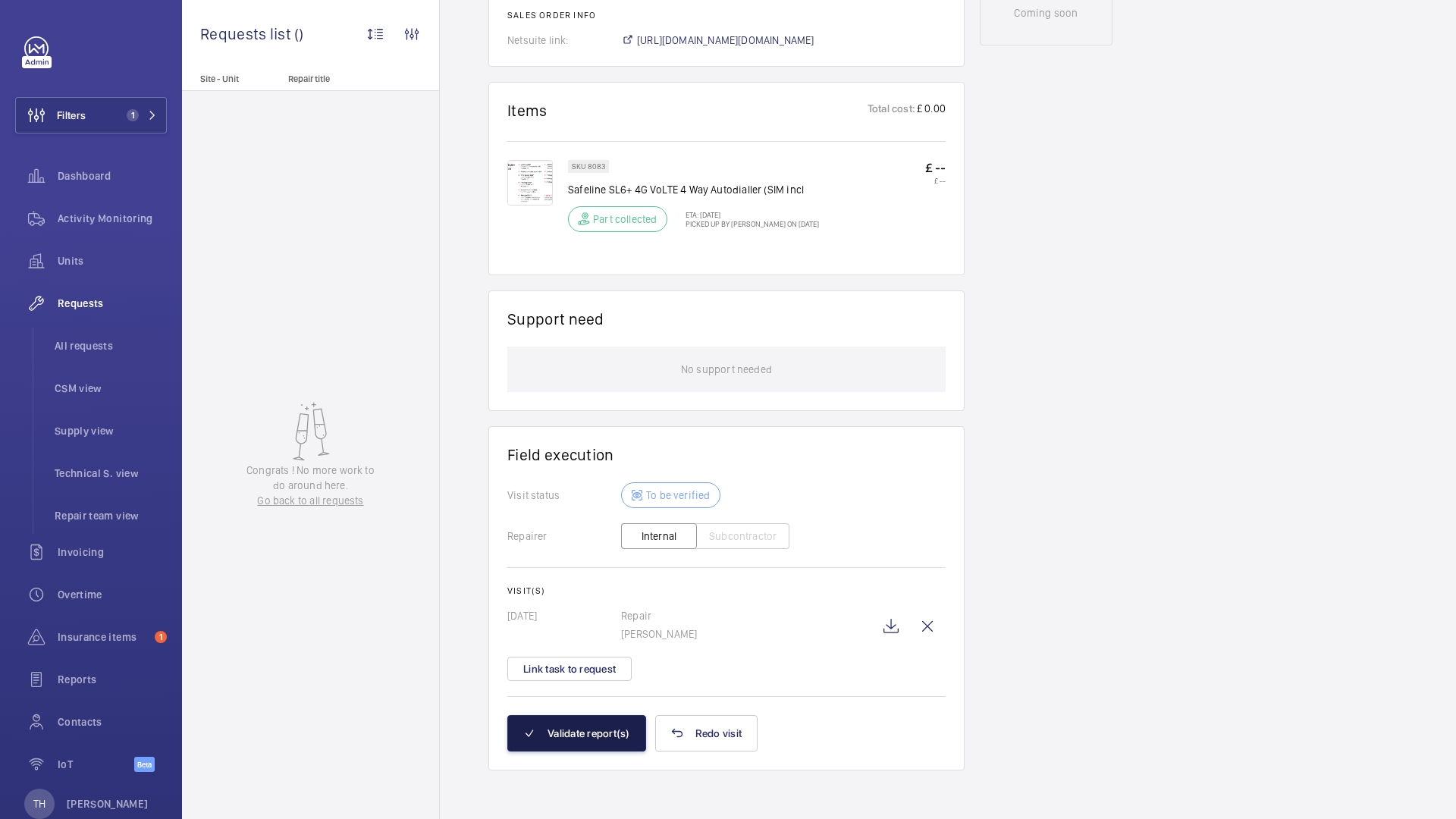
click at [581, 734] on button "Validate report(s)" at bounding box center [576, 733] width 139 height 37
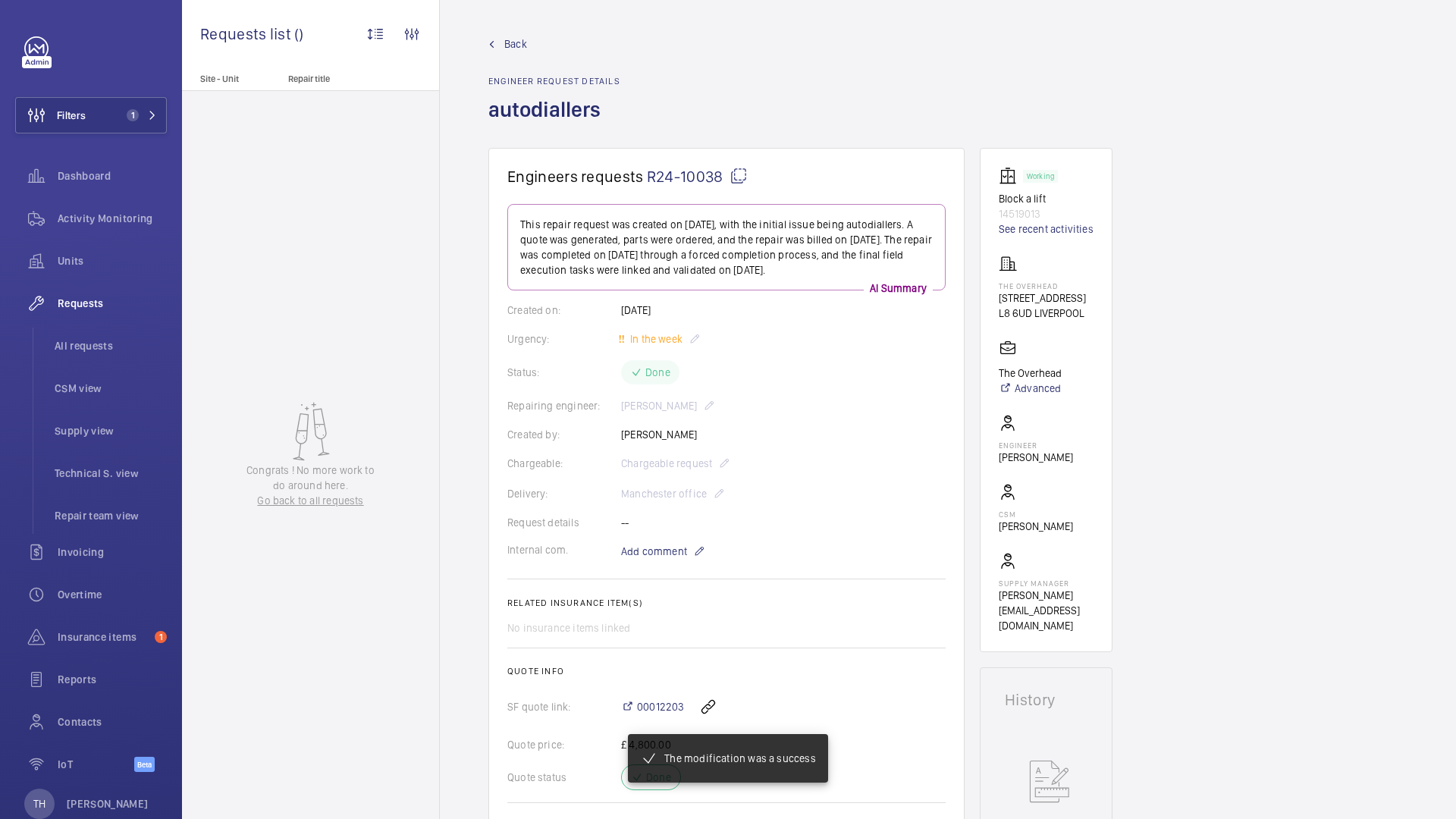
click at [519, 48] on span "Back" at bounding box center [515, 44] width 23 height 15
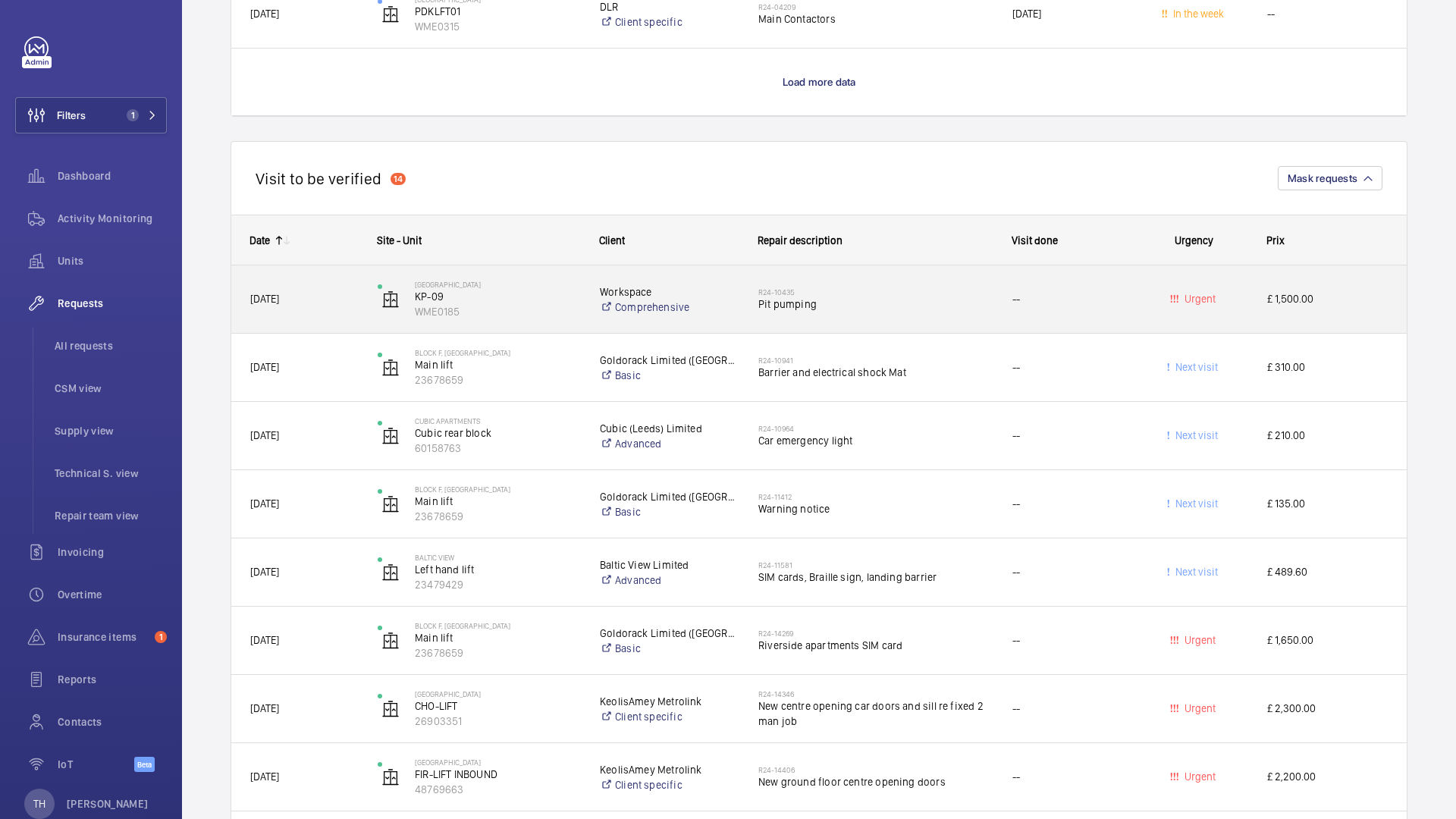
scroll to position [4898, 0]
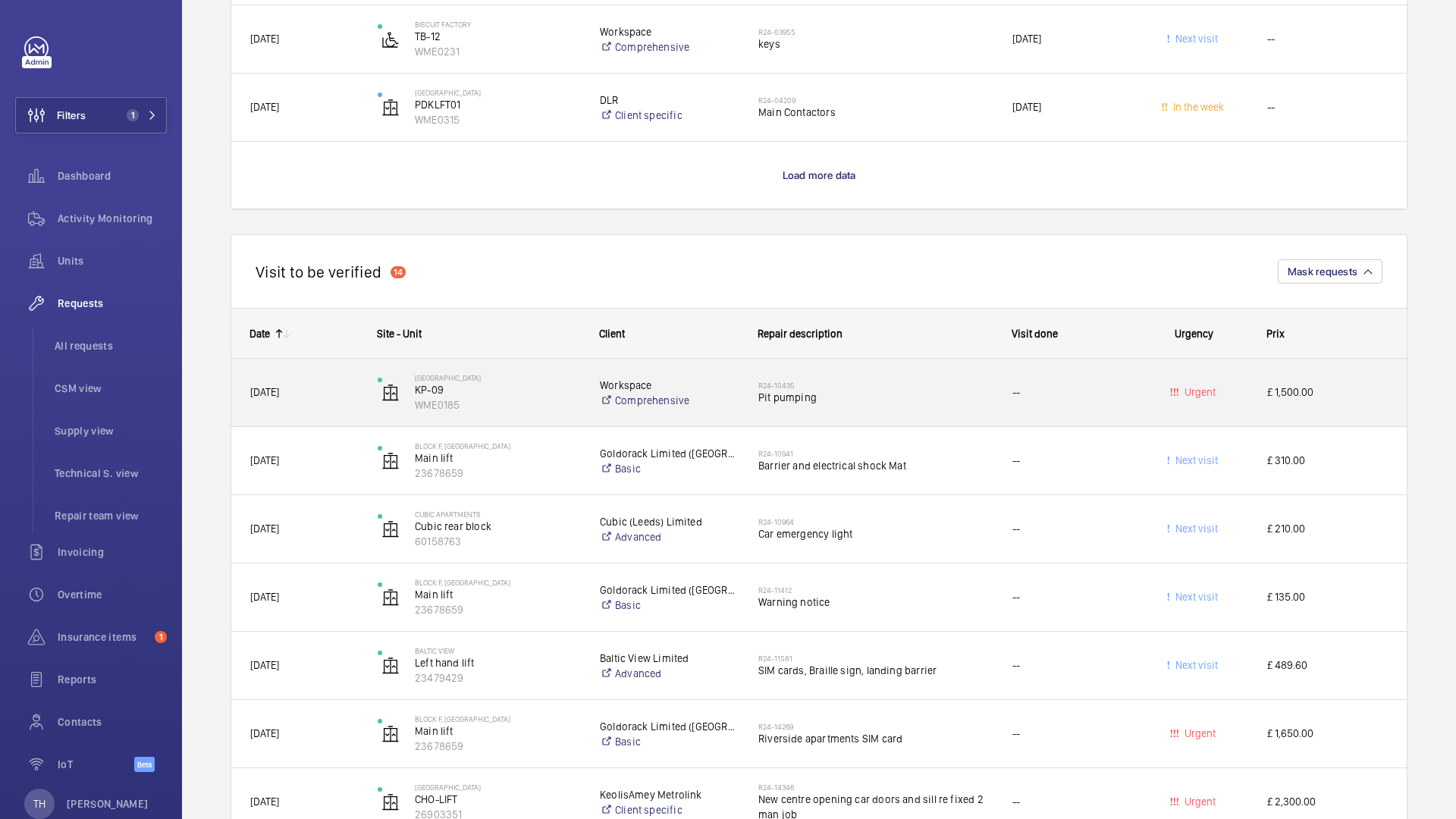
click at [456, 418] on div "[GEOGRAPHIC_DATA] KP-09 WME0185" at bounding box center [469, 392] width 221 height 62
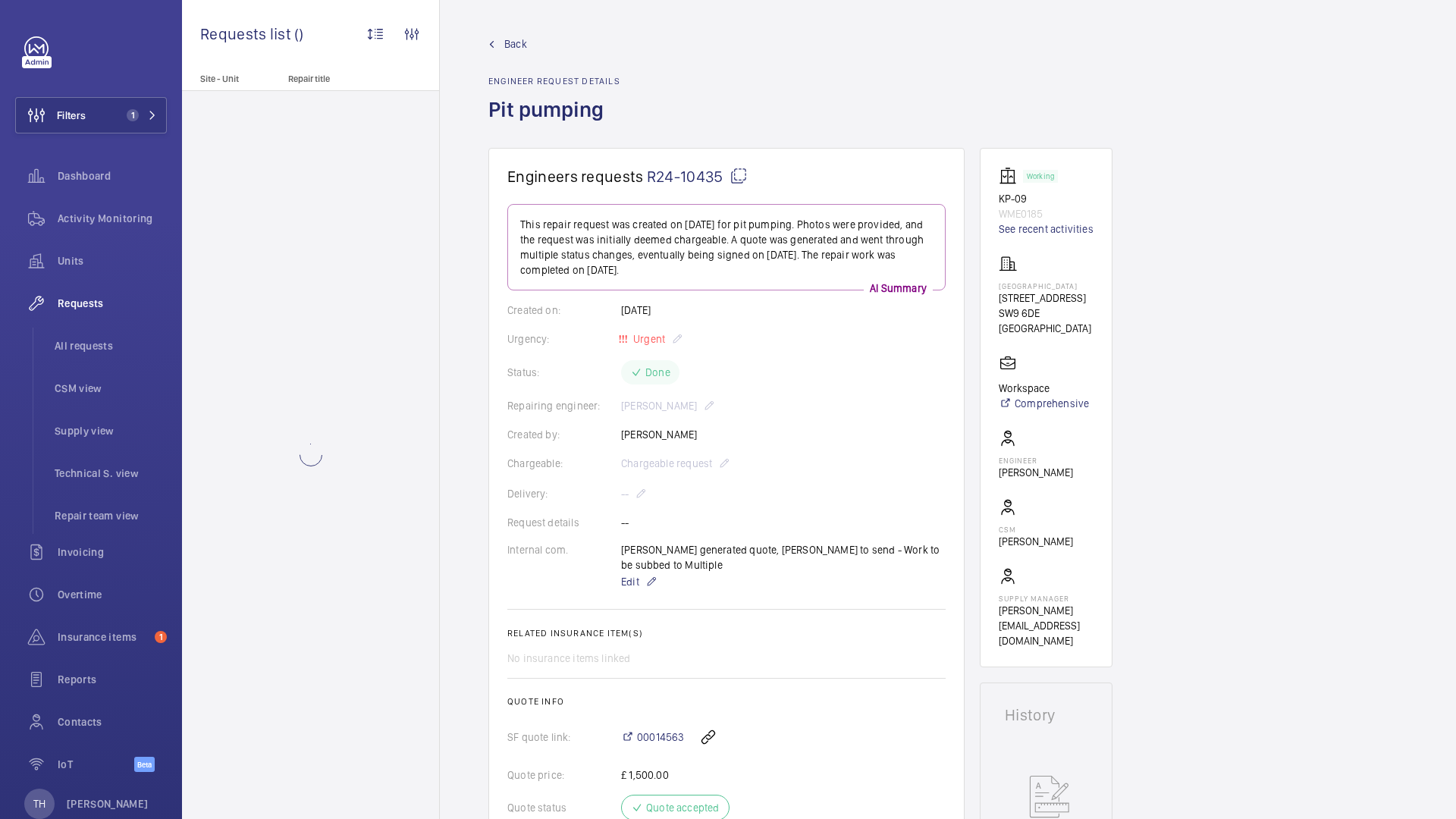
scroll to position [826, 0]
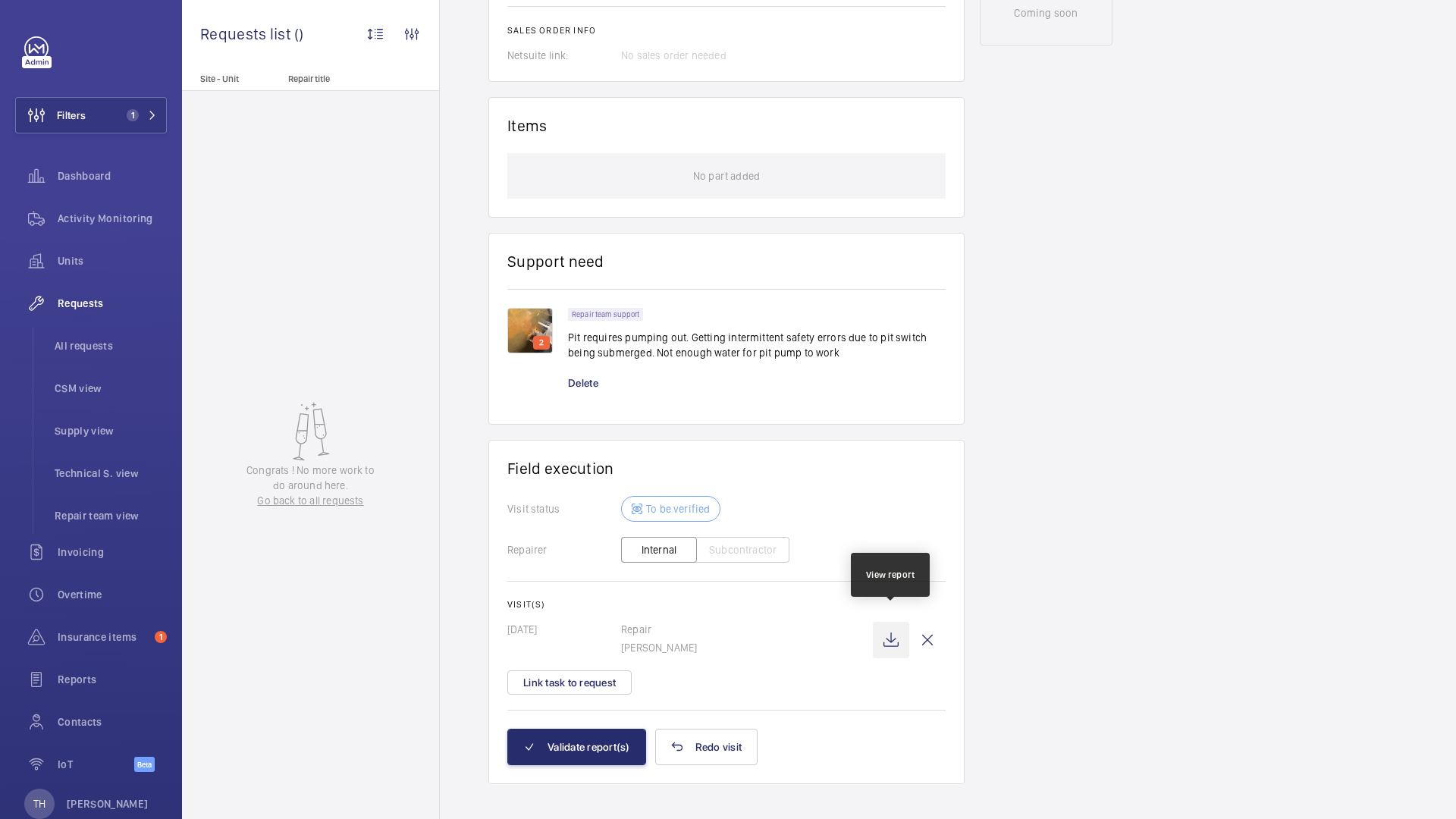
click at [884, 629] on wm-front-icon-button at bounding box center [890, 640] width 37 height 37
click at [575, 729] on button "Validate report(s)" at bounding box center [576, 747] width 139 height 37
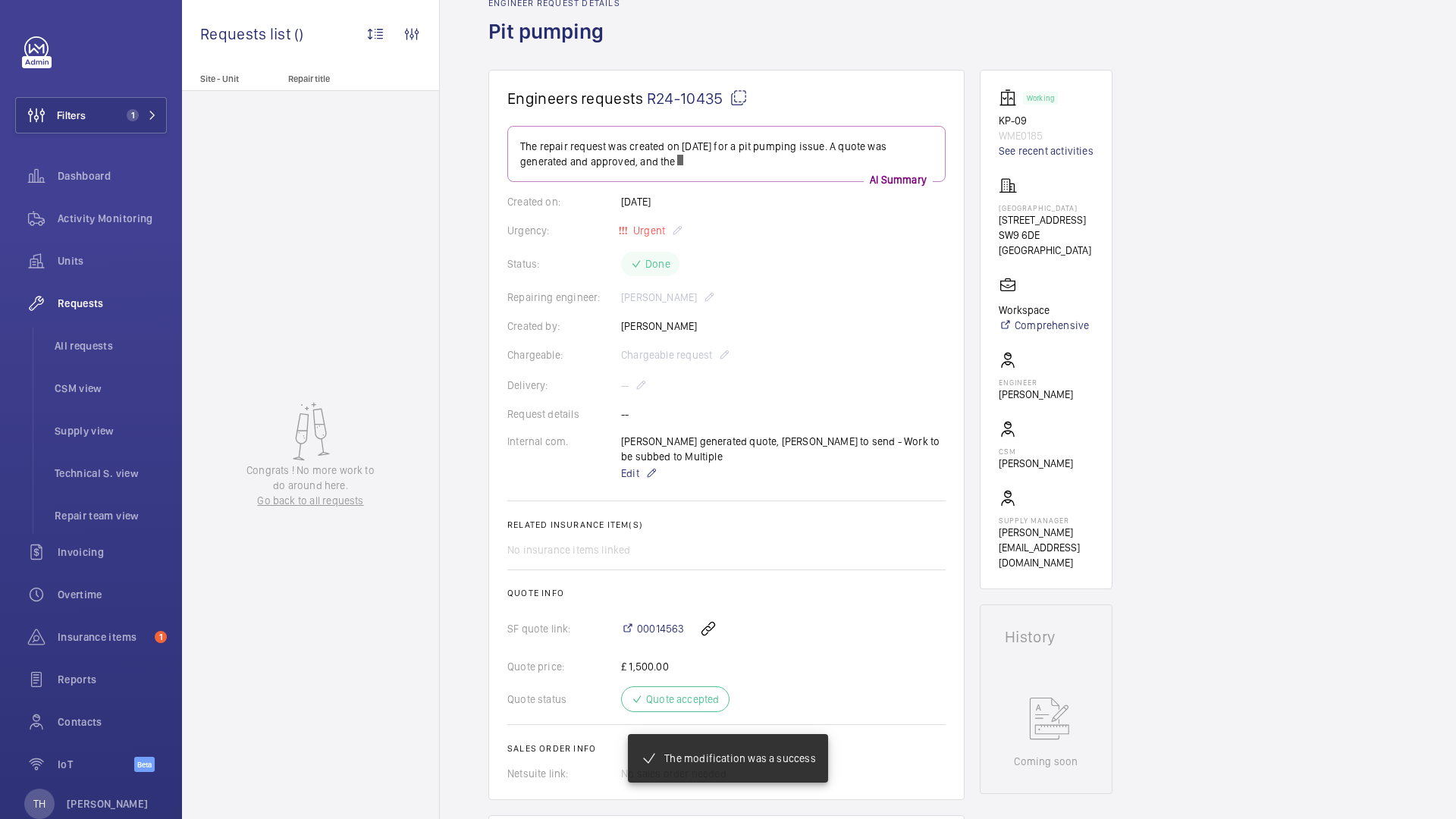
scroll to position [191, 0]
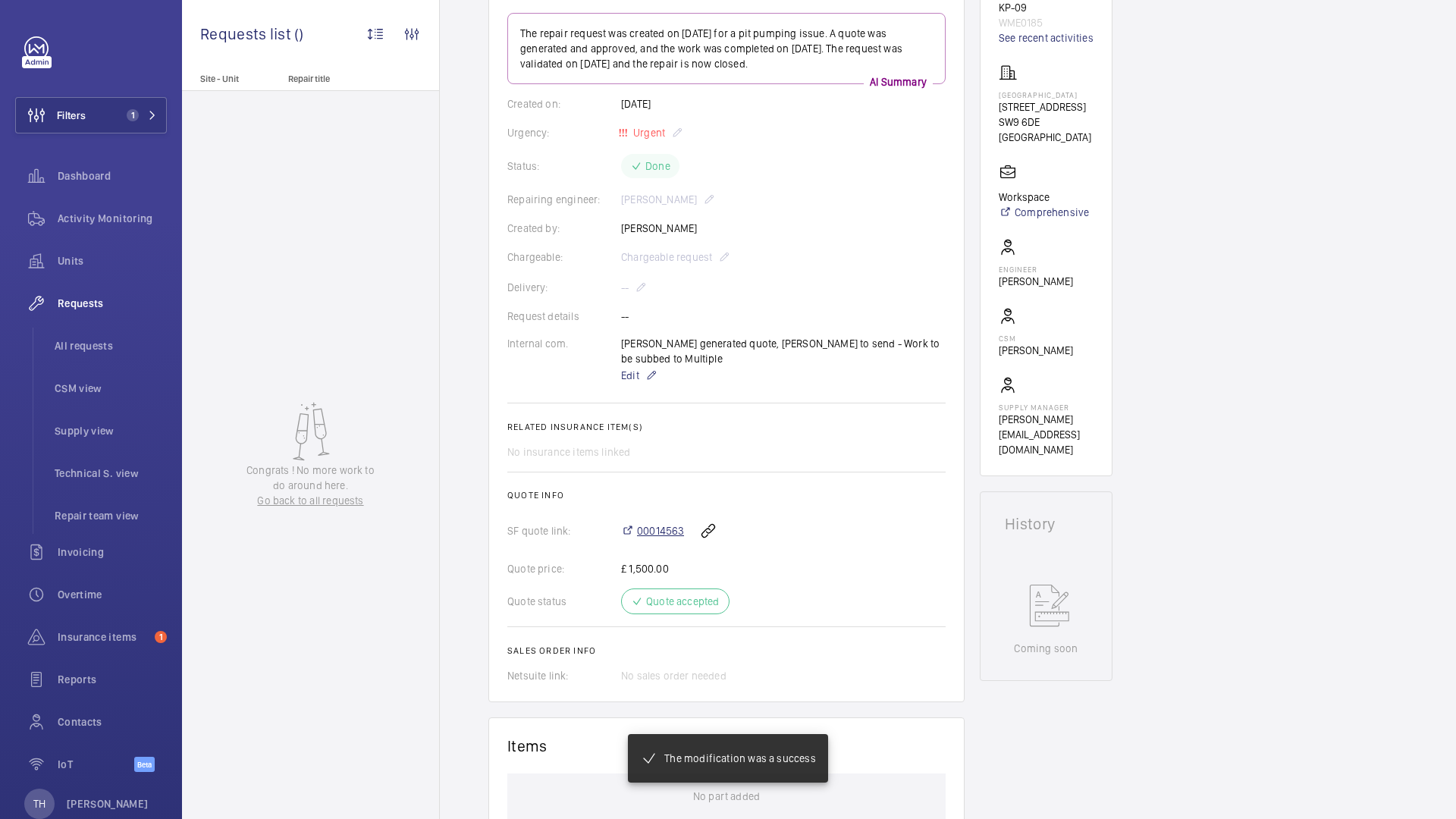
click at [658, 523] on span "00014563" at bounding box center [660, 530] width 47 height 15
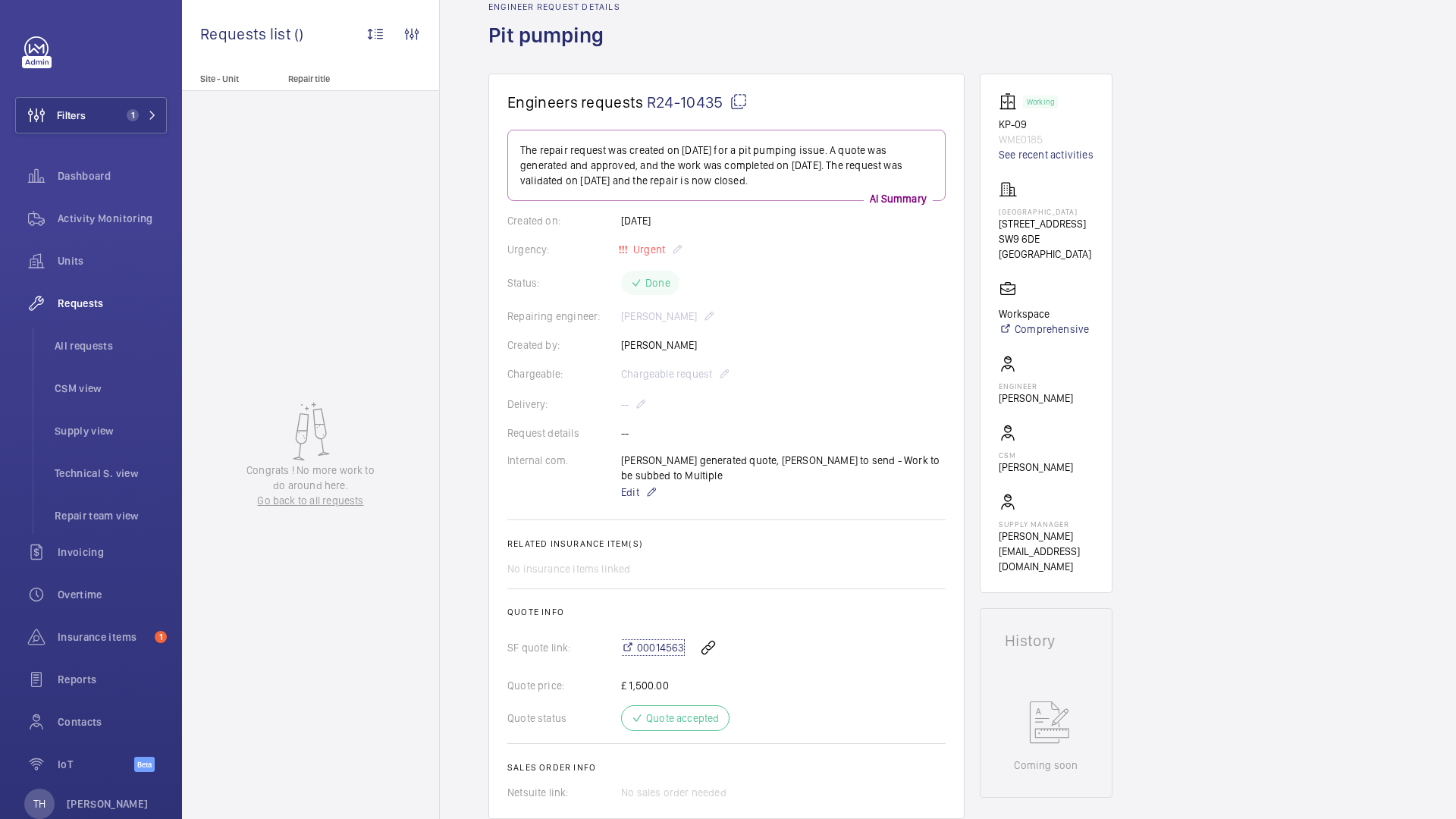
scroll to position [0, 0]
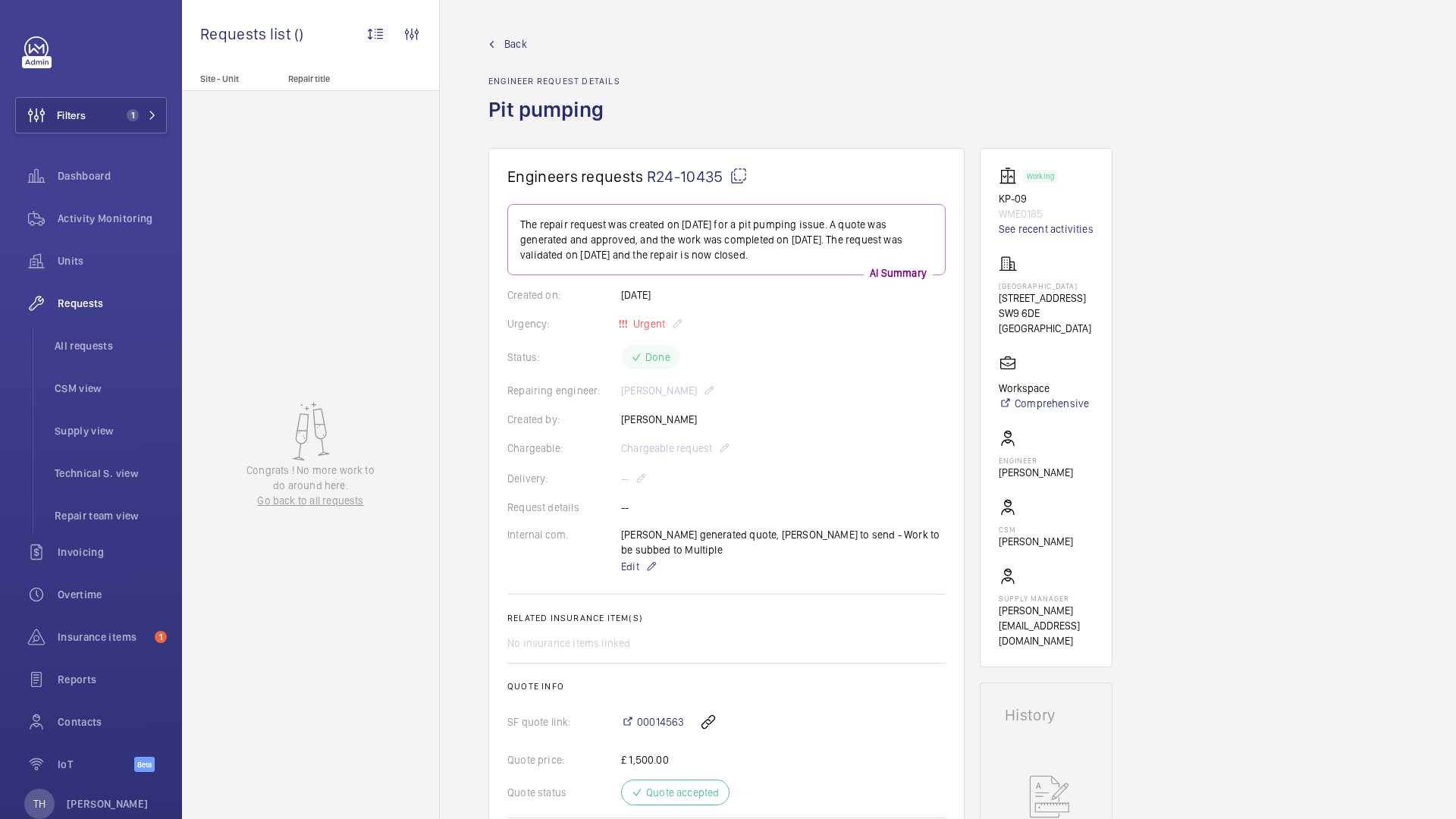
click at [519, 45] on span "Back" at bounding box center [515, 44] width 23 height 15
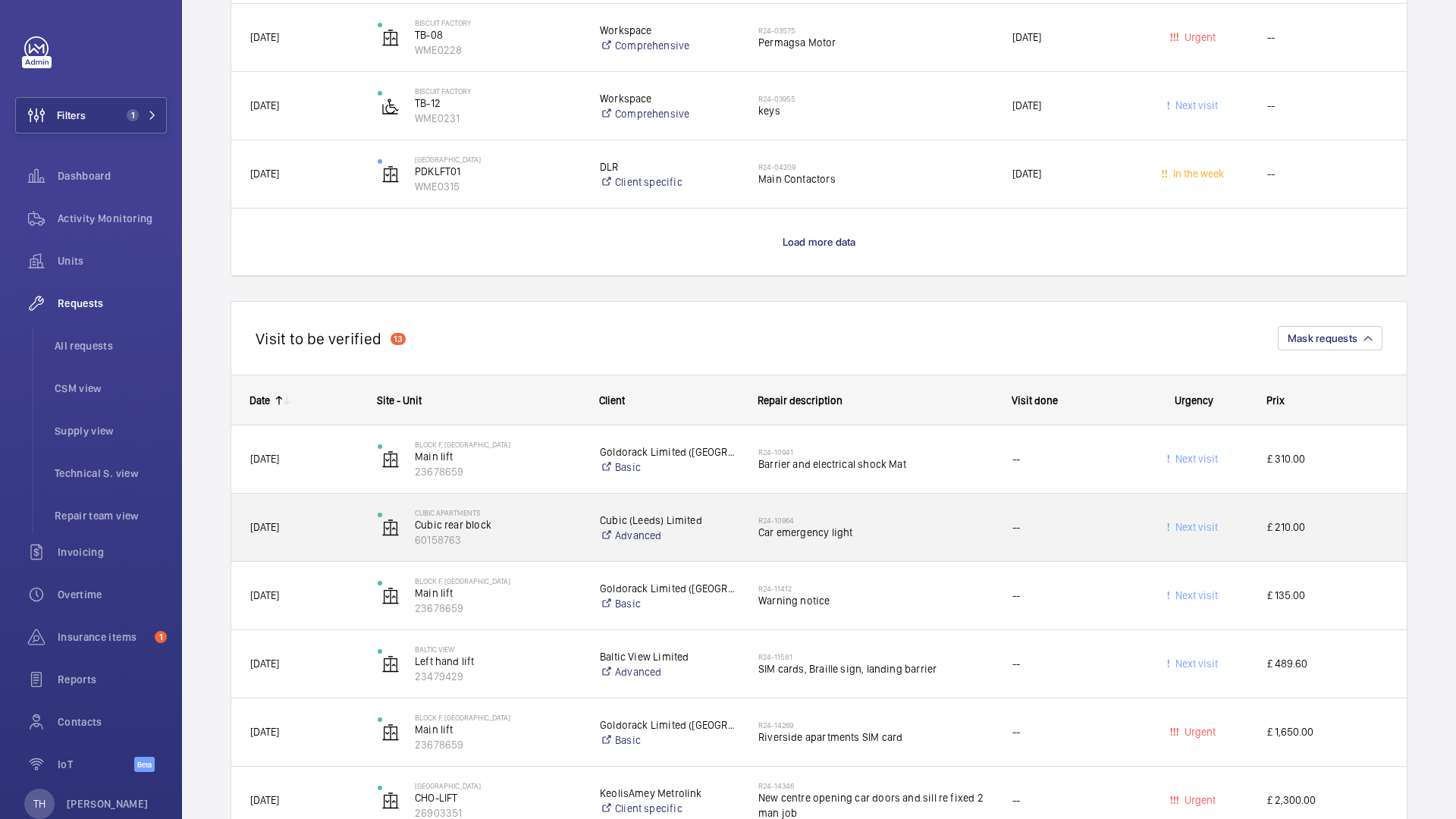
scroll to position [4830, 0]
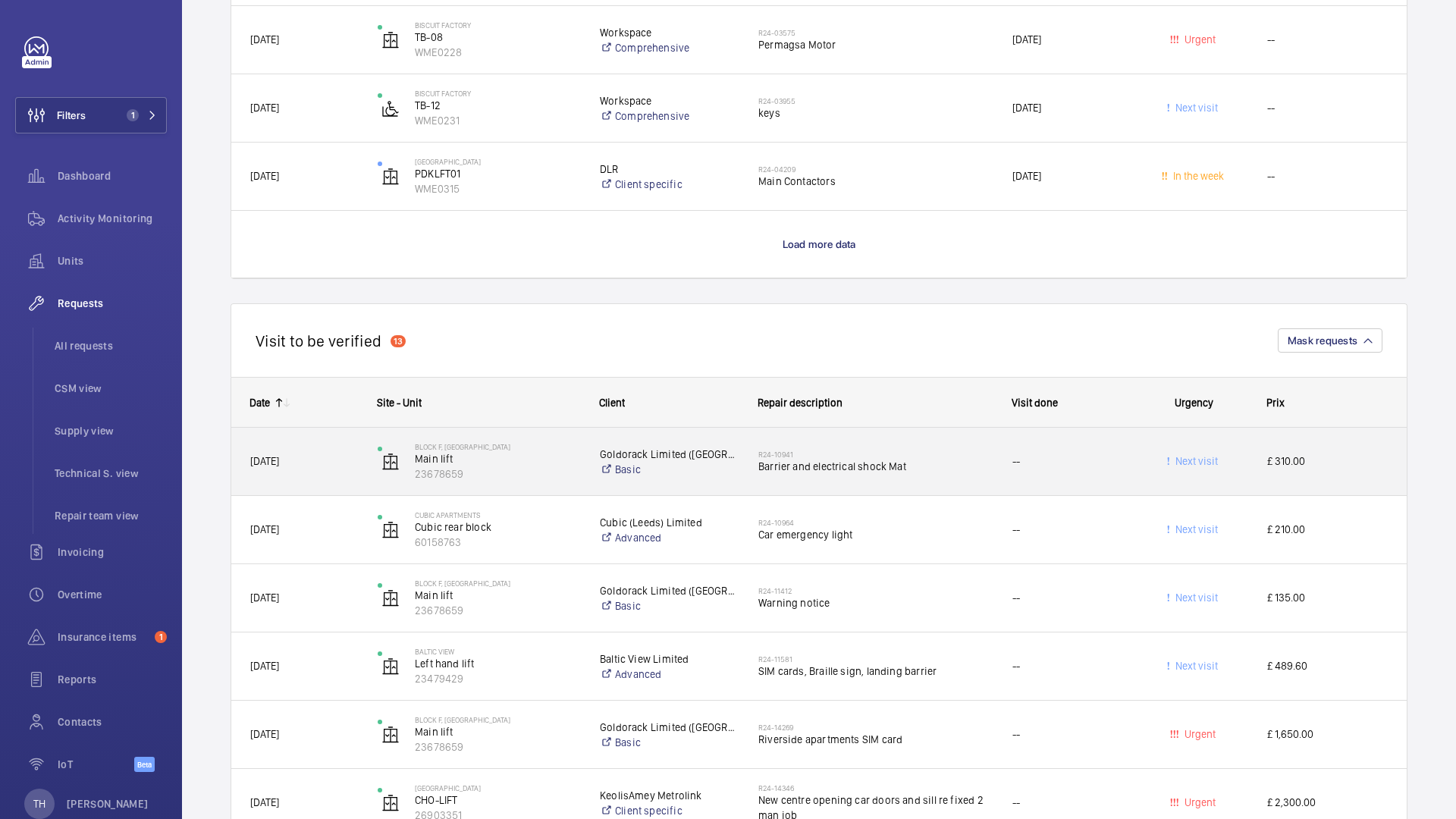
click at [843, 479] on div "R24-10941 Barrier and electrical shock Mat" at bounding box center [876, 461] width 235 height 44
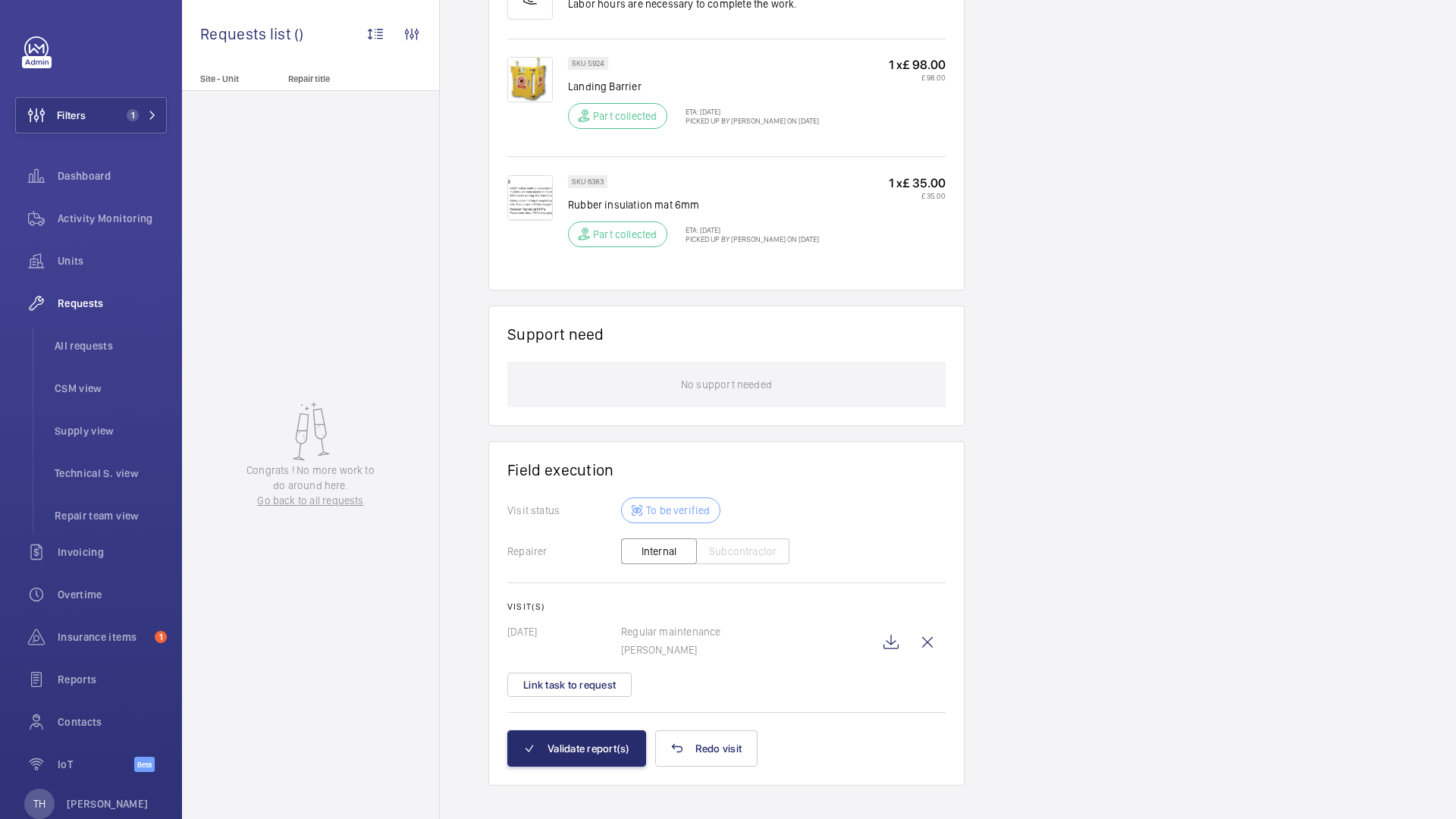
scroll to position [1136, 0]
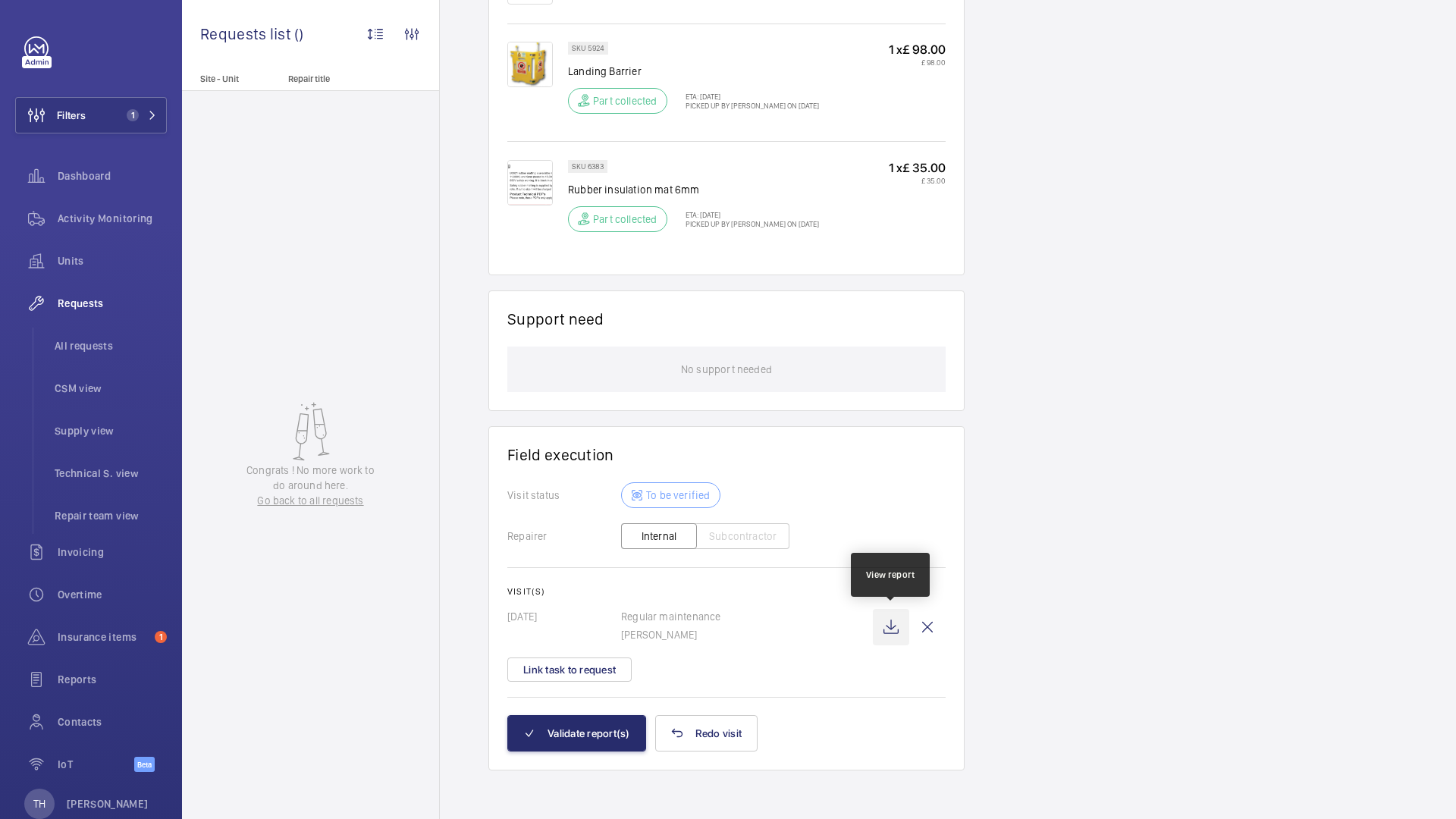
click at [894, 624] on wm-front-icon-button at bounding box center [890, 627] width 37 height 37
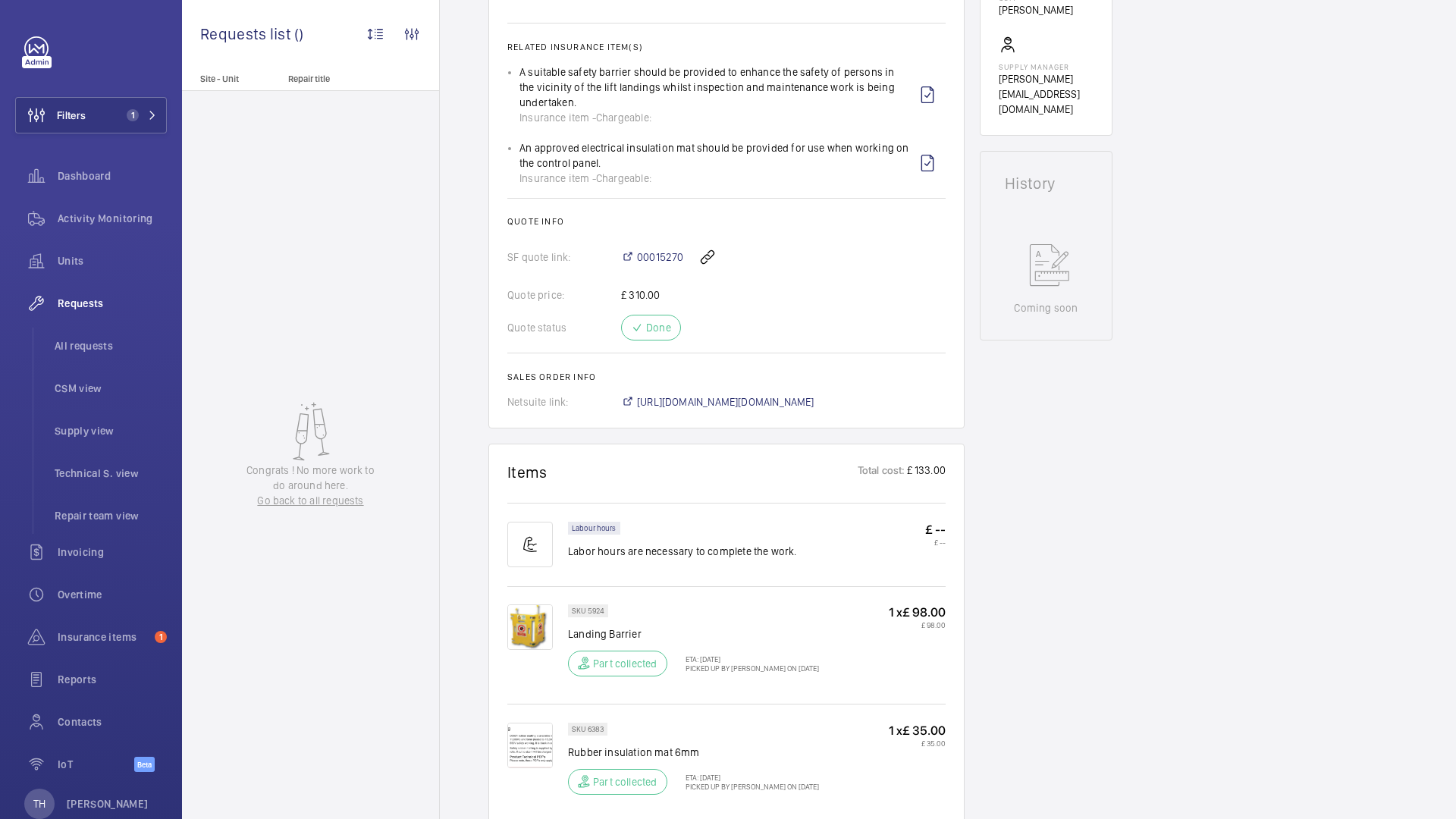
scroll to position [447, 0]
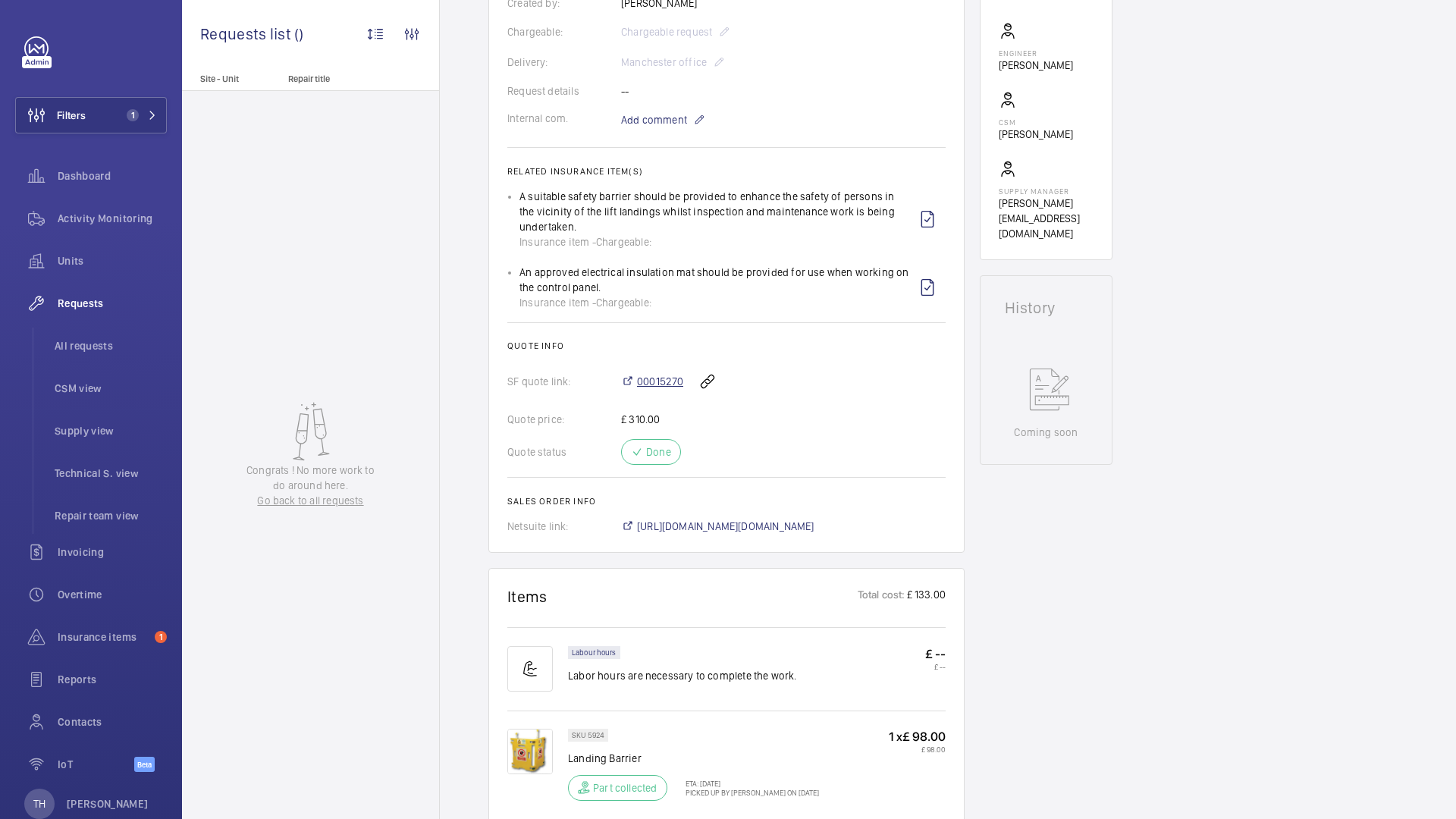
click at [675, 382] on span "00015270" at bounding box center [660, 380] width 47 height 15
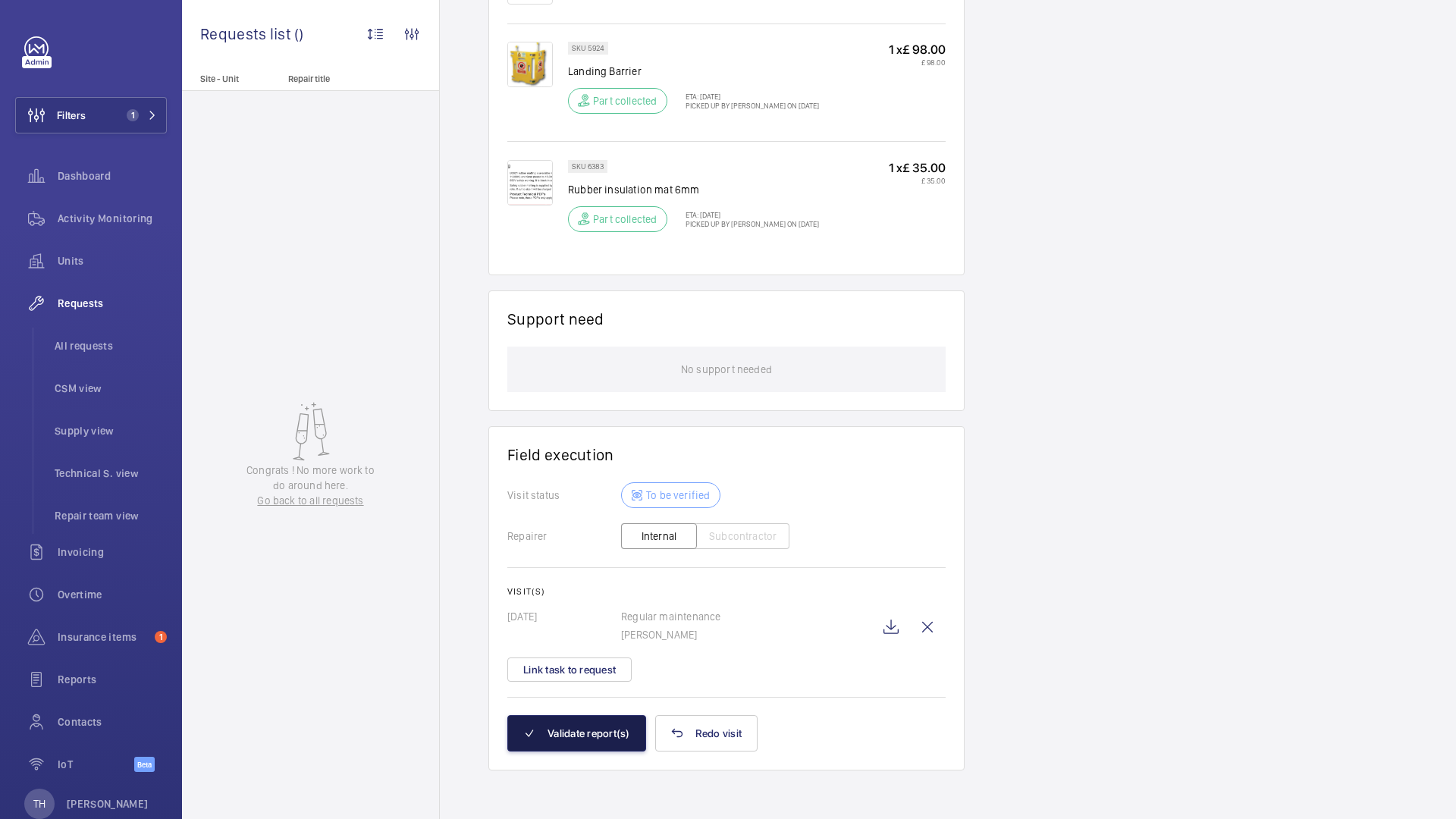
click at [587, 729] on button "Validate report(s)" at bounding box center [576, 733] width 139 height 37
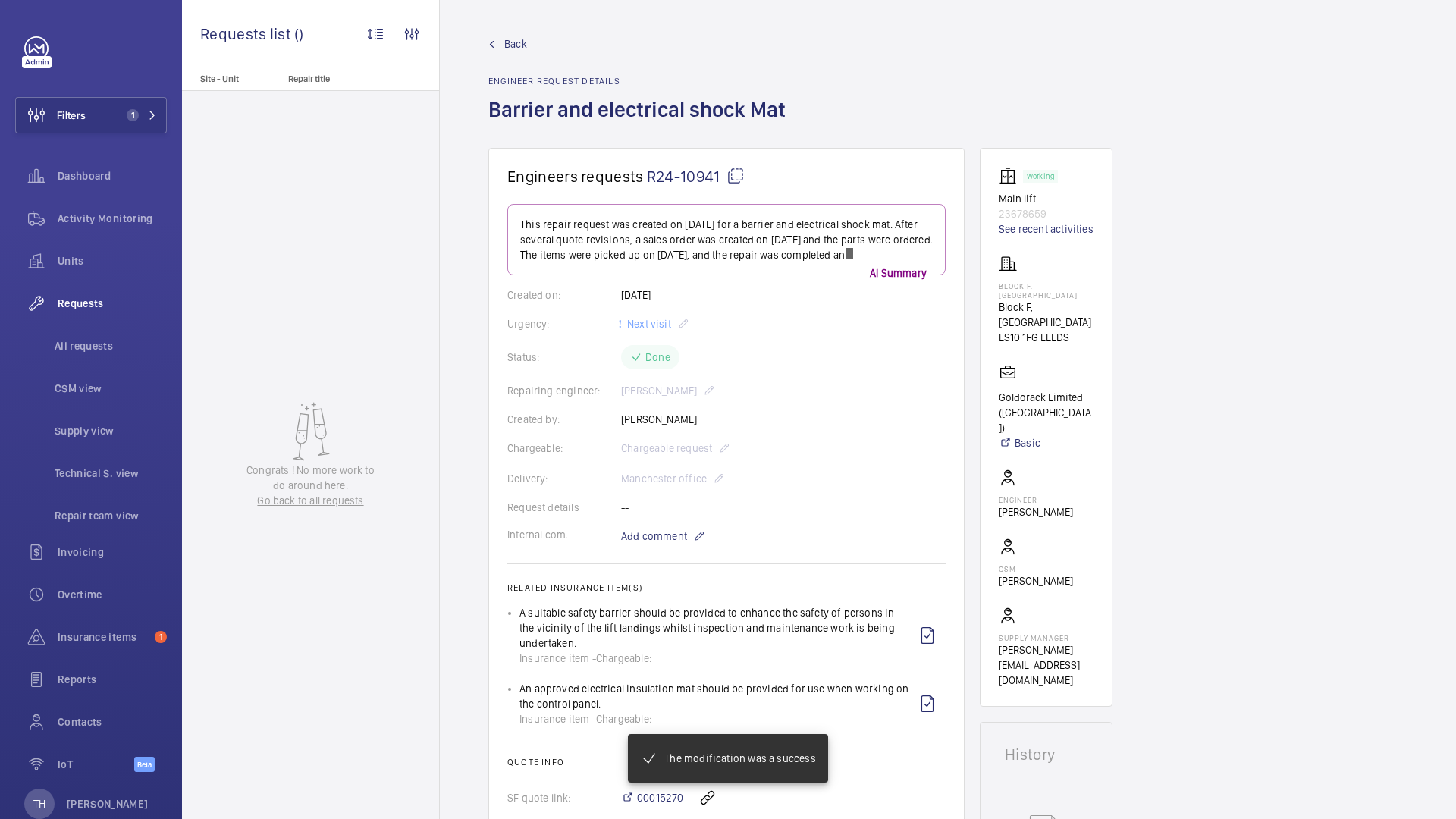
click at [506, 46] on span "Back" at bounding box center [515, 44] width 23 height 15
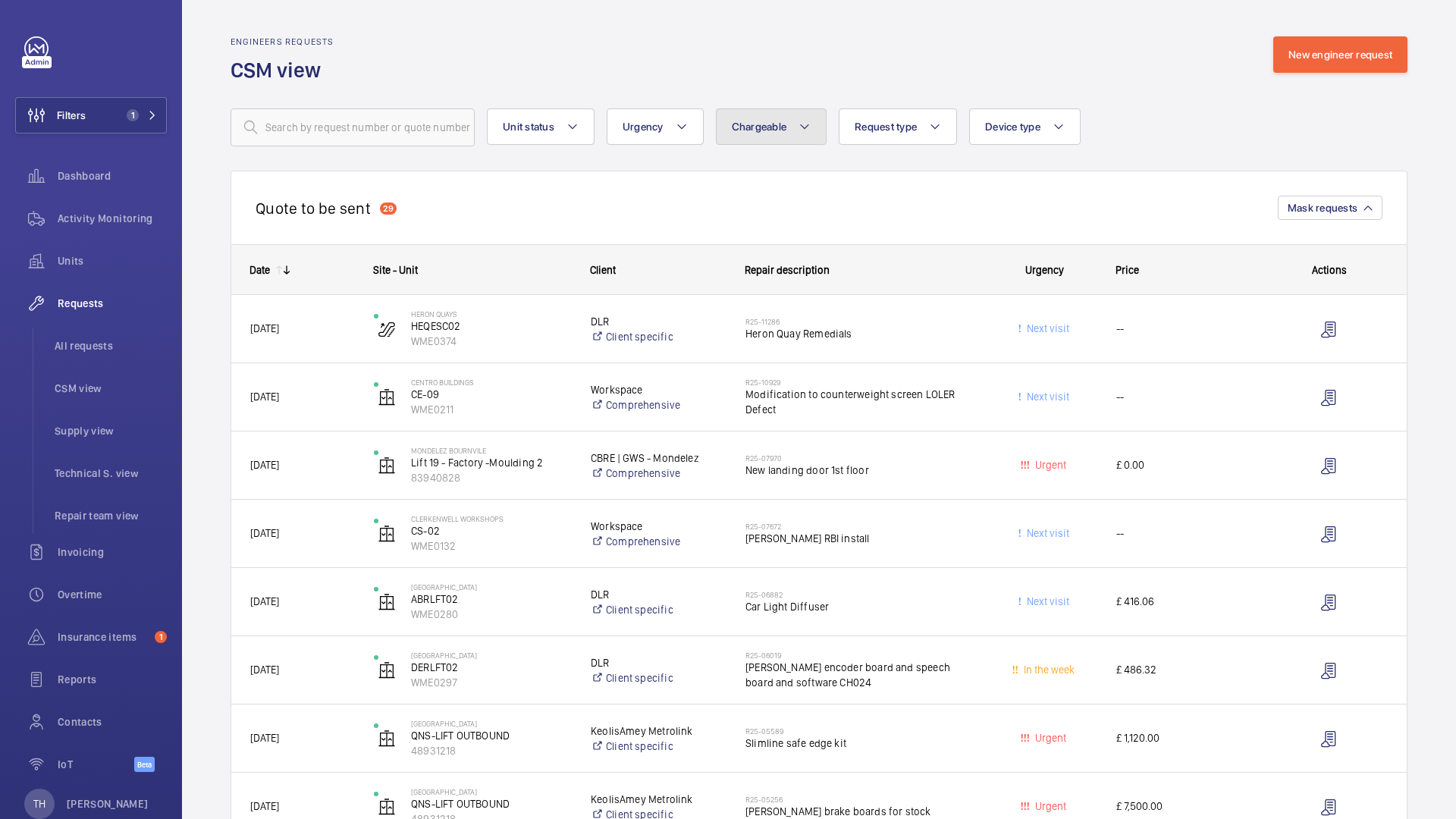
click at [799, 130] on mat-icon at bounding box center [804, 127] width 12 height 18
click at [791, 181] on mat-radio-button "Chargeable" at bounding box center [860, 172] width 273 height 31
radio input "true"
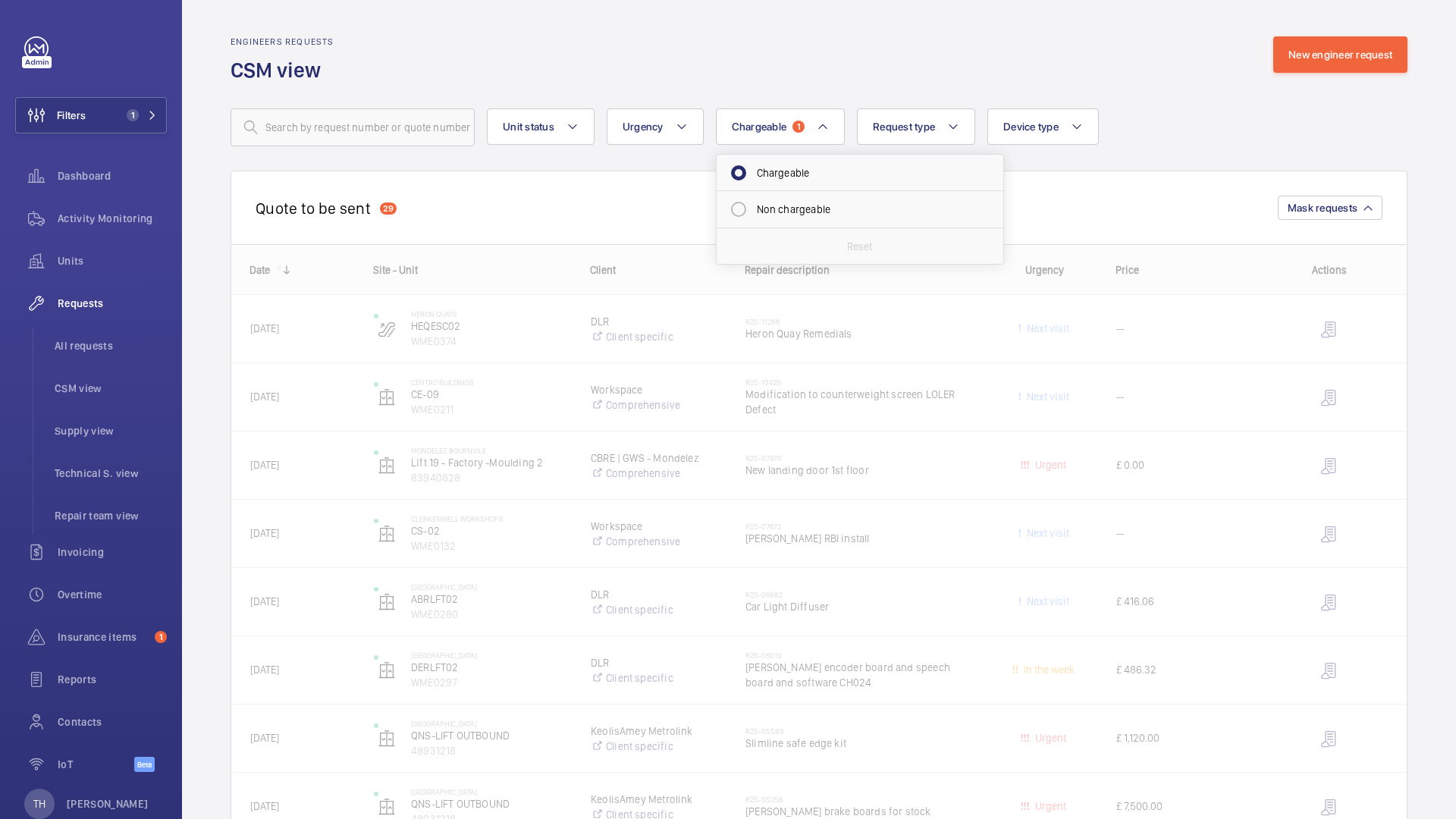
click at [816, 41] on div "Engineers requests CSM view New engineer request" at bounding box center [819, 60] width 1177 height 48
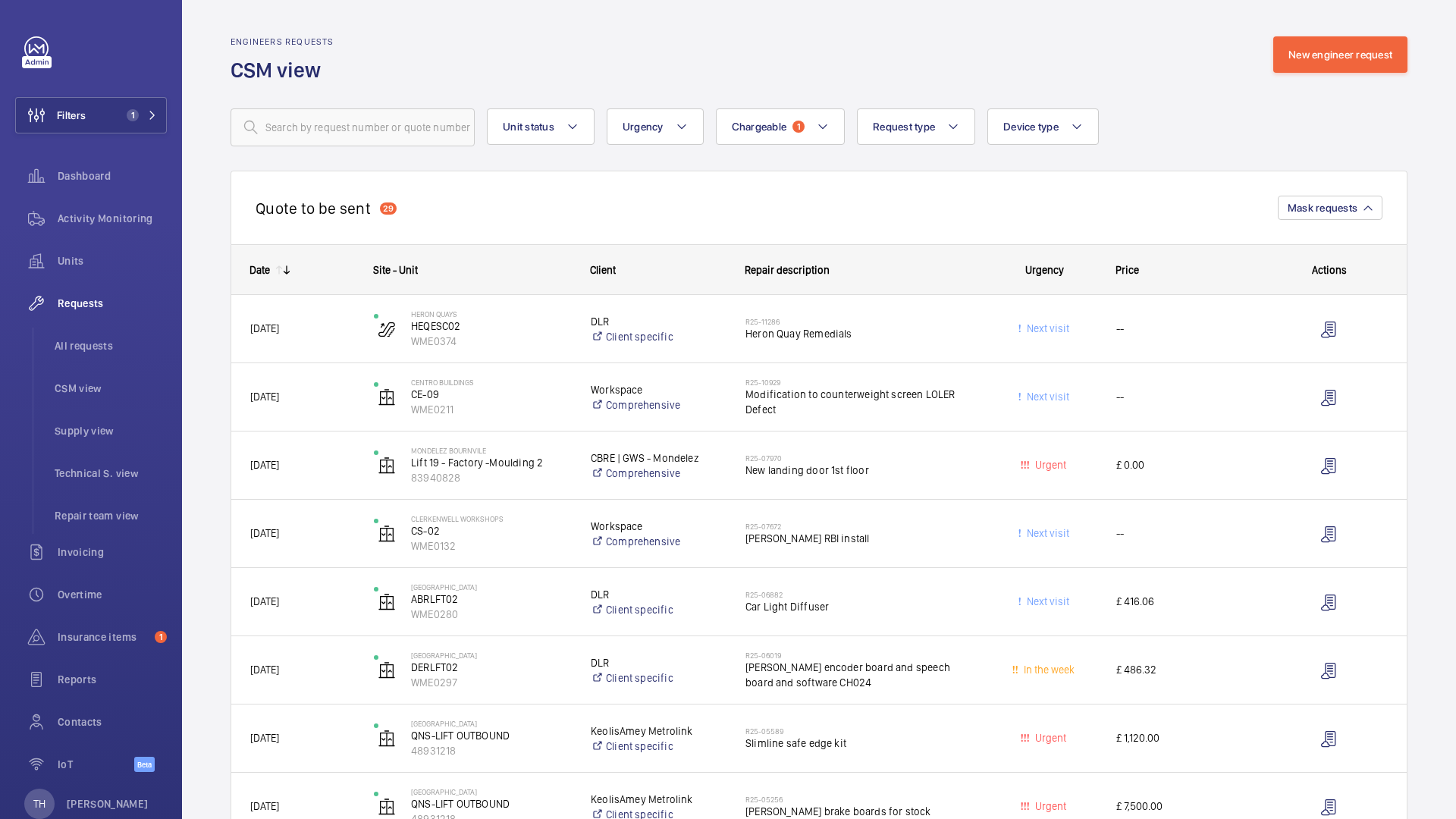
click at [792, 232] on div "Quote to be sent 29 Mask requests" at bounding box center [819, 207] width 1177 height 73
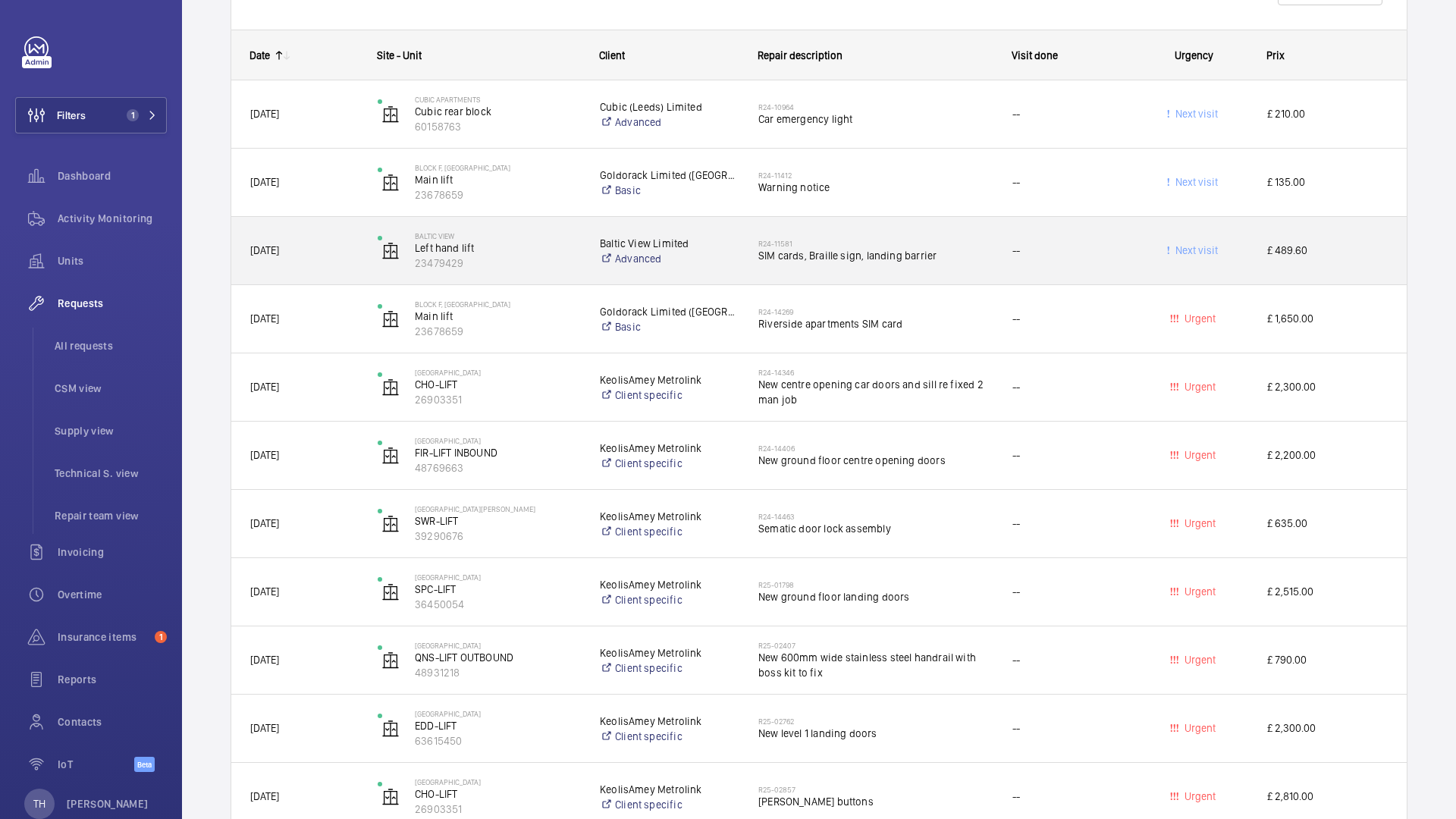
scroll to position [4353, 0]
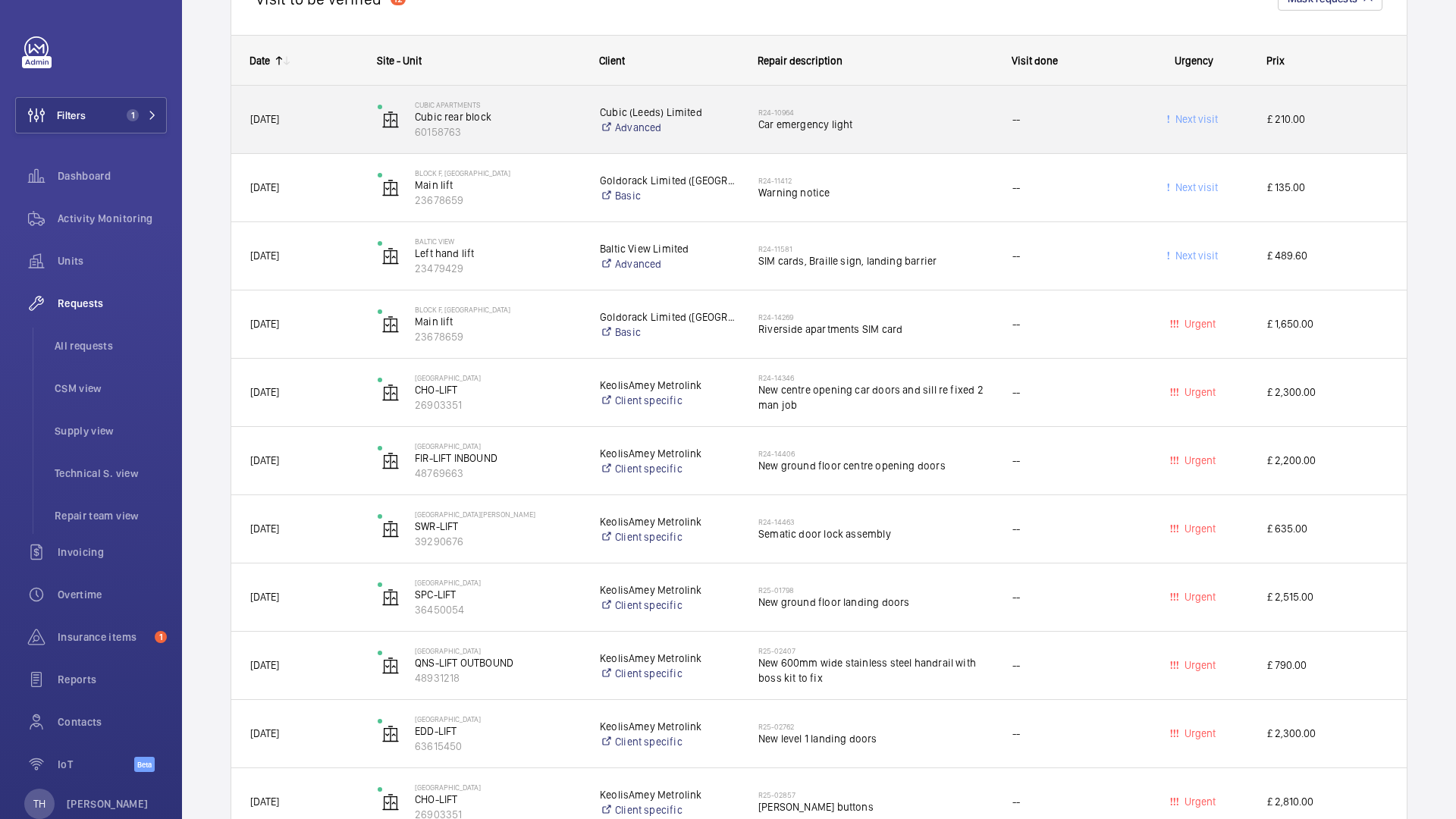
click at [847, 143] on div "R24-10964 Car emergency light" at bounding box center [866, 120] width 253 height 68
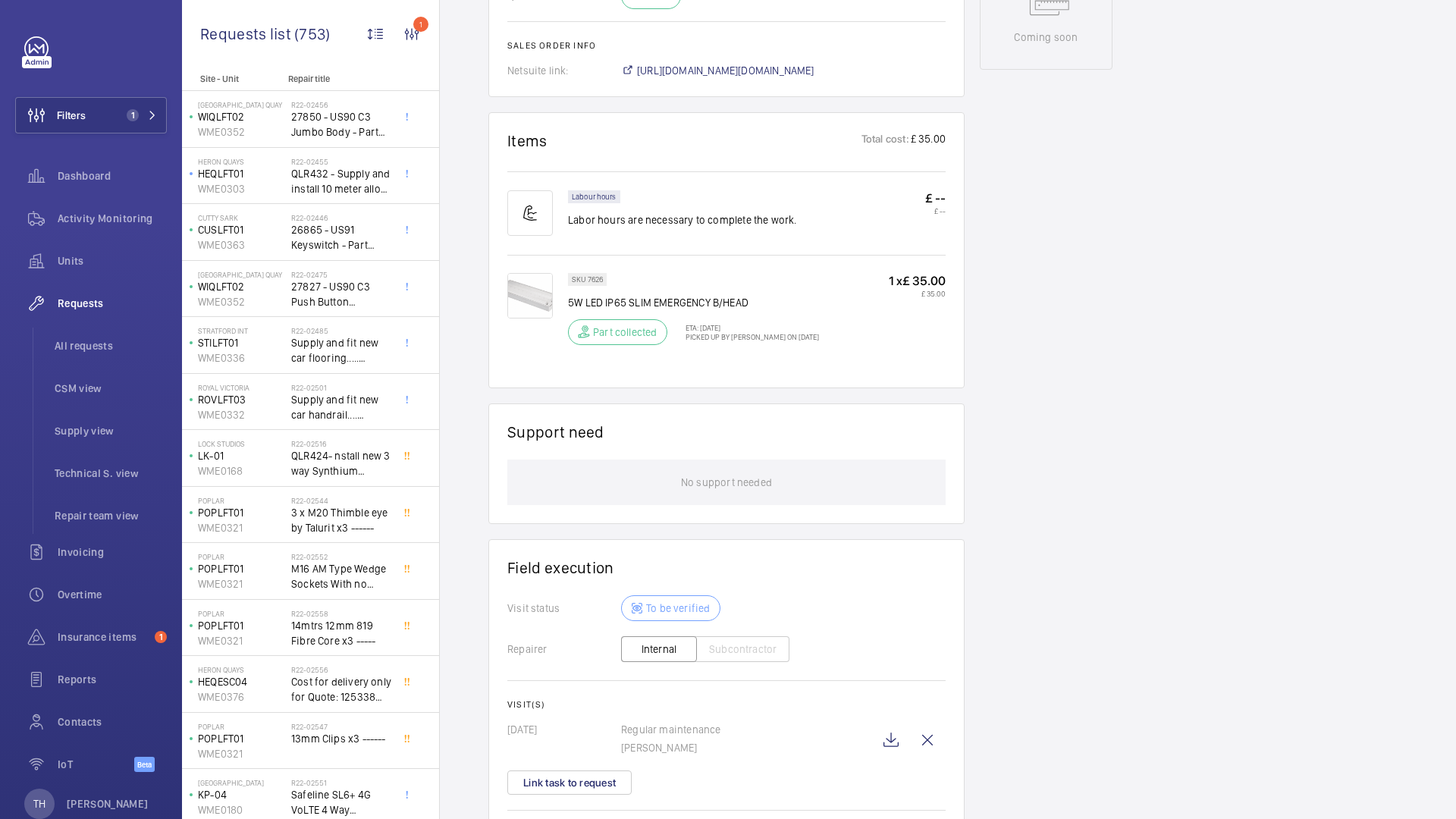
scroll to position [917, 0]
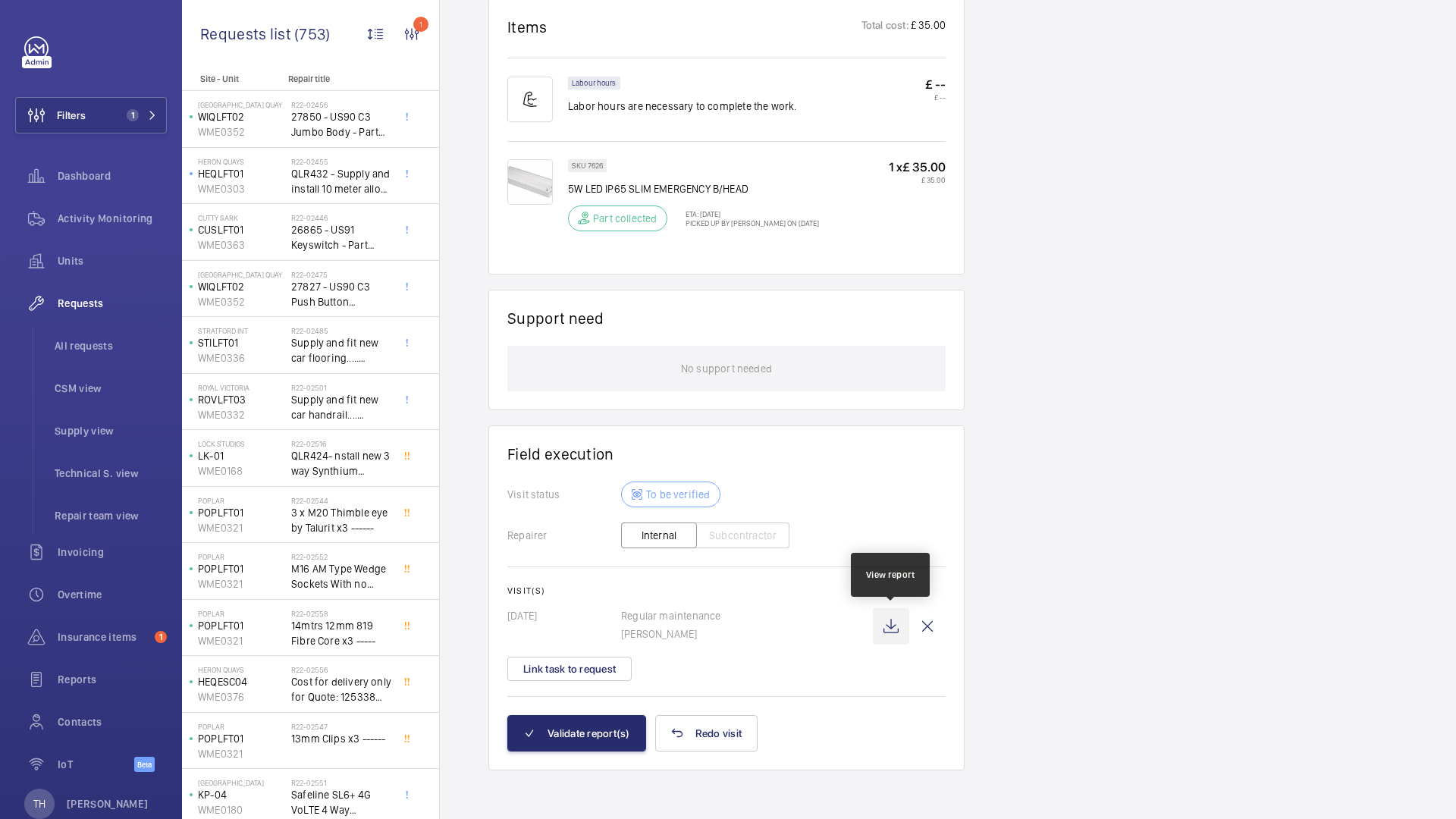
click at [892, 627] on wm-front-icon-button at bounding box center [890, 626] width 37 height 37
click at [591, 668] on button "Link task to request" at bounding box center [570, 668] width 125 height 24
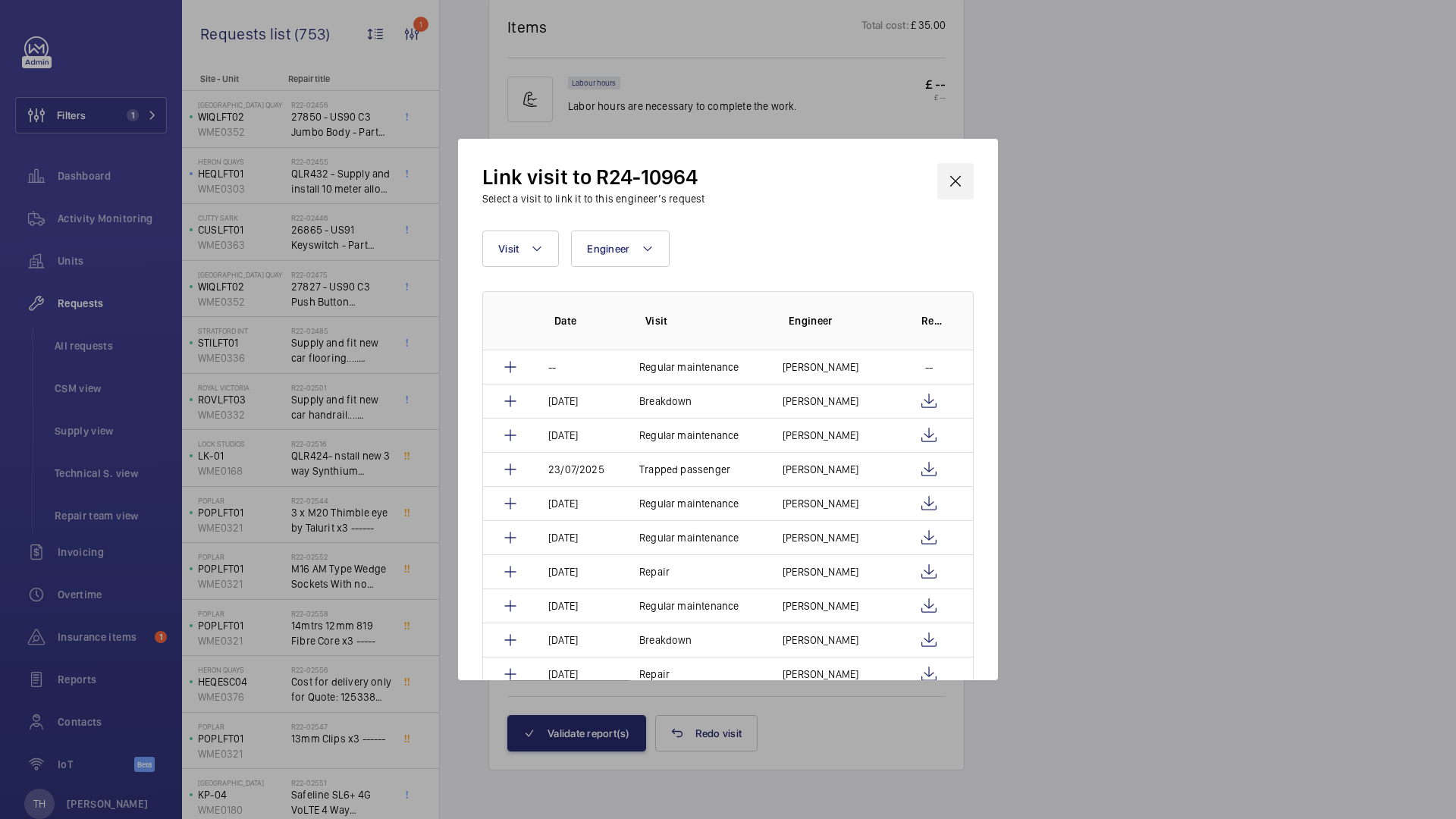
click at [951, 183] on wm-front-icon-button at bounding box center [955, 181] width 37 height 37
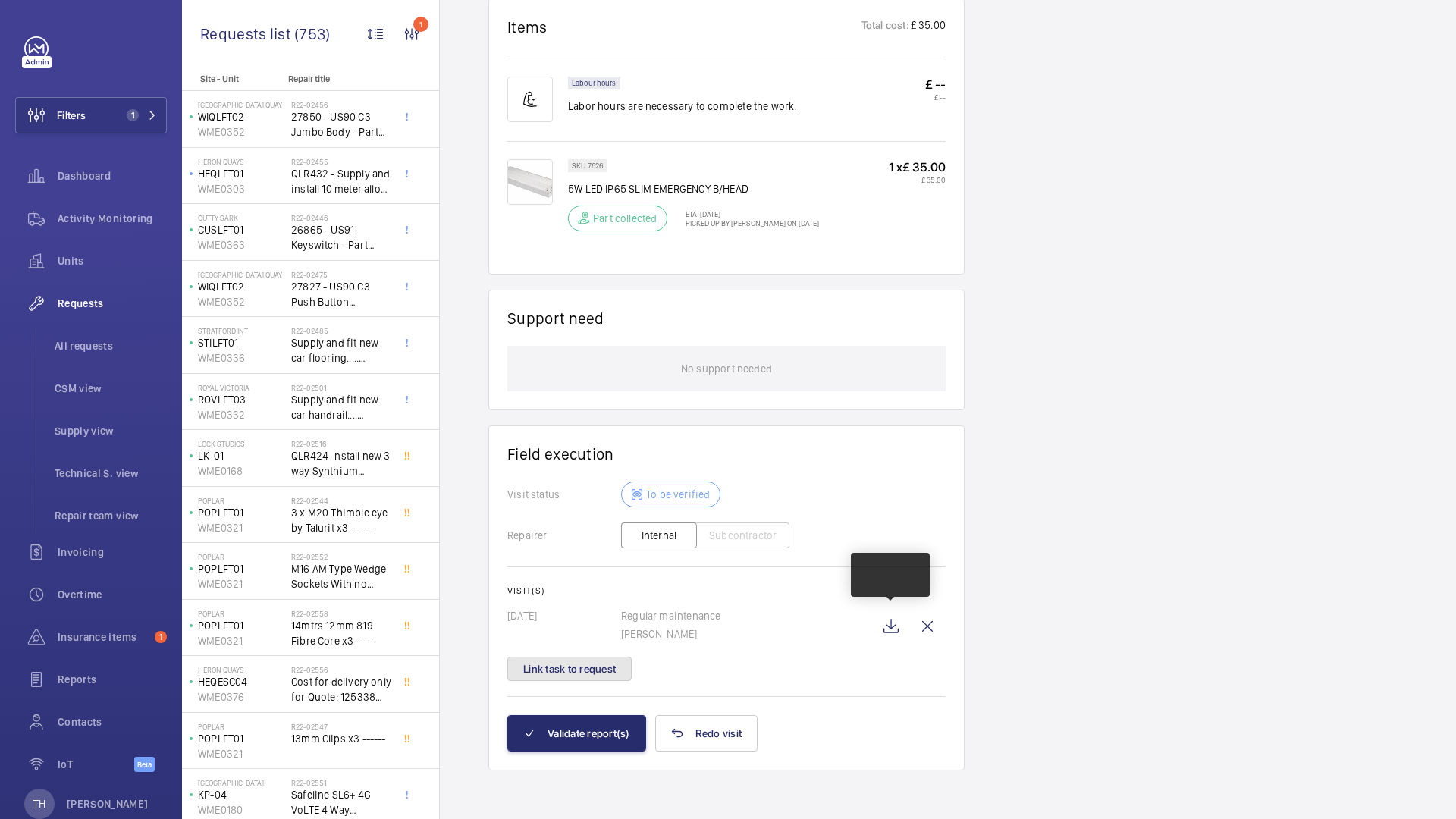
click at [619, 665] on button "Link task to request" at bounding box center [570, 668] width 125 height 24
click at [582, 664] on div "Link visit to R24-10964 Select a visit to link it to this engineer’s request Vi…" at bounding box center [727, 409] width 540 height 542
click at [570, 672] on div "Link visit to R24-10964 Select a visit to link it to this engineer’s request Vi…" at bounding box center [727, 409] width 540 height 542
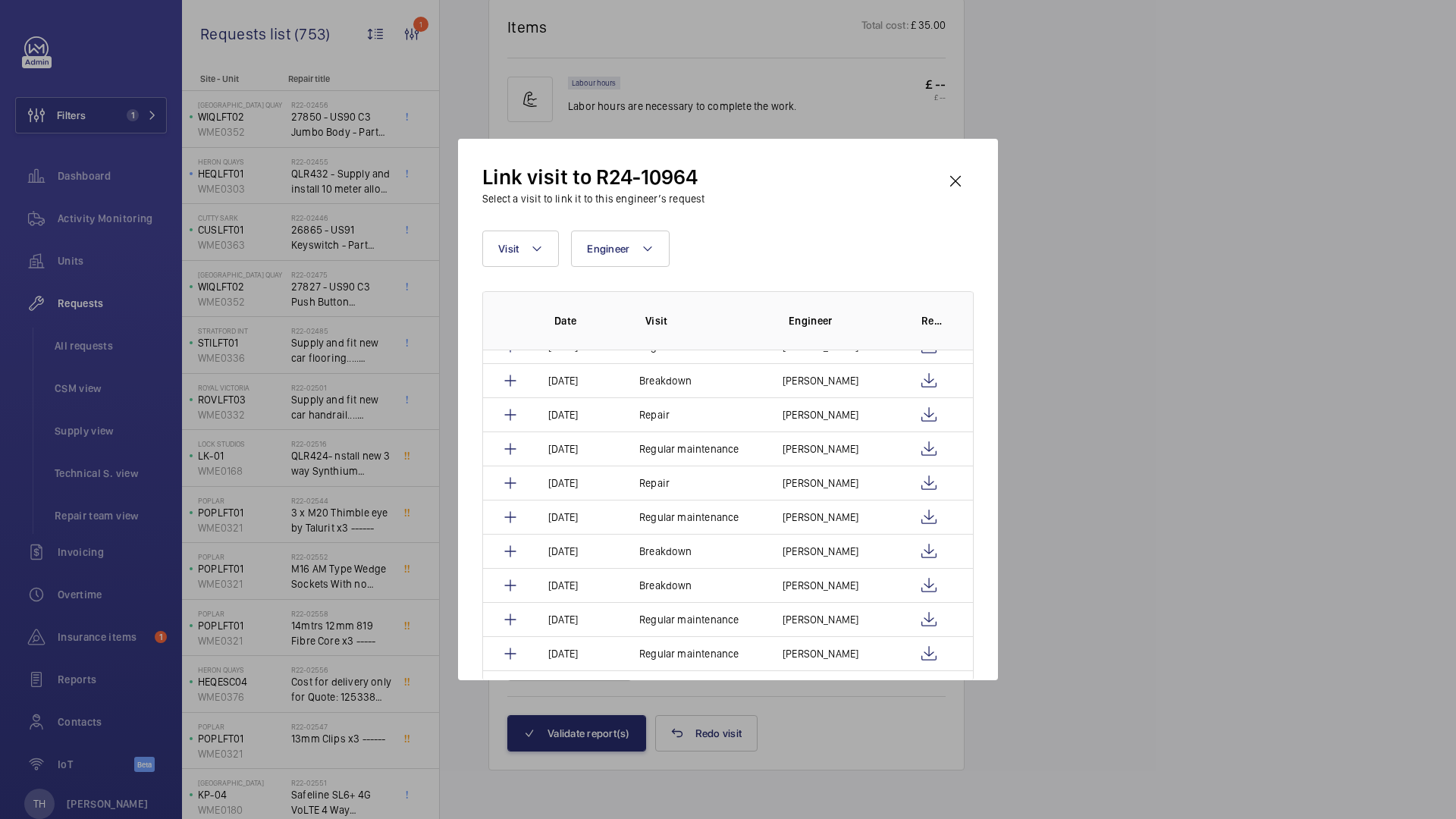
scroll to position [263, 0]
click at [948, 180] on wm-front-icon-button at bounding box center [955, 181] width 37 height 37
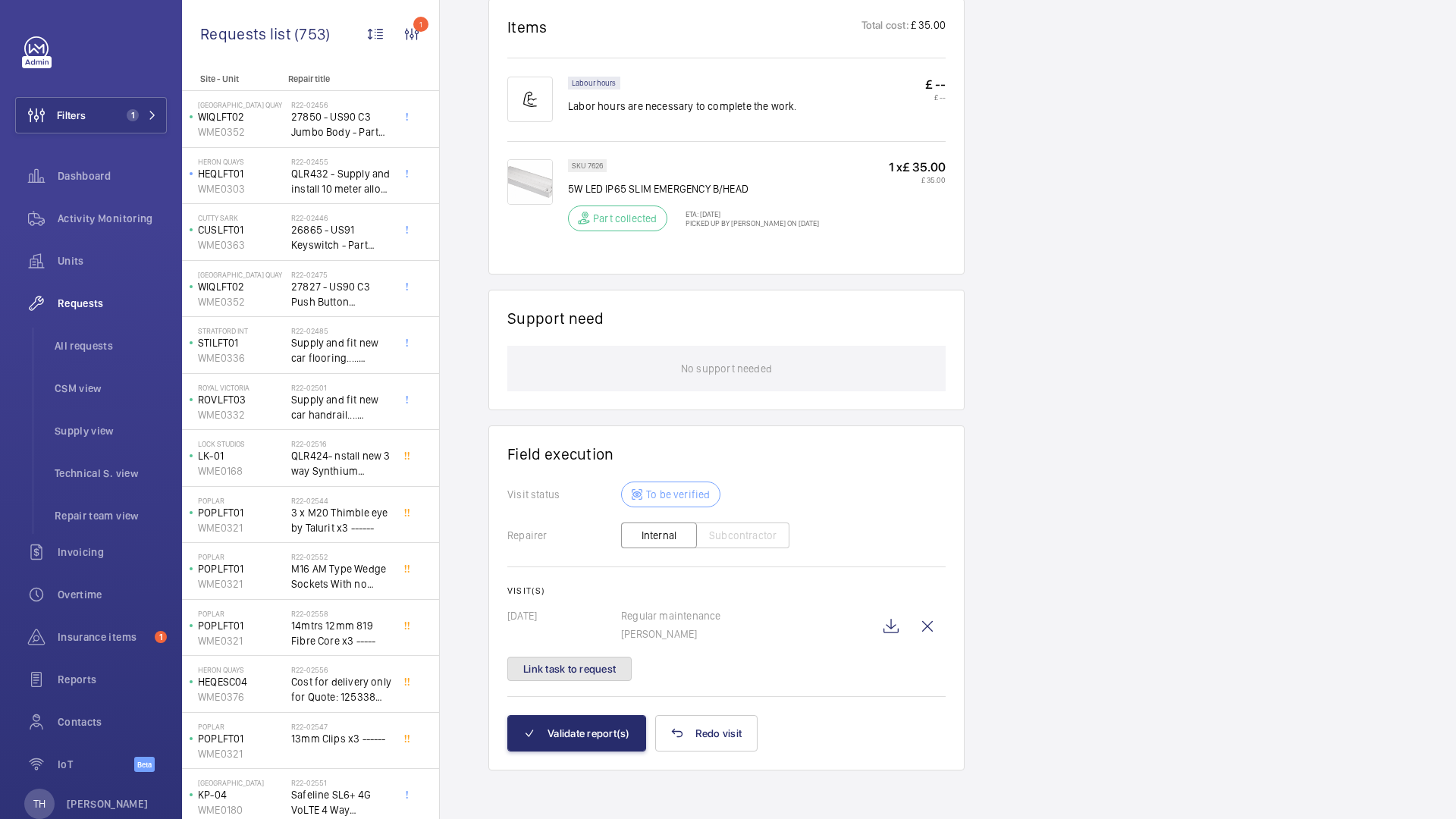
click at [600, 671] on button "Link task to request" at bounding box center [570, 668] width 125 height 24
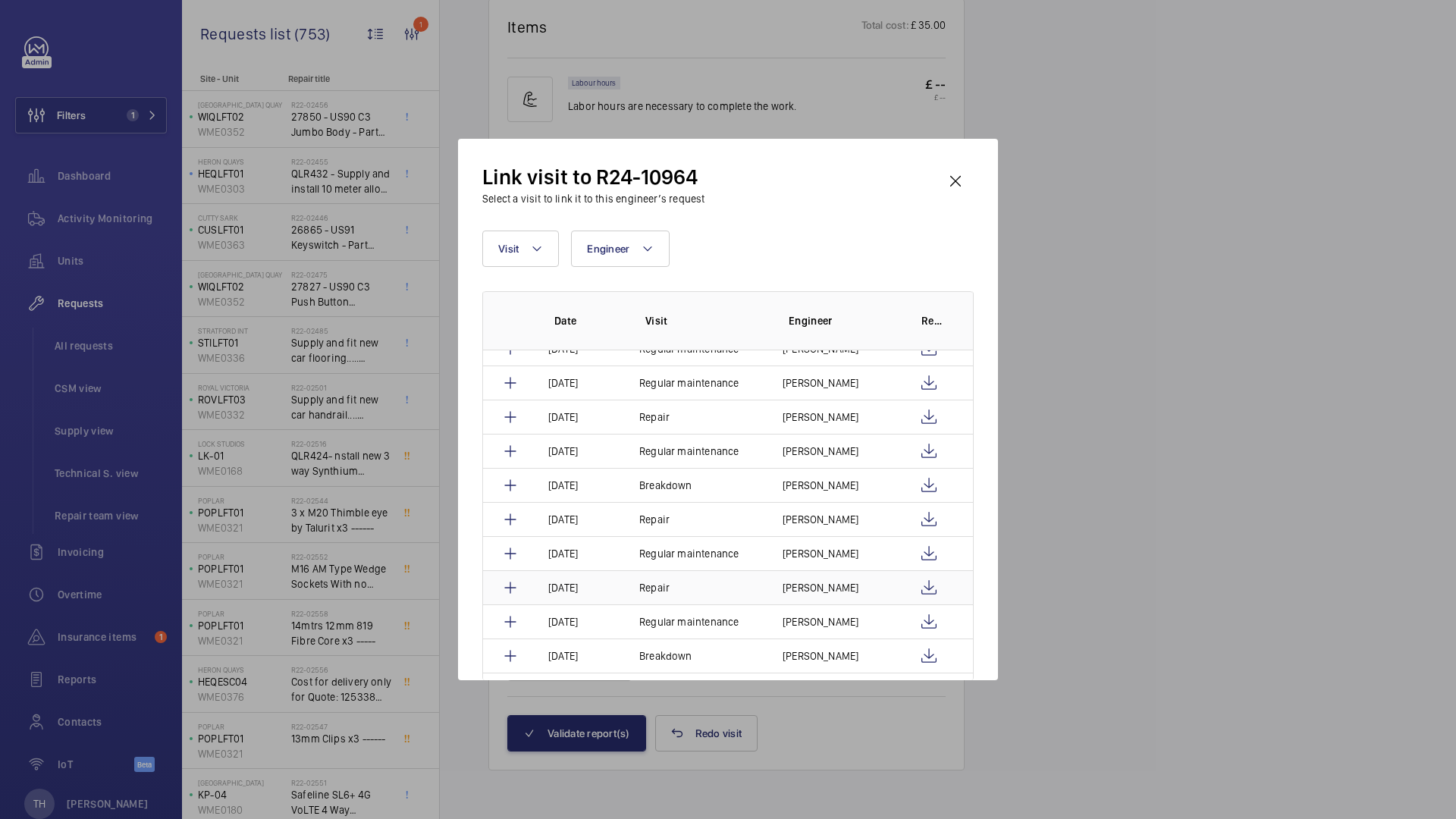
scroll to position [149, 0]
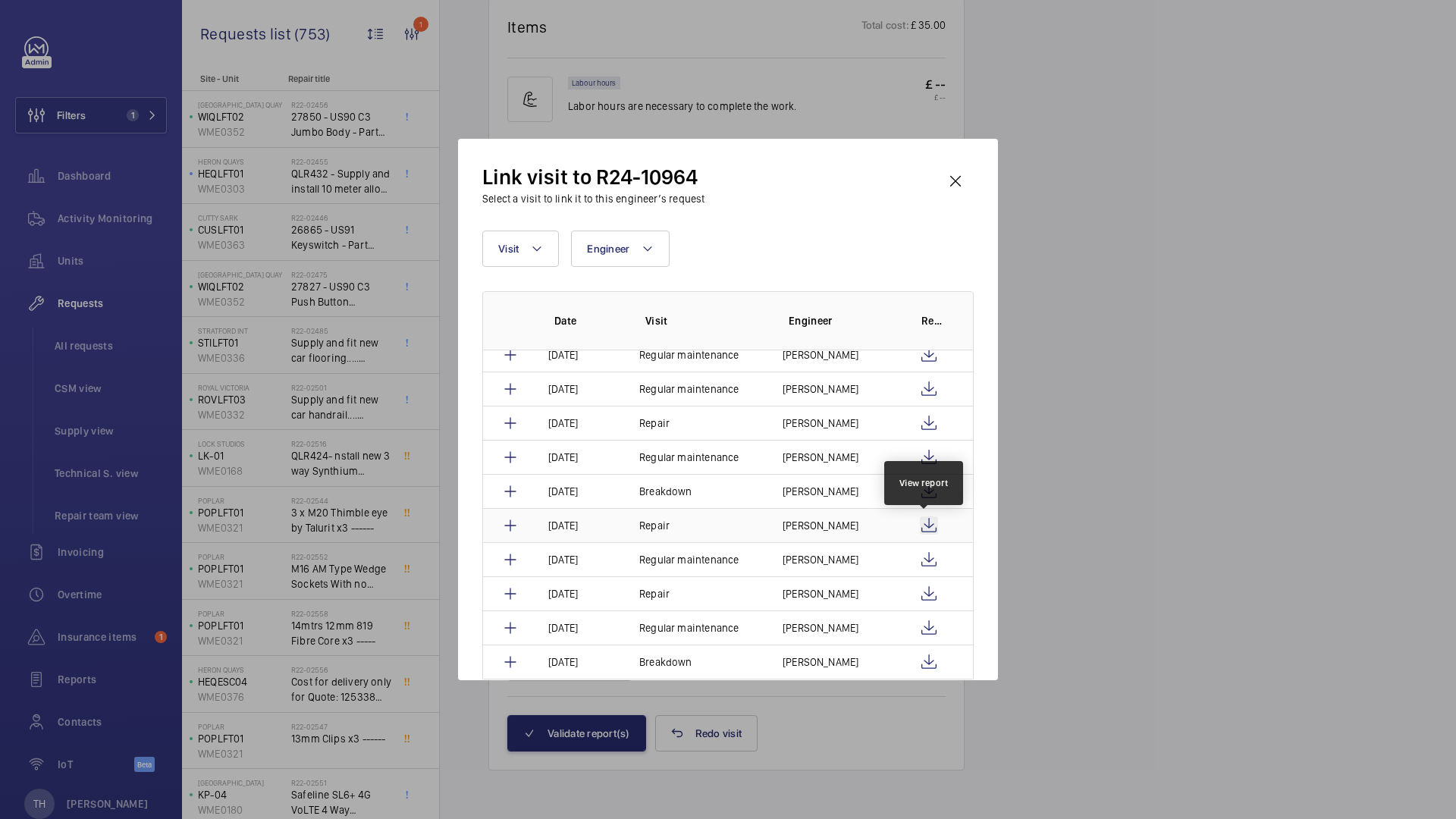
click at [928, 531] on wm-front-icon-button at bounding box center [929, 525] width 18 height 18
click at [923, 425] on wm-front-icon-button at bounding box center [929, 423] width 18 height 18
click at [932, 588] on wm-front-icon-button at bounding box center [929, 593] width 18 height 18
click at [926, 522] on wm-front-icon-button at bounding box center [929, 525] width 18 height 18
click at [513, 528] on mat-icon at bounding box center [510, 525] width 18 height 18
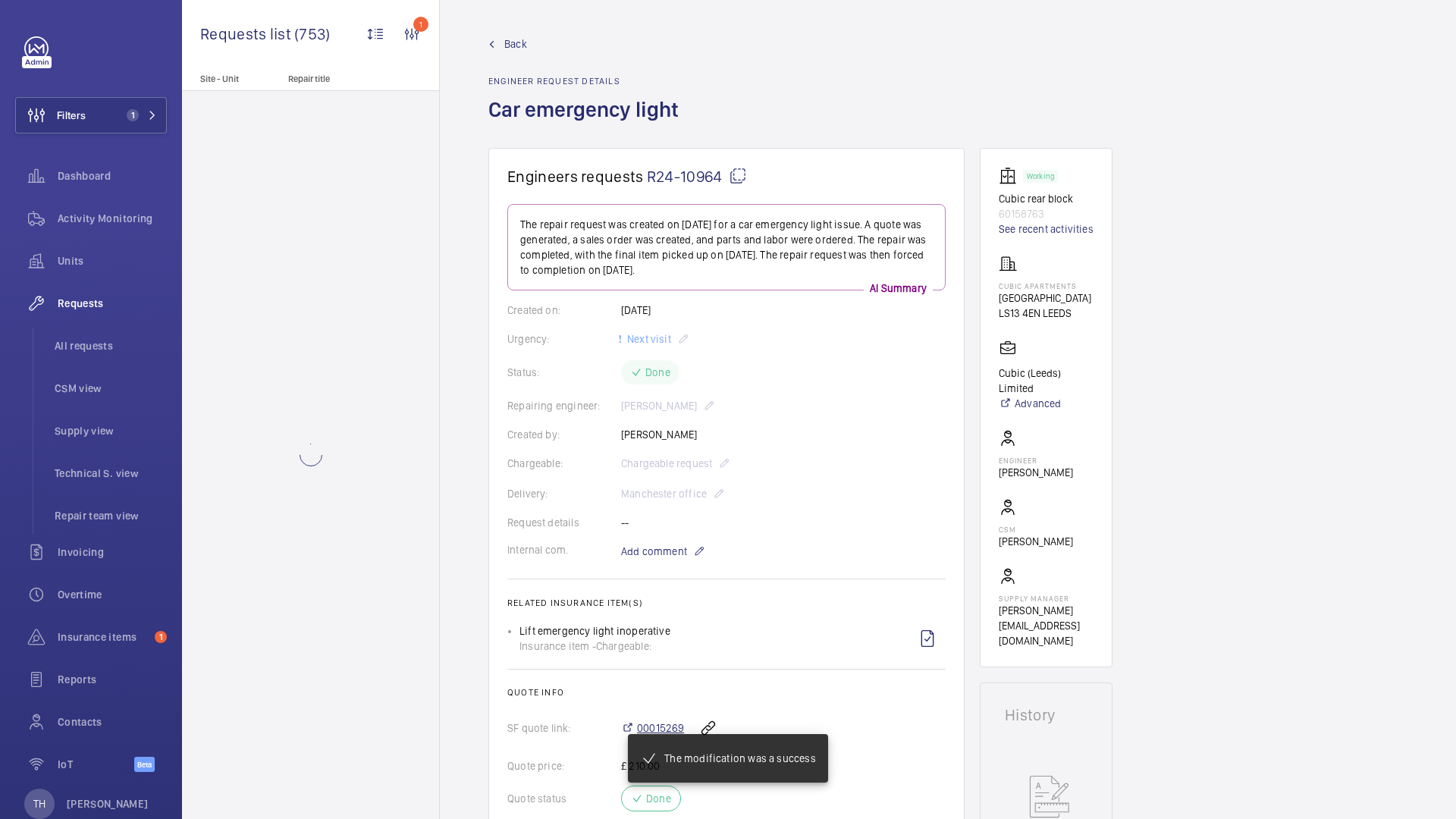
click at [659, 363] on wm-front-card-body "The repair request was created on [DATE] for a car emergency light issue. A quo…" at bounding box center [726, 542] width 438 height 676
click at [664, 720] on span "00015269" at bounding box center [660, 727] width 47 height 15
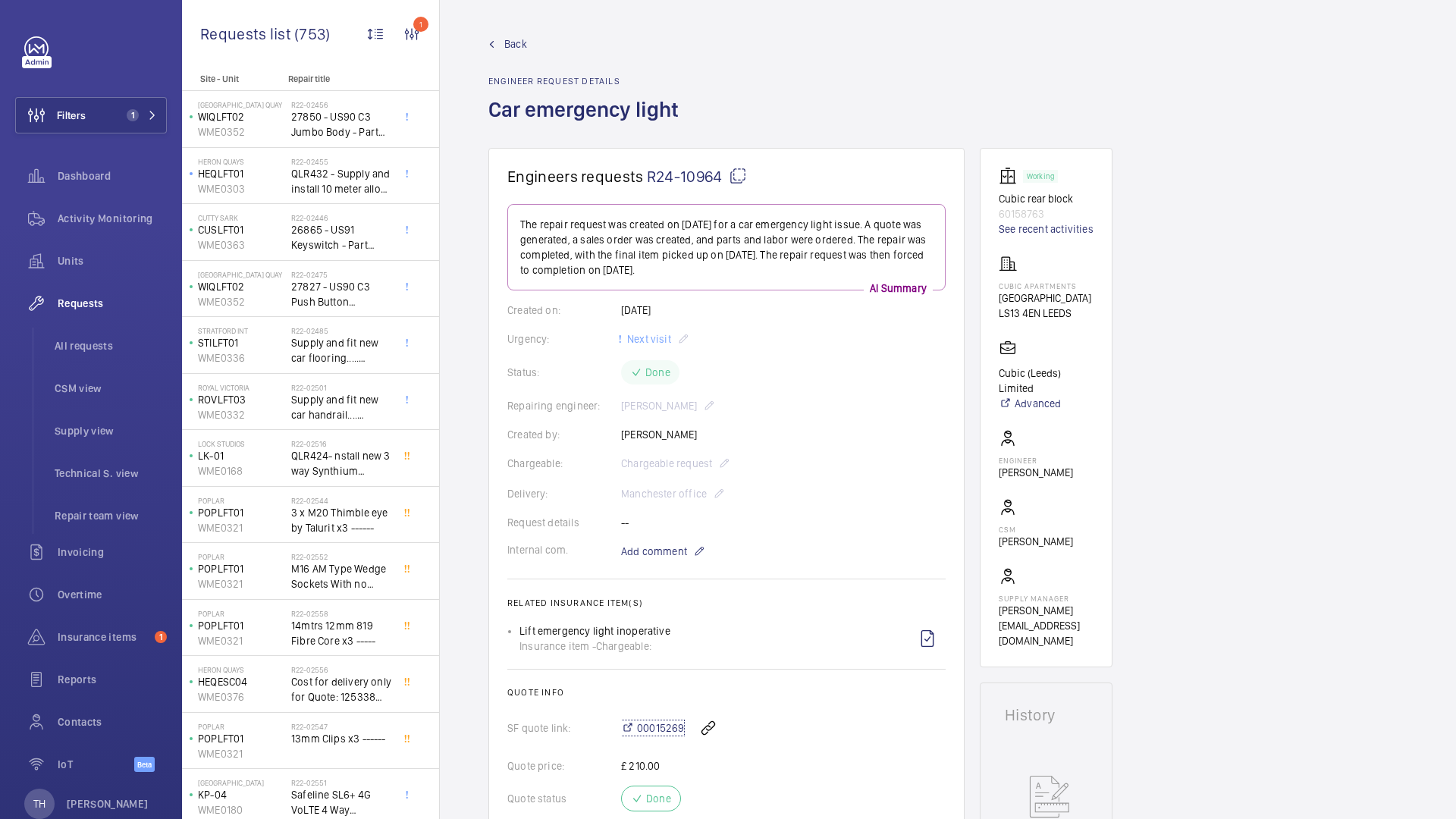
scroll to position [966, 0]
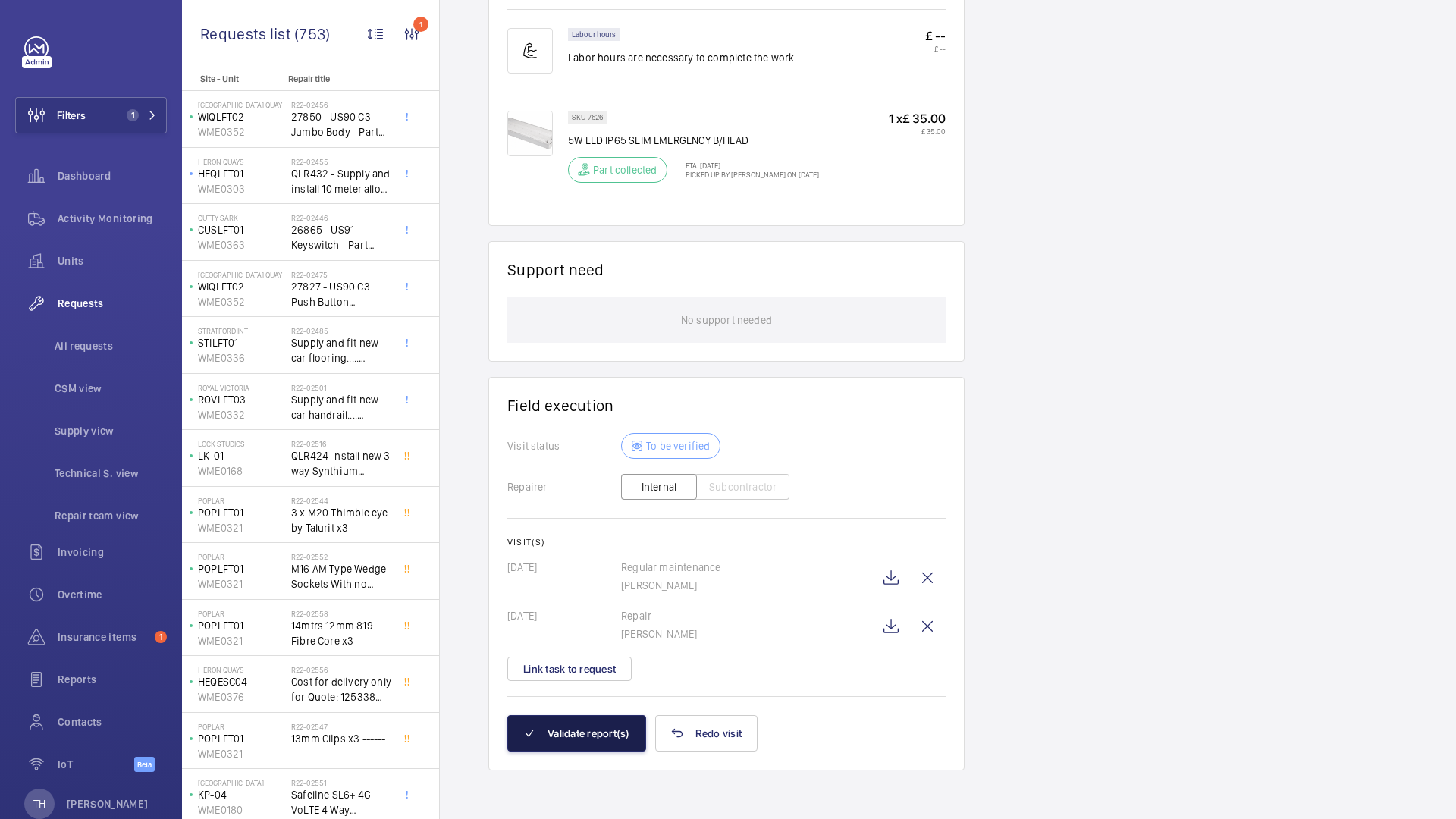
click at [578, 745] on button "Validate report(s)" at bounding box center [576, 733] width 139 height 37
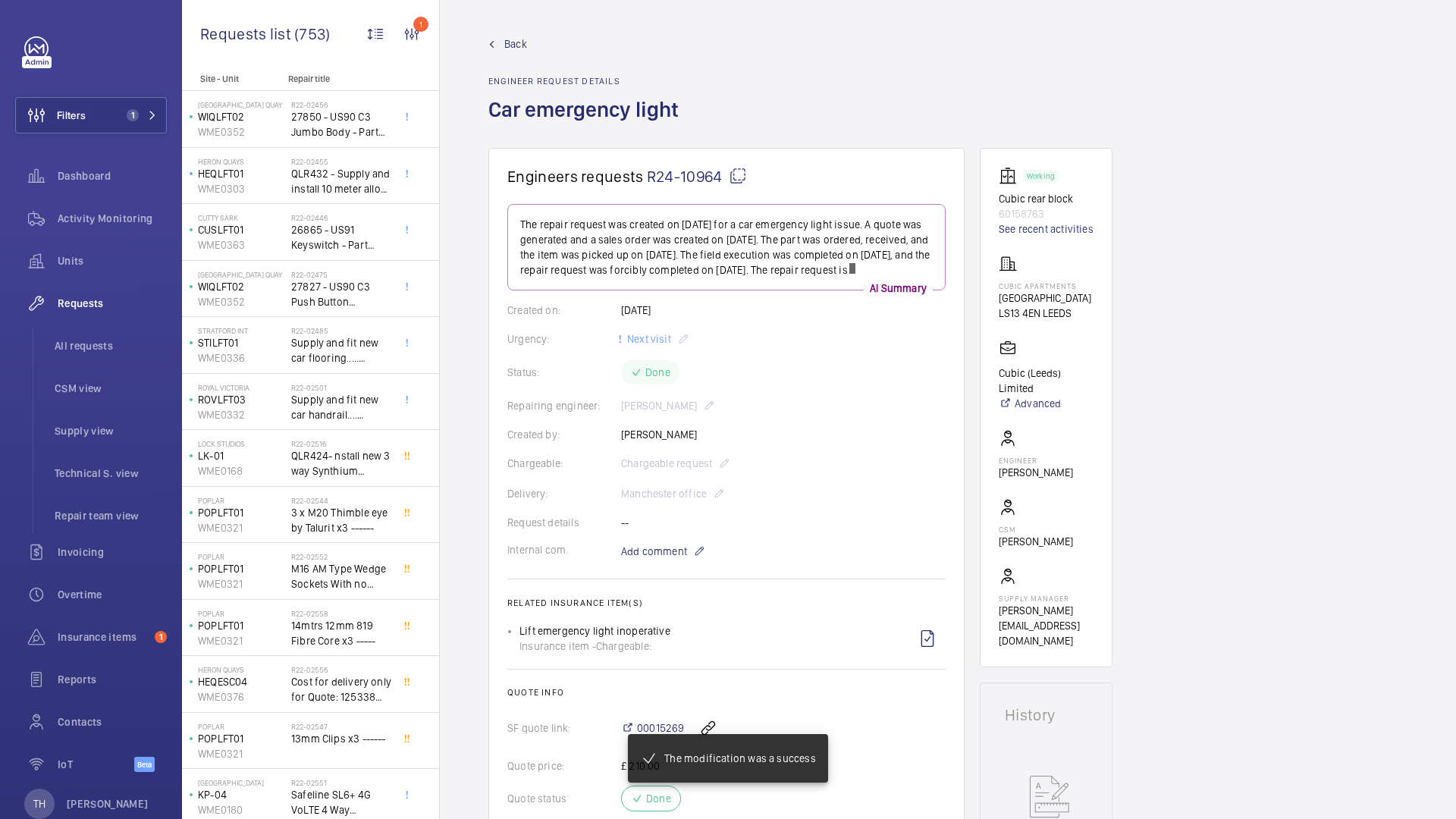
click at [509, 44] on span "Back" at bounding box center [515, 44] width 23 height 15
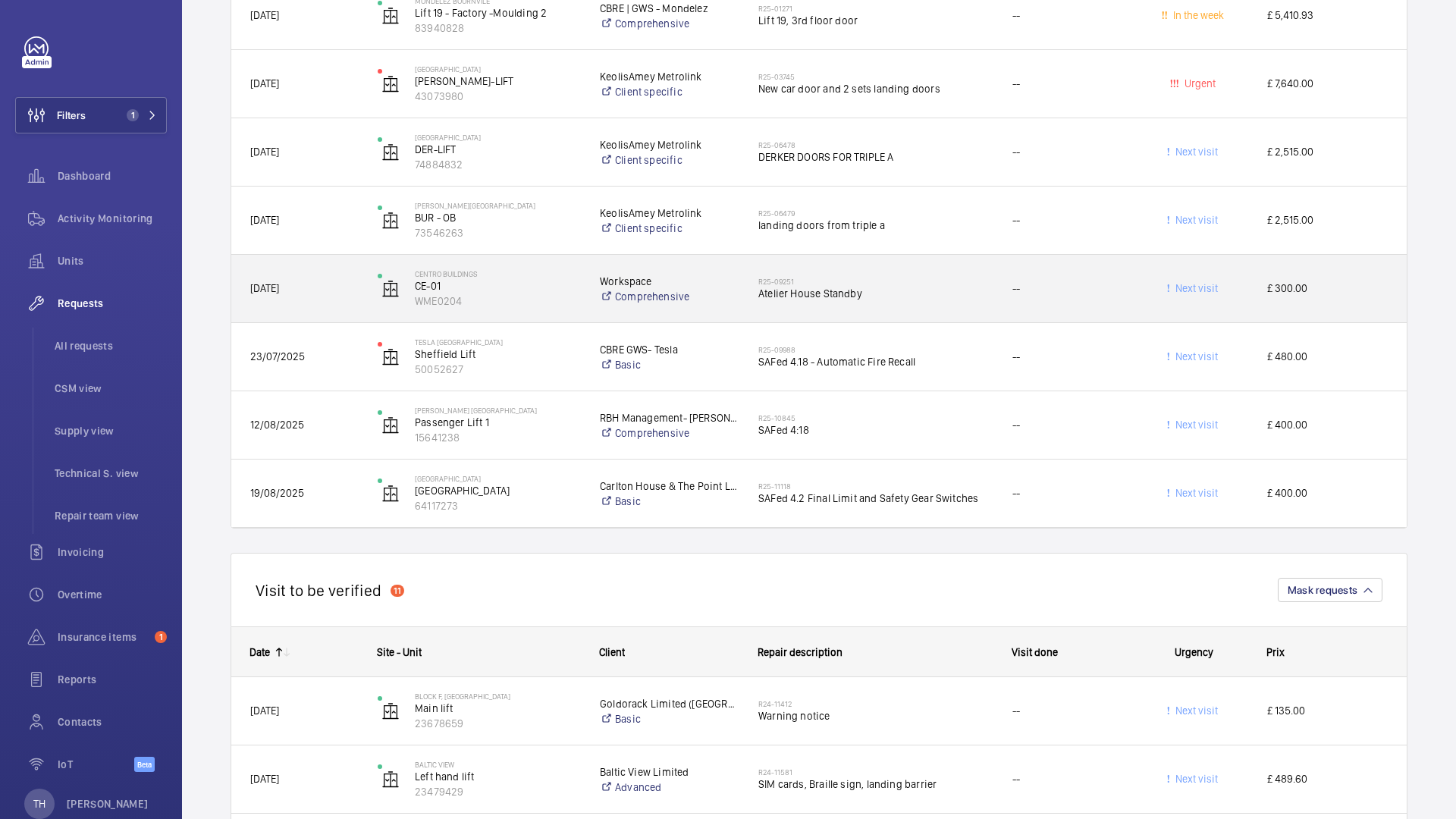
scroll to position [4171, 0]
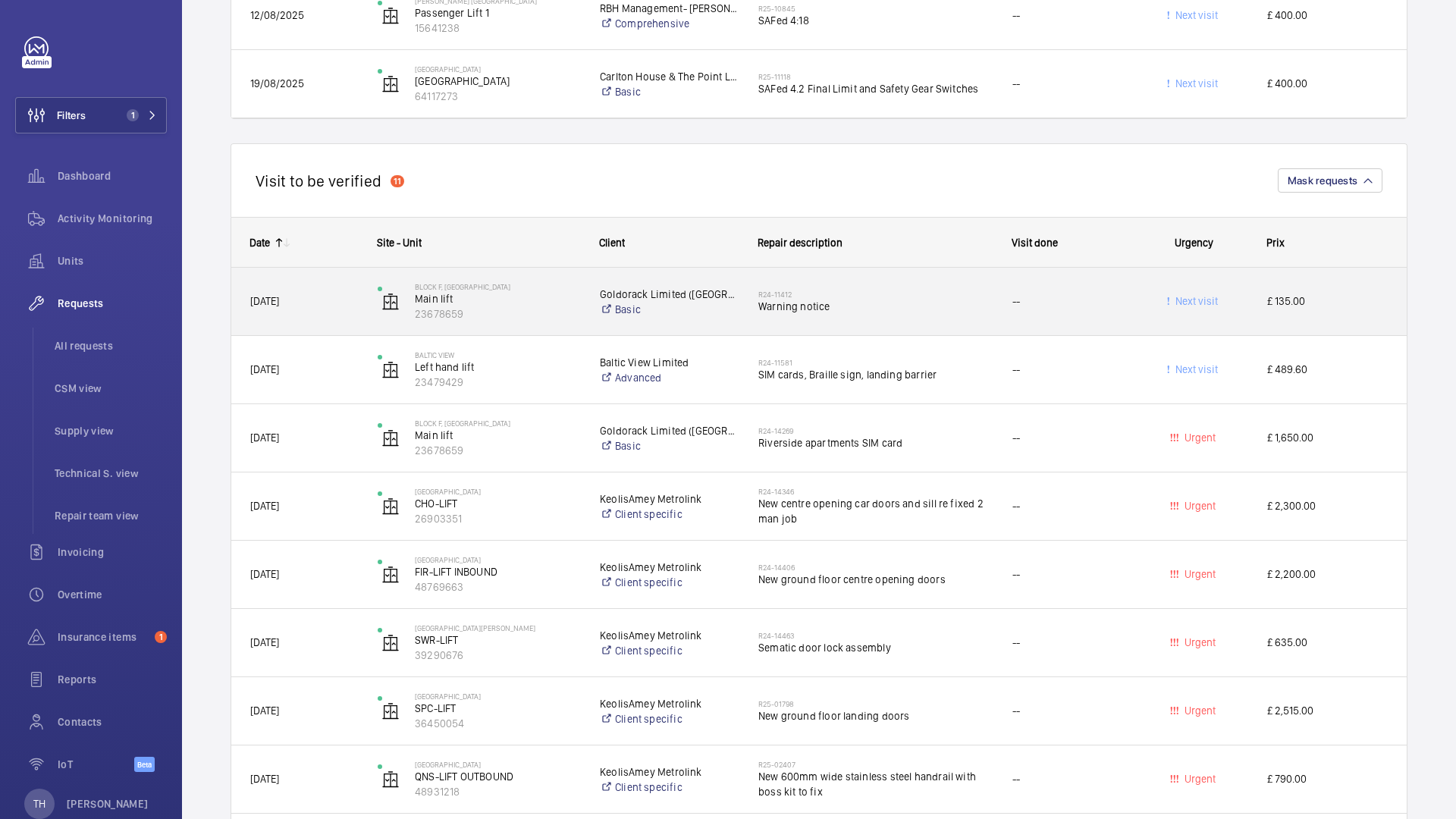
click at [951, 320] on div "R24-11412 Warning notice" at bounding box center [876, 301] width 235 height 44
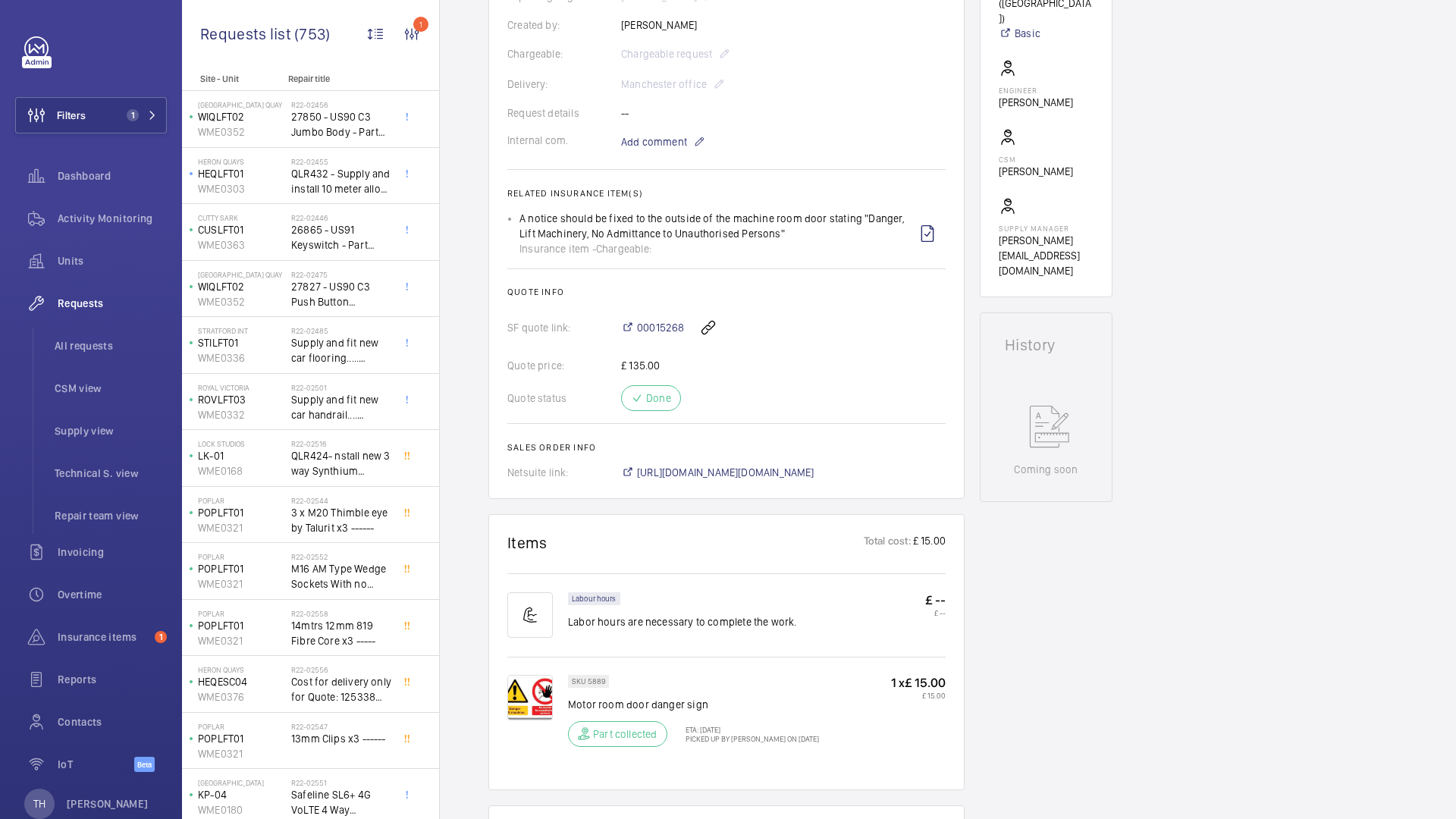
scroll to position [309, 0]
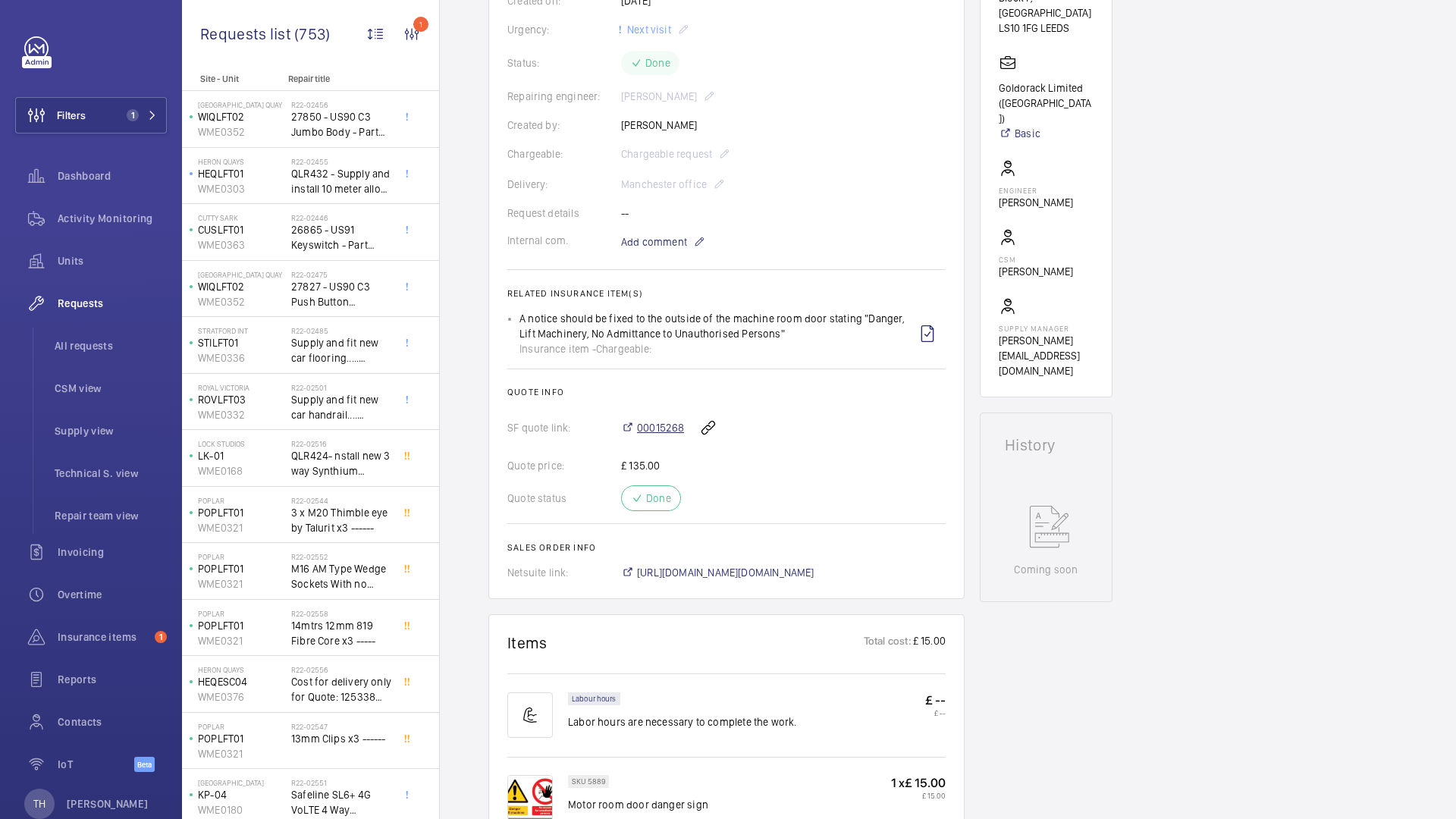
click at [662, 431] on span "00015268" at bounding box center [660, 427] width 47 height 15
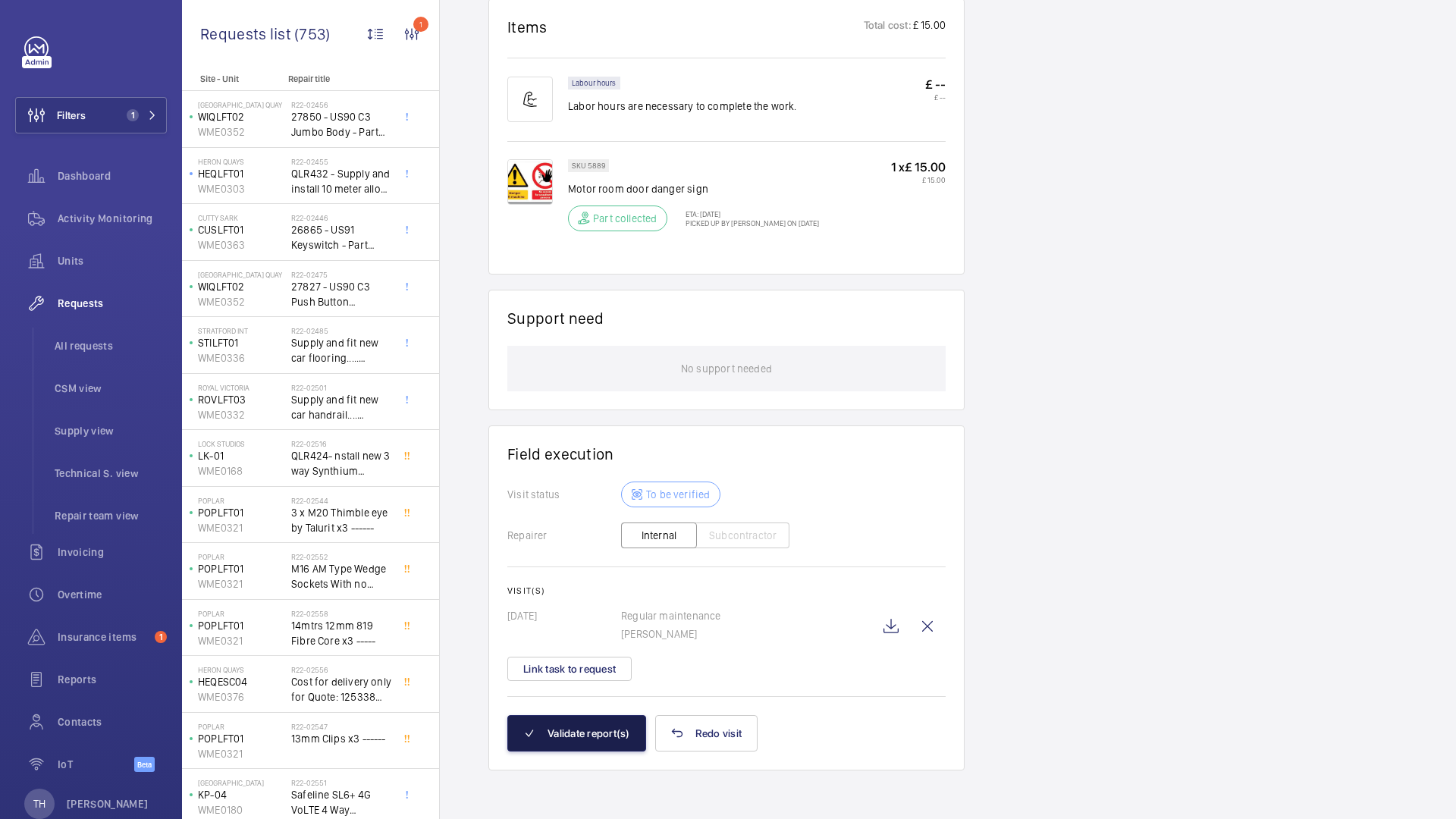
click at [588, 732] on button "Validate report(s)" at bounding box center [576, 733] width 139 height 37
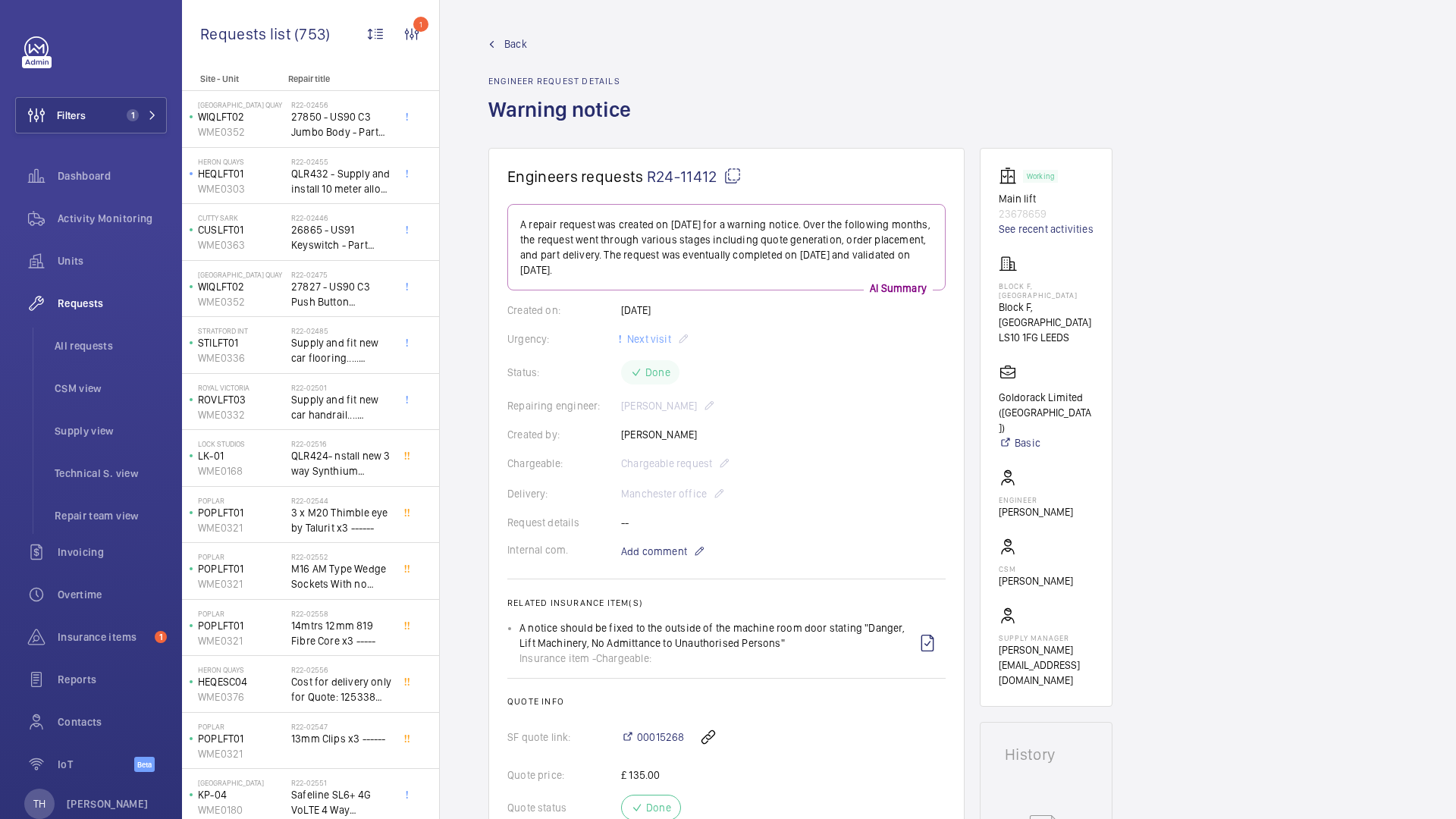
click at [516, 41] on span "Back" at bounding box center [515, 44] width 23 height 15
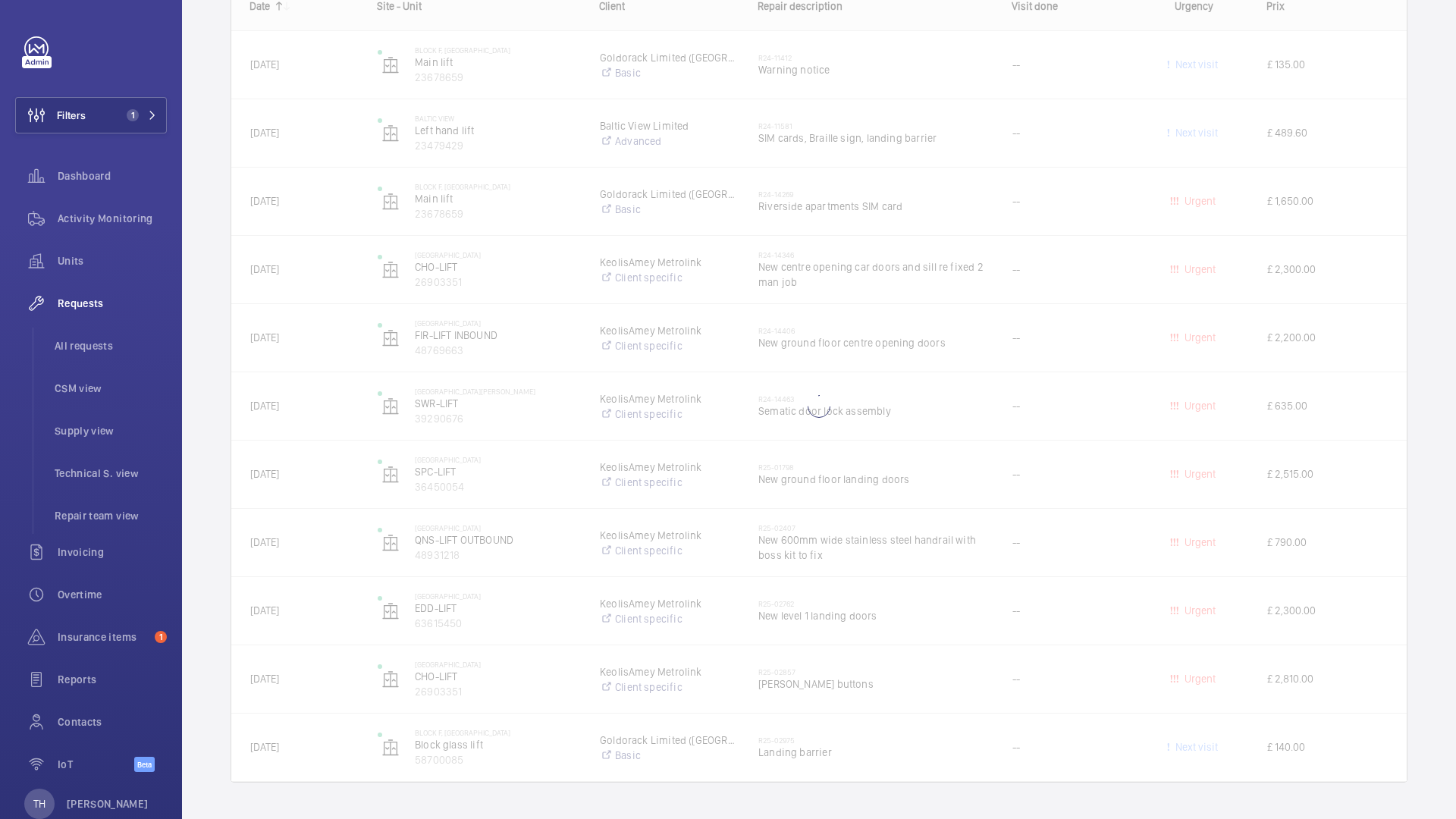
scroll to position [4340, 0]
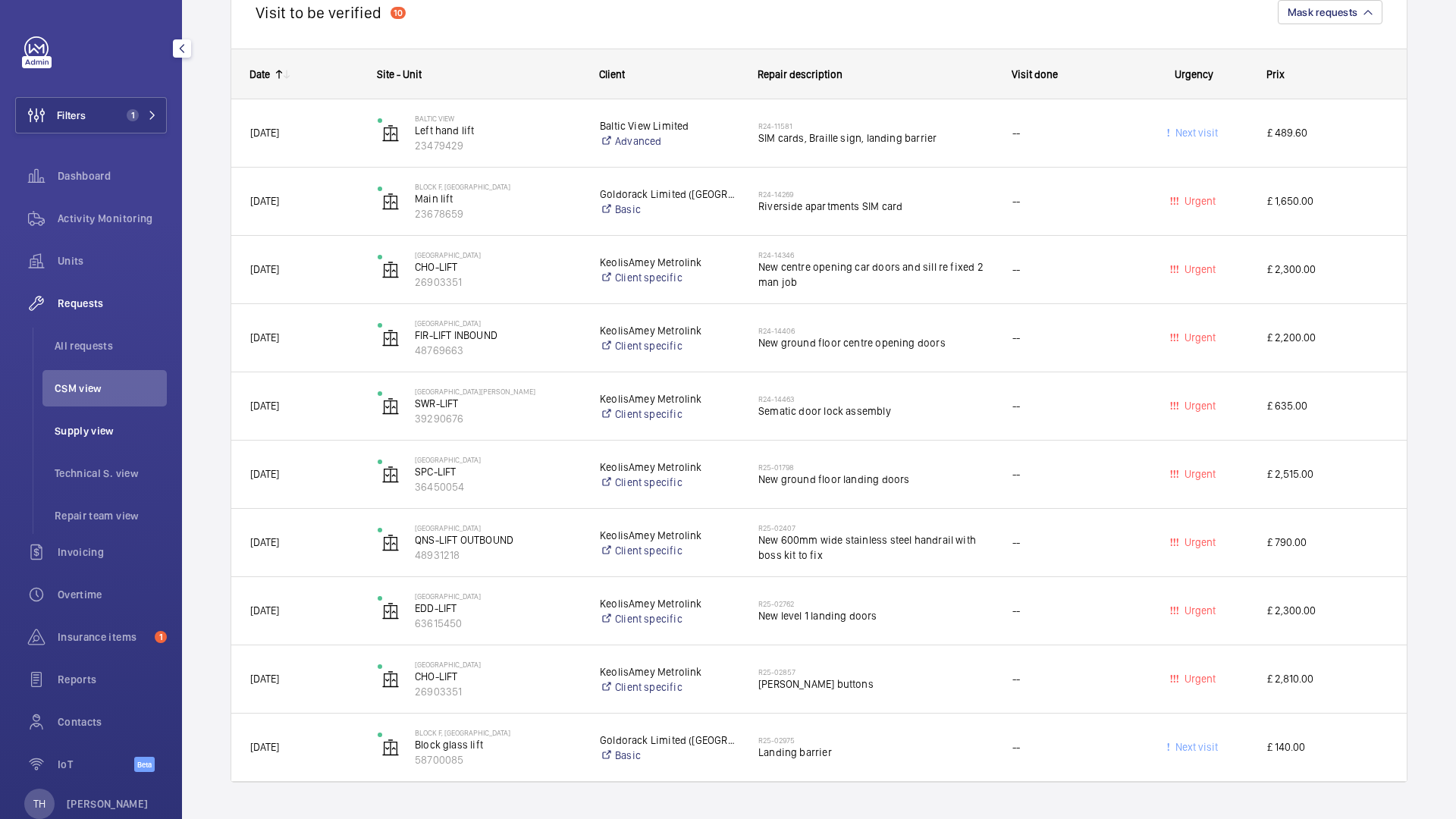
click at [112, 441] on li "Supply view" at bounding box center [105, 430] width 125 height 37
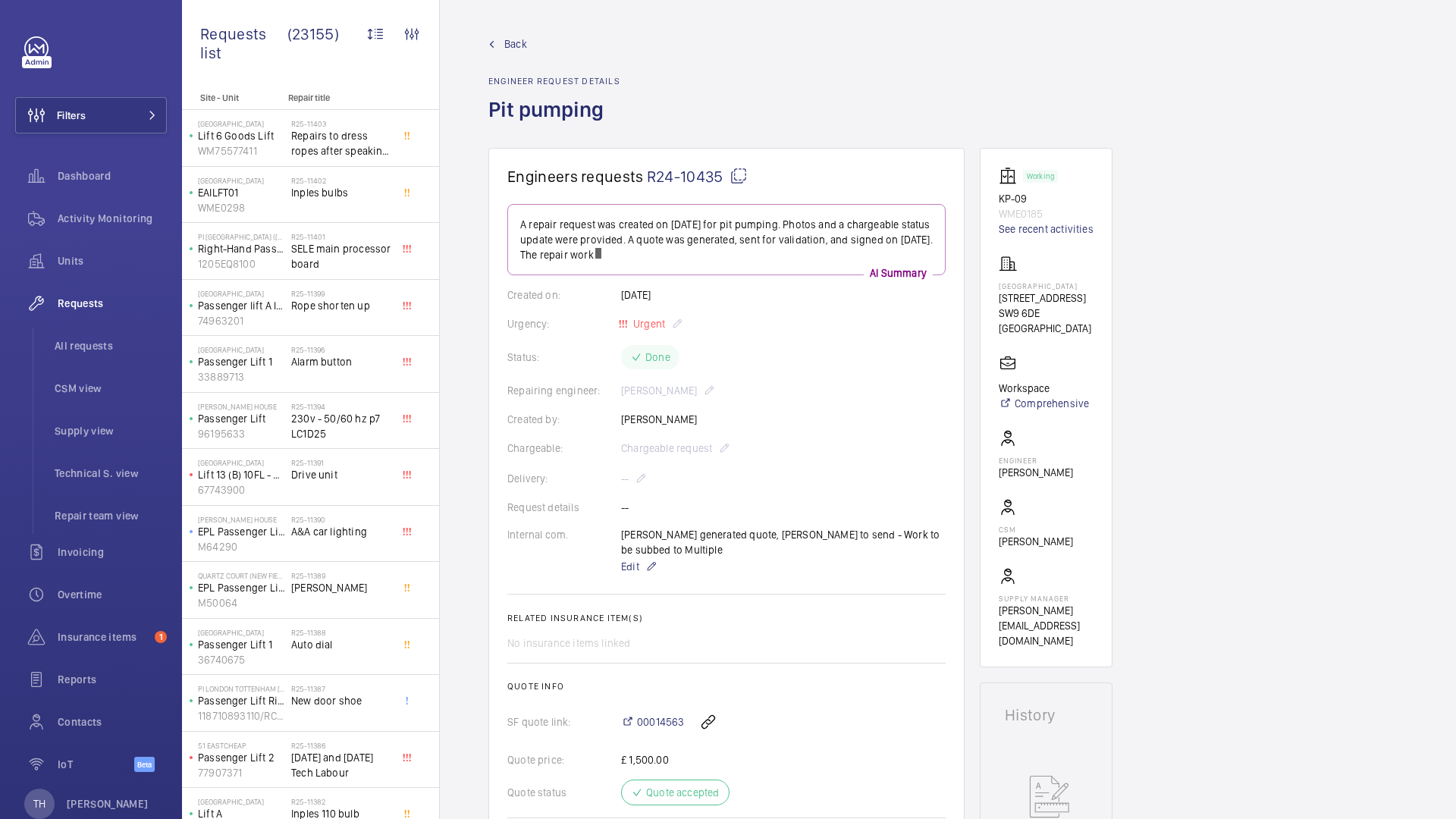
click at [735, 176] on mat-icon at bounding box center [738, 175] width 18 height 18
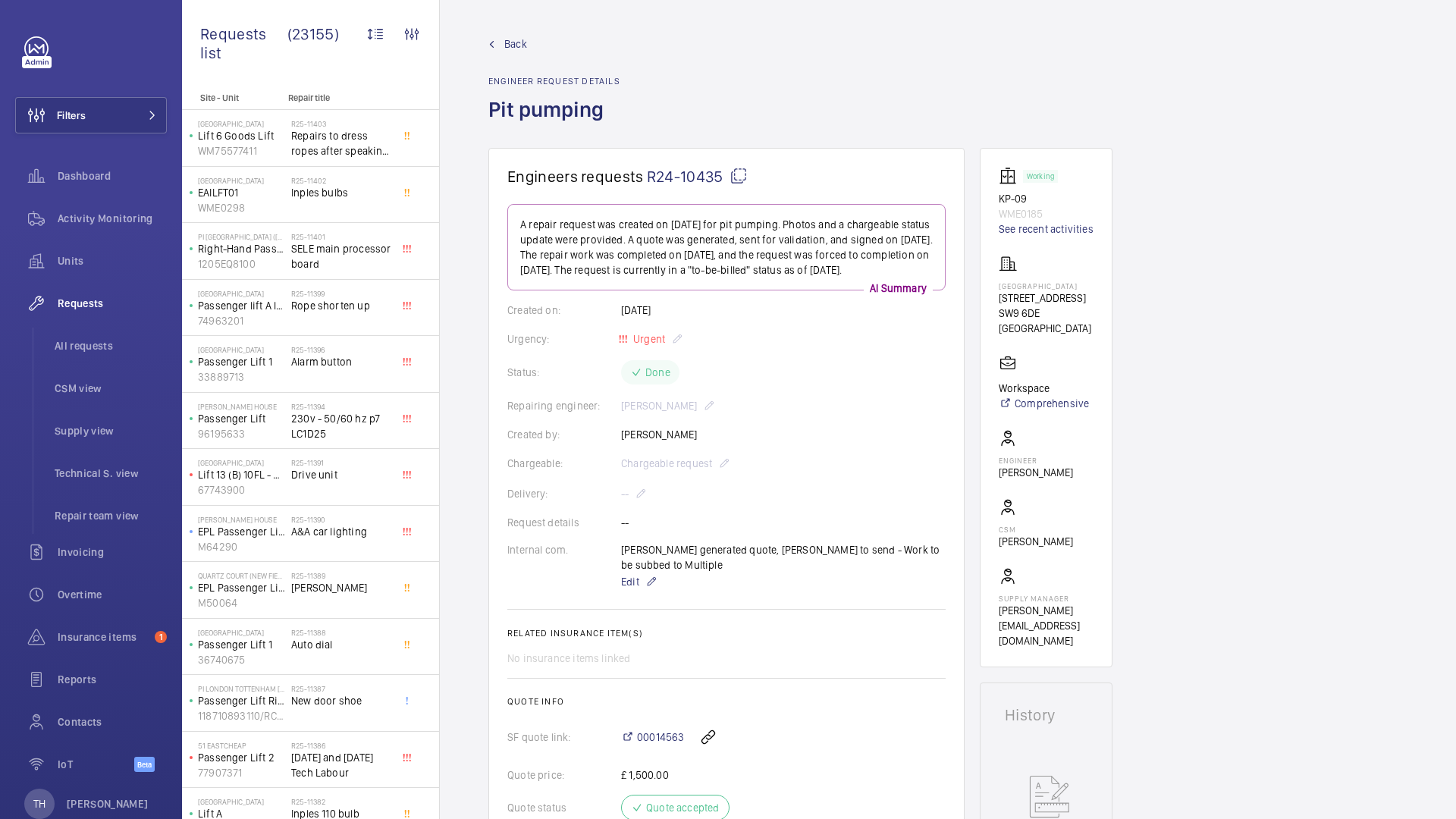
click at [518, 46] on span "Back" at bounding box center [515, 44] width 23 height 15
click at [513, 49] on span "Back" at bounding box center [515, 44] width 23 height 15
click at [514, 50] on span "Back" at bounding box center [515, 44] width 23 height 15
click at [513, 48] on span "Back" at bounding box center [515, 44] width 23 height 15
click at [512, 43] on span "Back" at bounding box center [515, 44] width 23 height 15
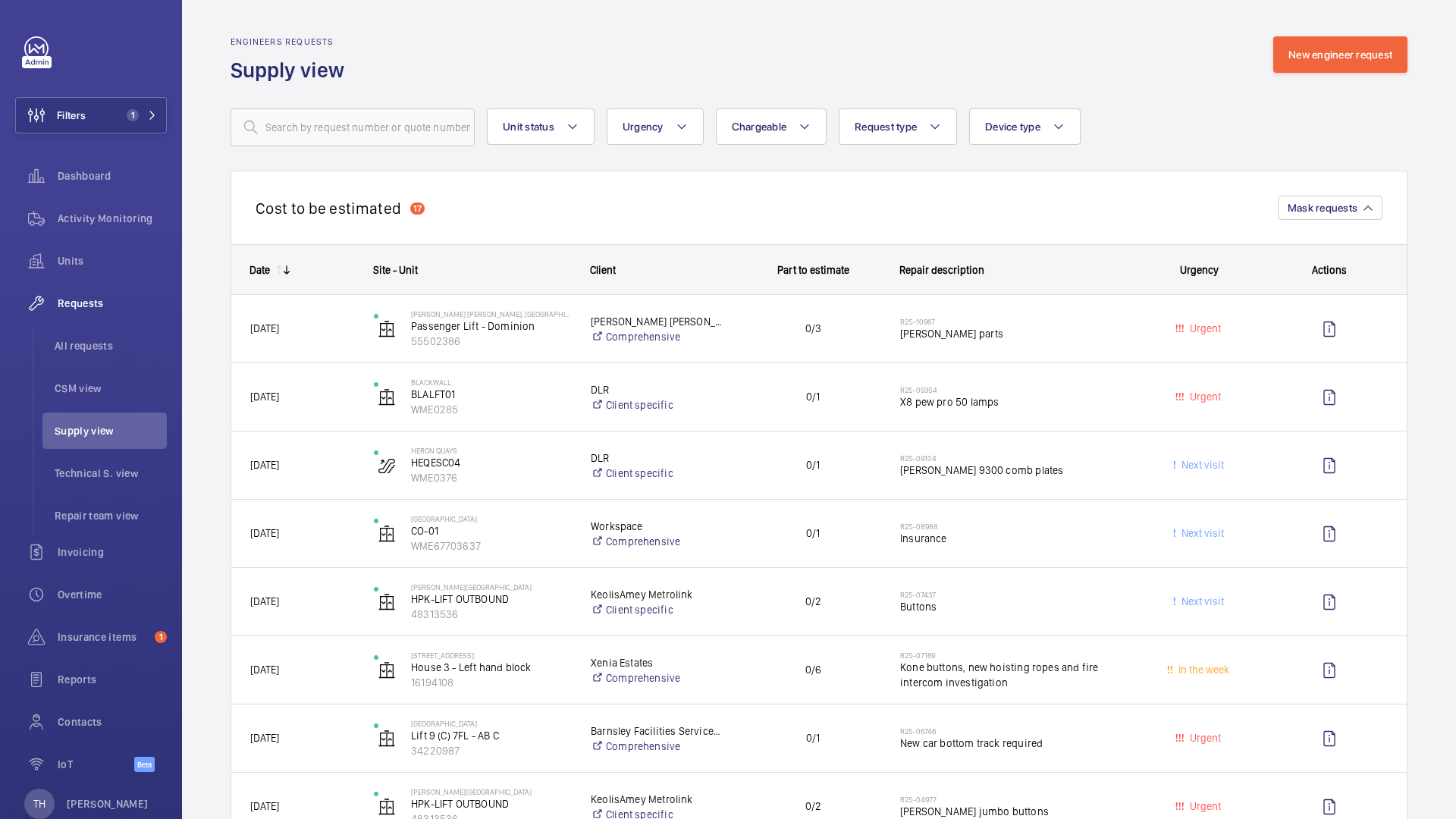
click at [281, 276] on wm-front-sortable-header-cell "Date" at bounding box center [292, 269] width 124 height 49
click at [283, 275] on mat-icon at bounding box center [286, 269] width 12 height 12
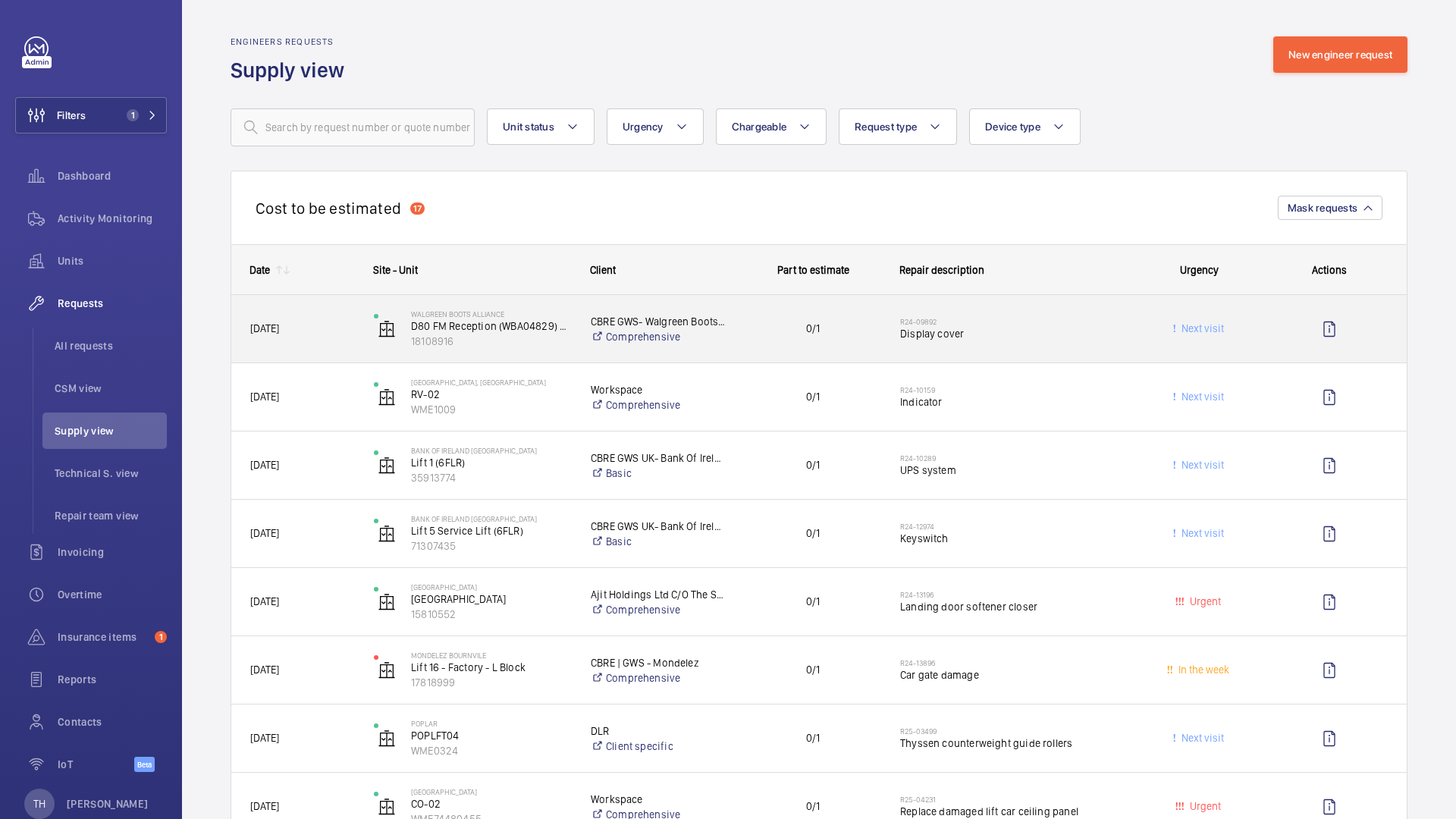
click at [943, 329] on span "Display cover" at bounding box center [1014, 333] width 228 height 15
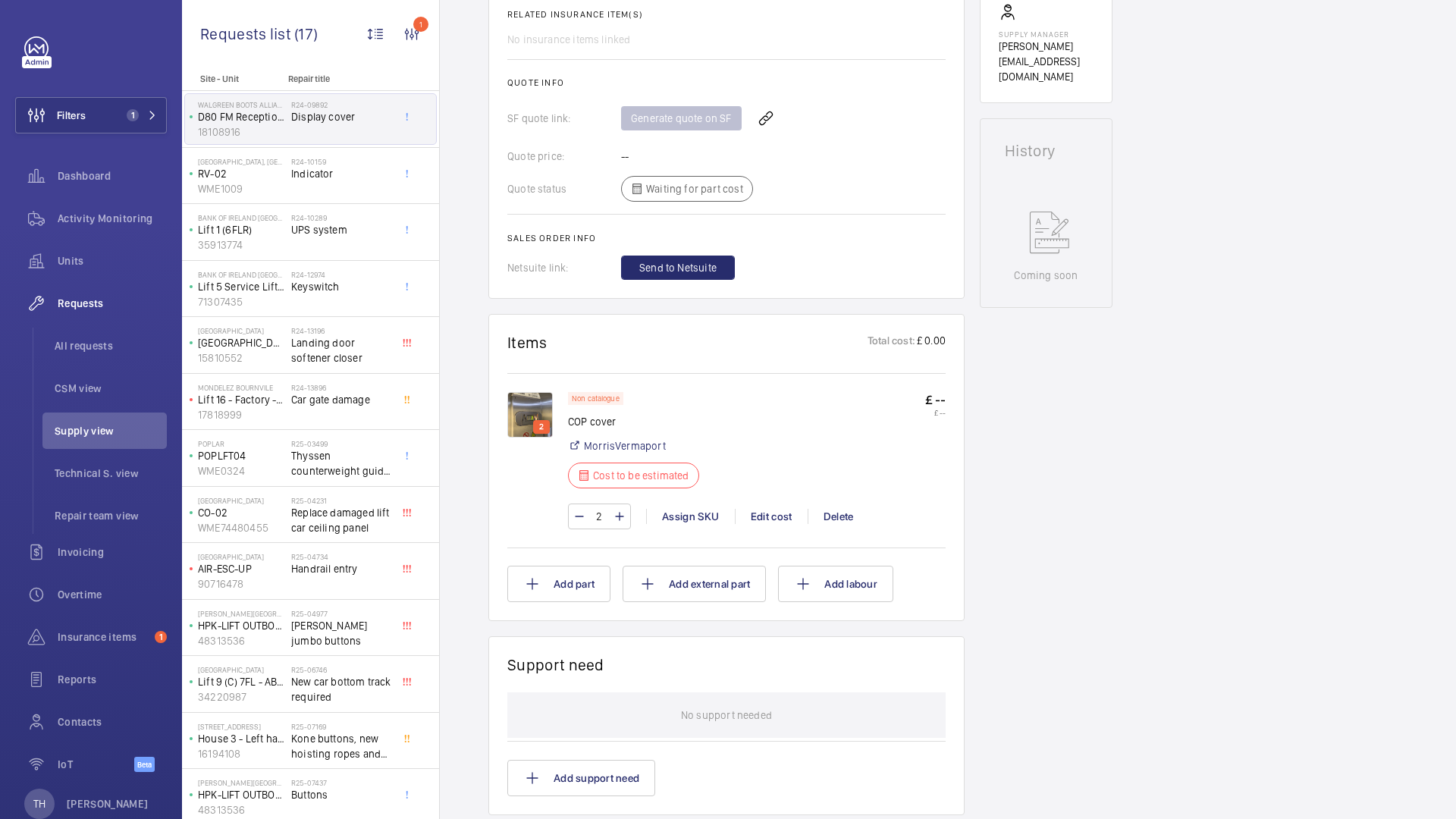
scroll to position [635, 0]
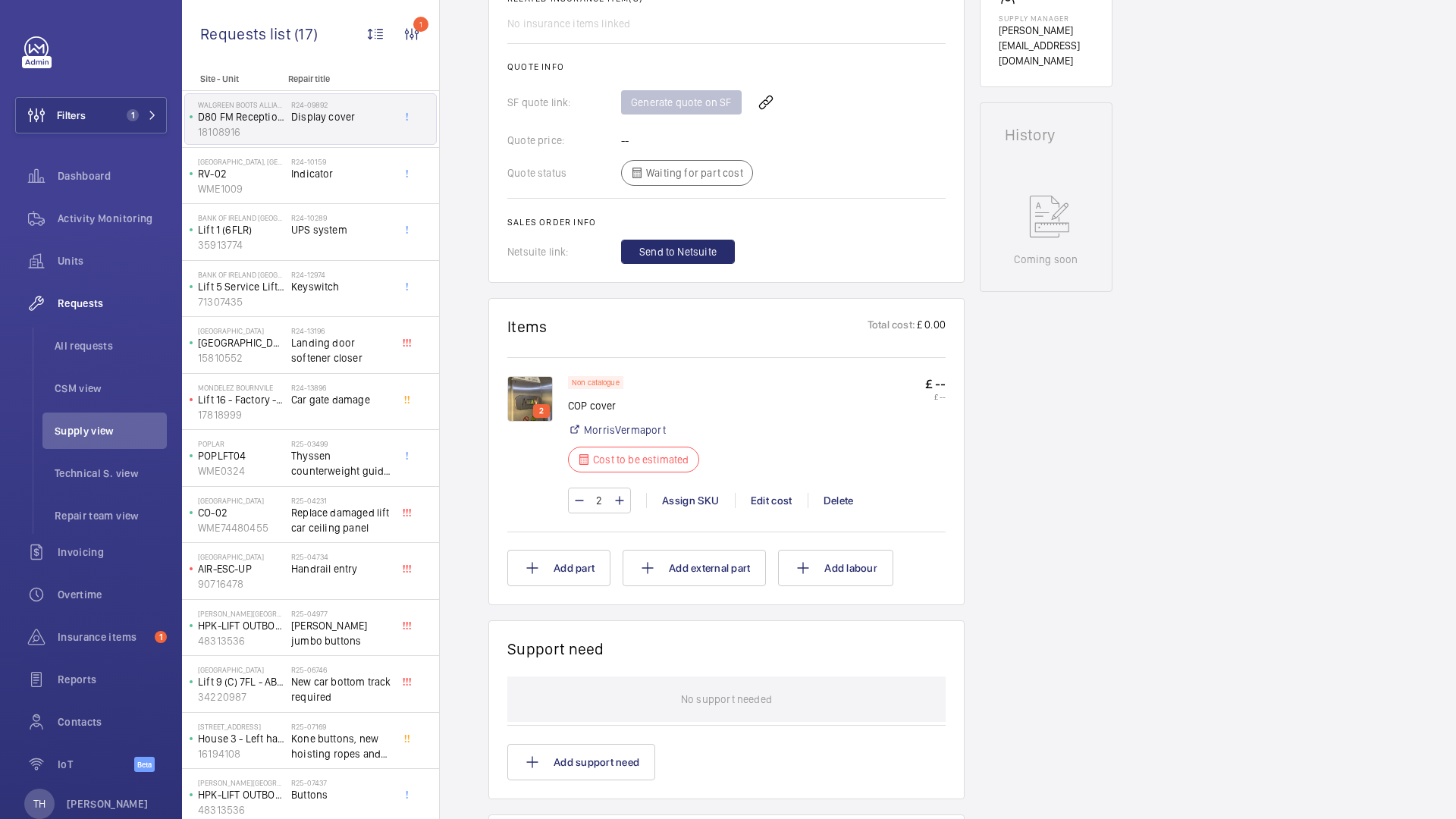
click at [543, 404] on p "2" at bounding box center [541, 411] width 11 height 14
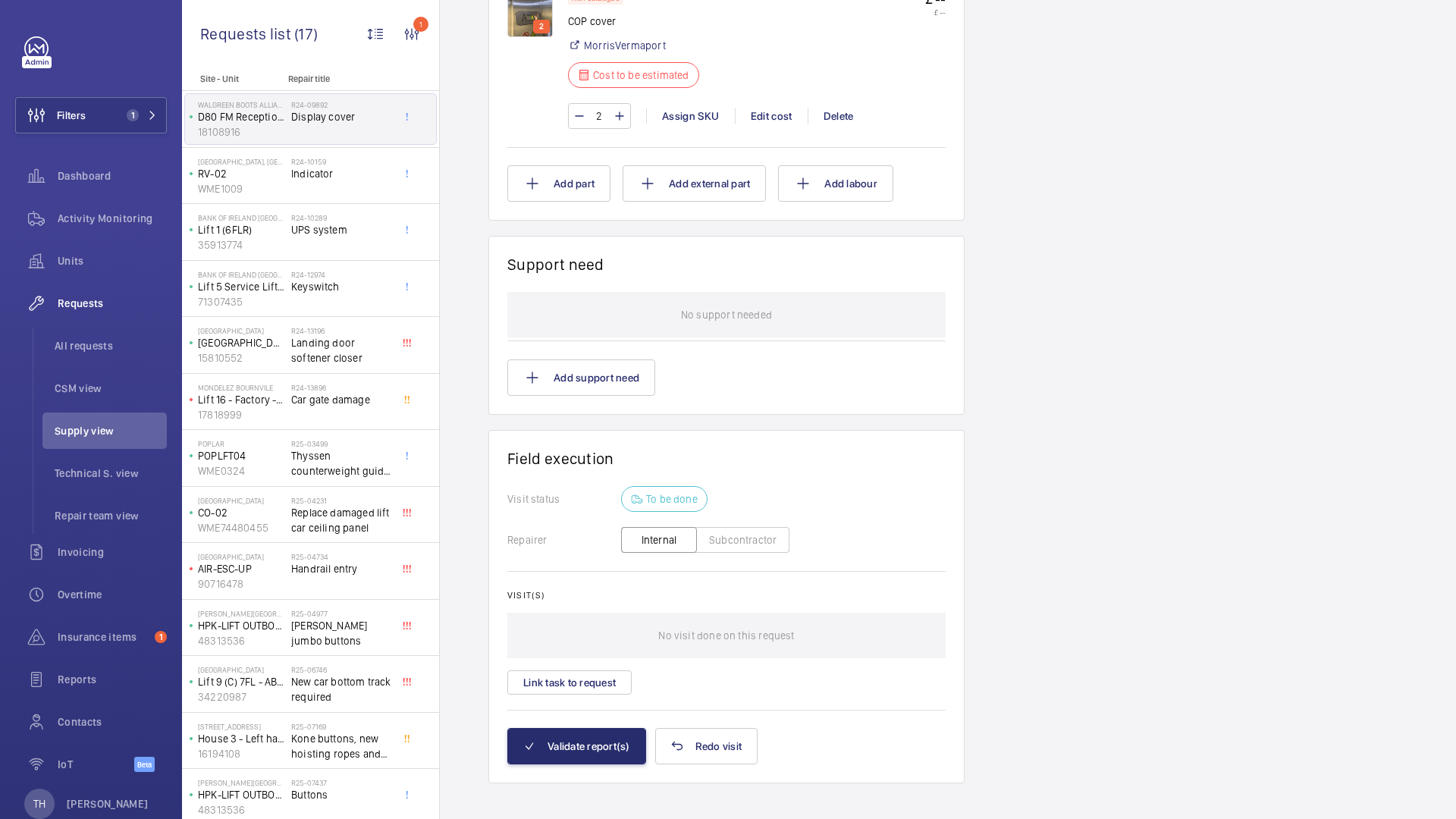
scroll to position [0, 0]
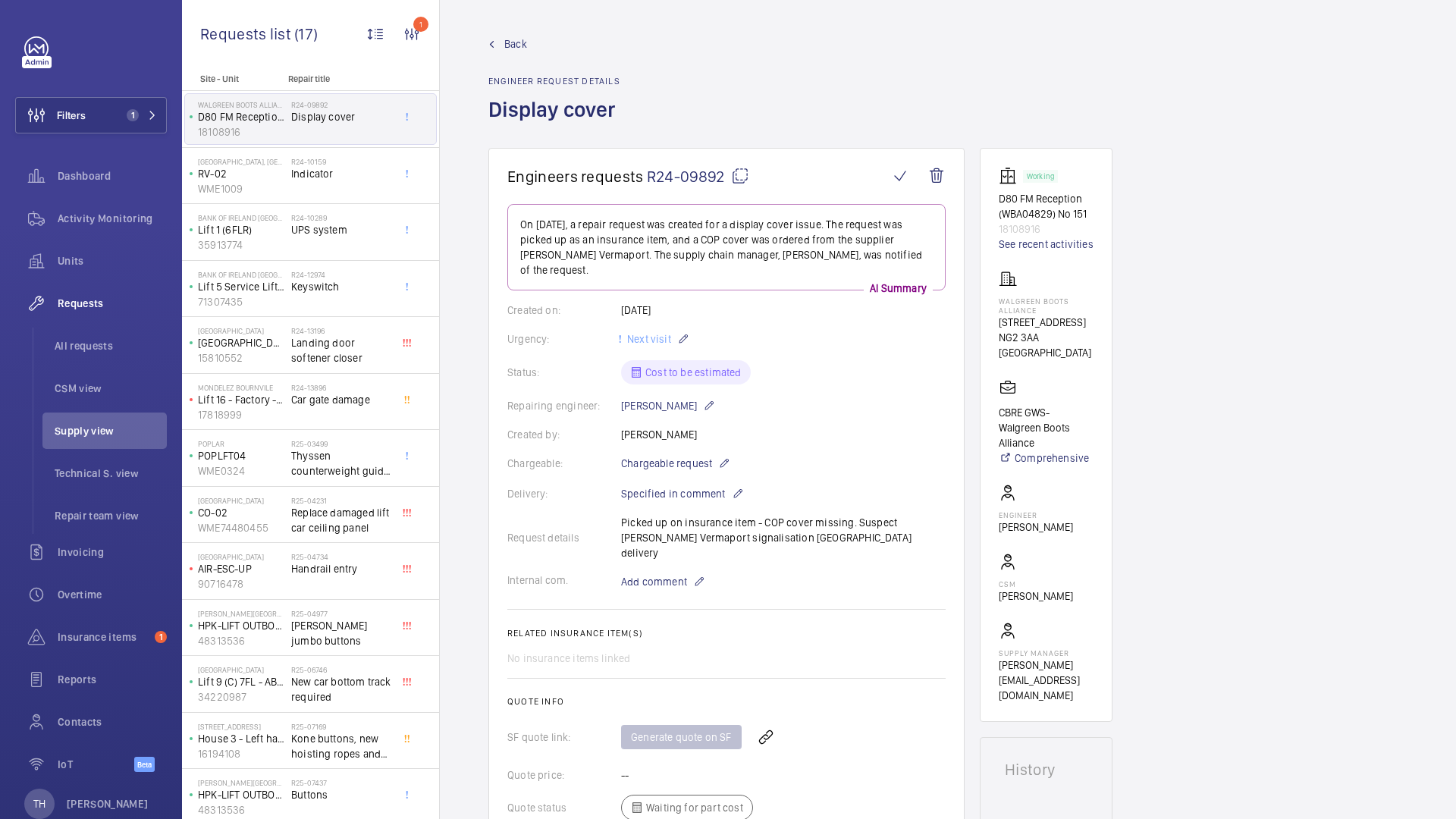
click at [510, 43] on span "Back" at bounding box center [515, 44] width 23 height 15
